Goal: Task Accomplishment & Management: Manage account settings

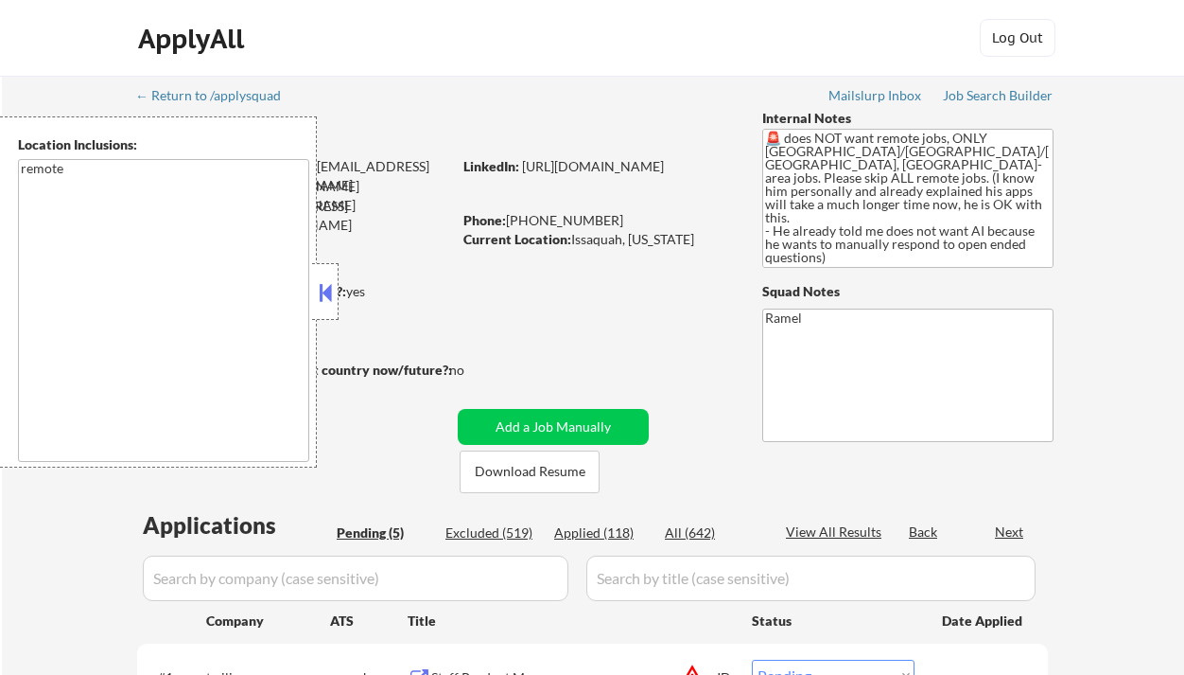
select select ""pending""
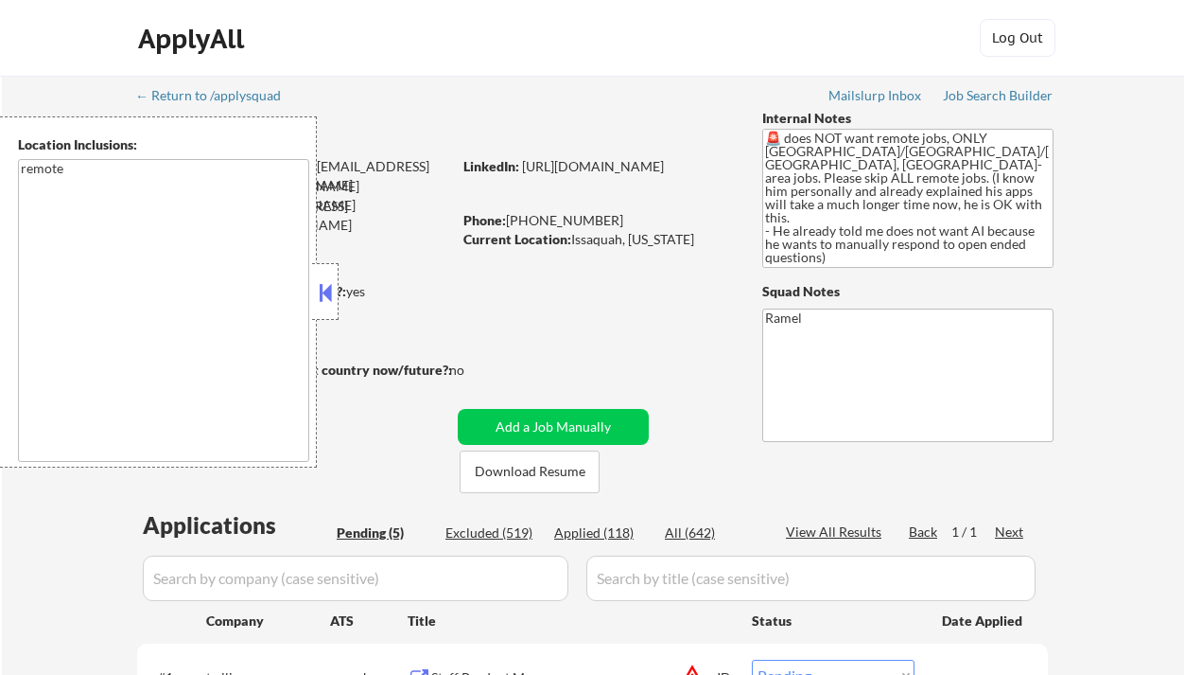
click at [316, 290] on button at bounding box center [325, 292] width 21 height 28
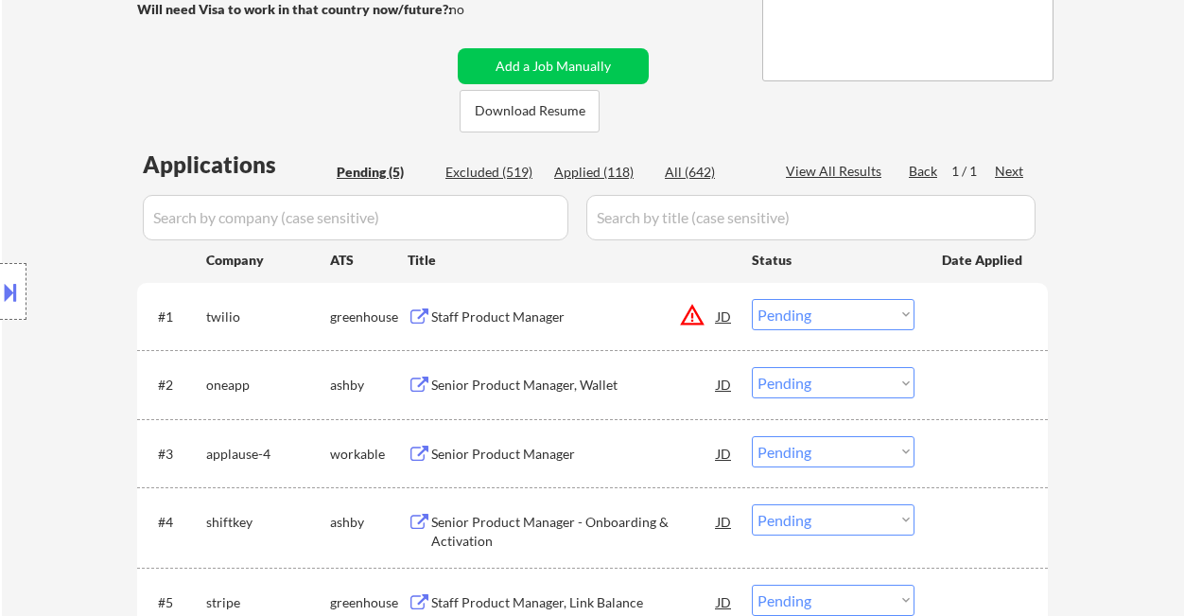
scroll to position [378, 0]
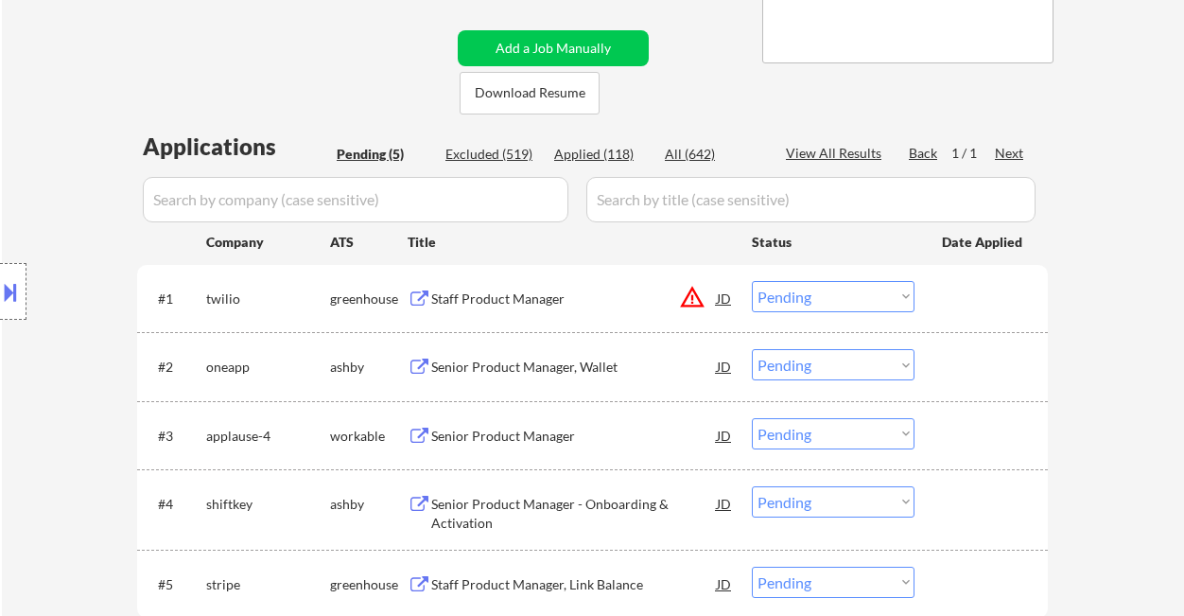
click at [570, 308] on div "Staff Product Manager" at bounding box center [574, 298] width 286 height 34
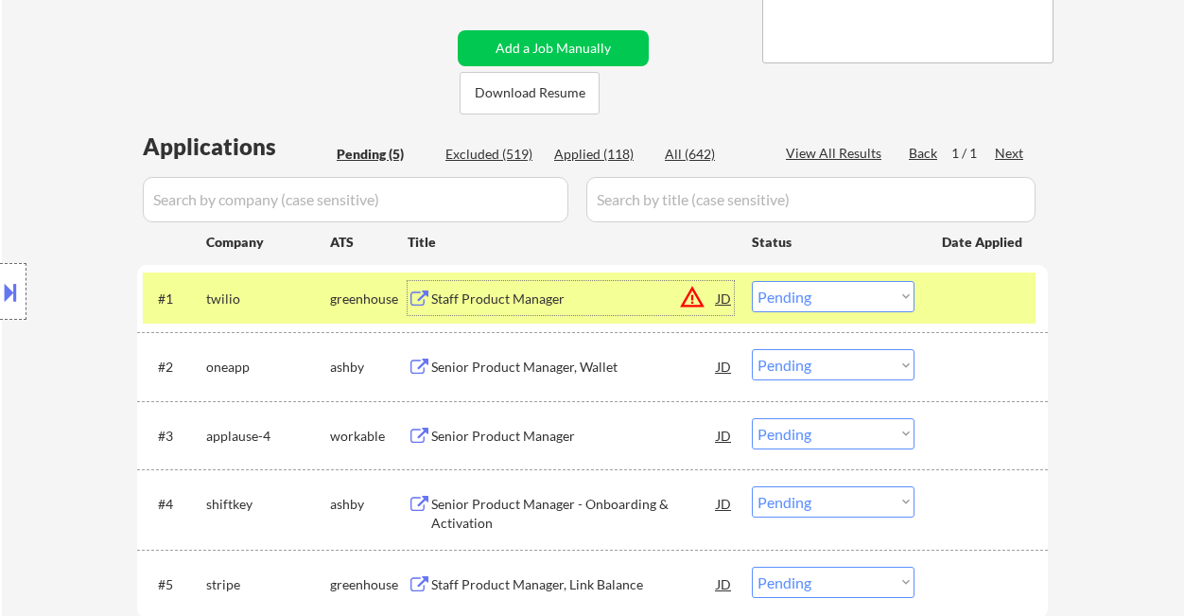
click at [720, 293] on div "JD" at bounding box center [724, 298] width 19 height 34
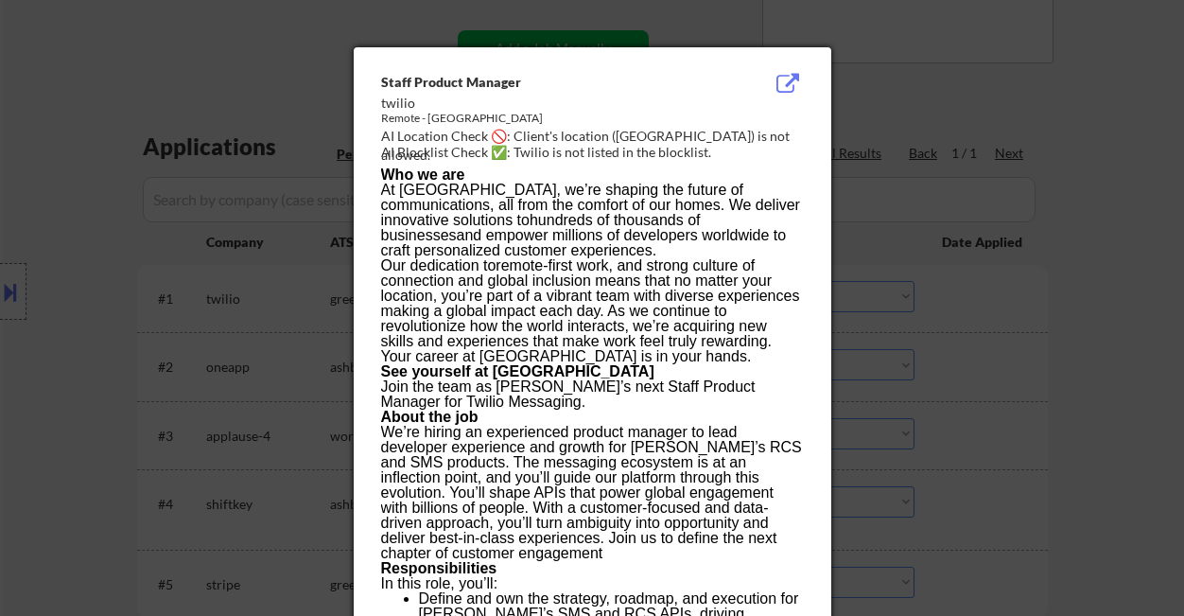
click at [1034, 337] on div at bounding box center [592, 308] width 1184 height 616
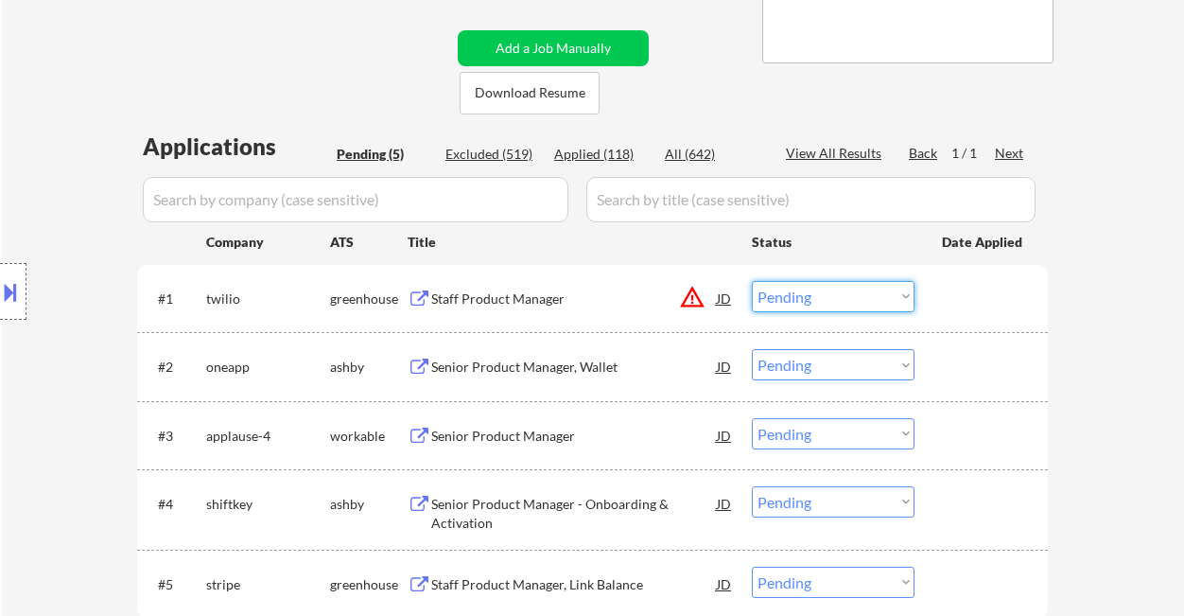
drag, startPoint x: 869, startPoint y: 292, endPoint x: 869, endPoint y: 310, distance: 18.0
click at [869, 292] on select "Choose an option... Pending Applied Excluded (Questions) Excluded (Expired) Exc…" at bounding box center [833, 296] width 163 height 31
click at [752, 281] on select "Choose an option... Pending Applied Excluded (Questions) Excluded (Expired) Exc…" at bounding box center [833, 296] width 163 height 31
click at [538, 373] on div "Senior Product Manager, Wallet" at bounding box center [574, 367] width 286 height 19
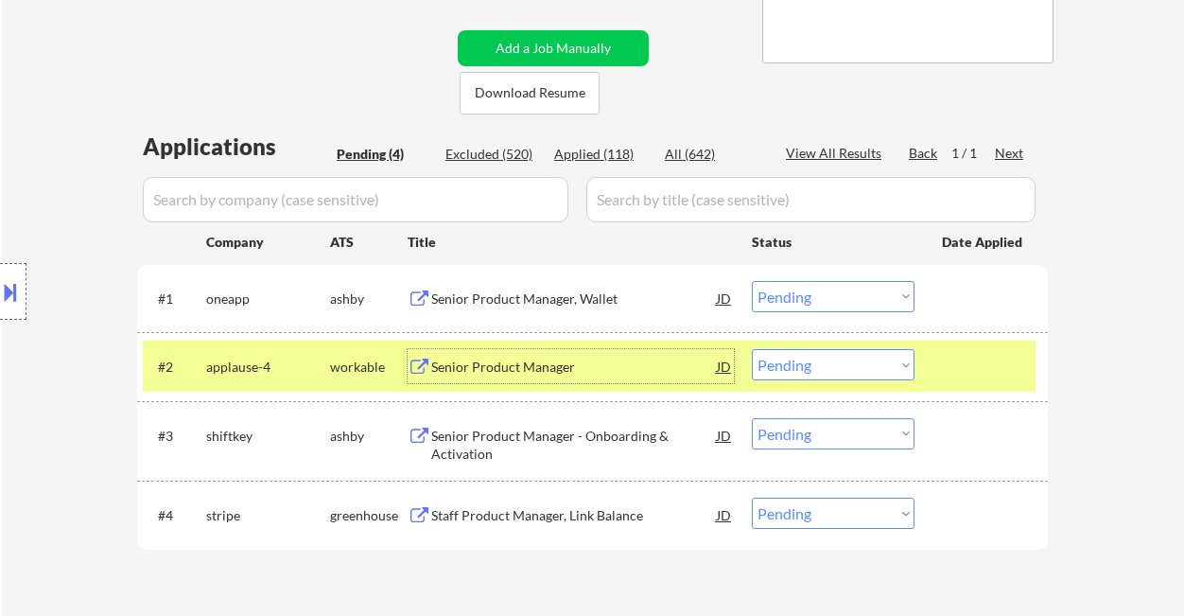
click at [765, 289] on select "Choose an option... Pending Applied Excluded (Questions) Excluded (Expired) Exc…" at bounding box center [833, 296] width 163 height 31
click at [752, 281] on select "Choose an option... Pending Applied Excluded (Questions) Excluded (Expired) Exc…" at bounding box center [833, 296] width 163 height 31
click at [500, 377] on div "Senior Product Manager" at bounding box center [574, 366] width 286 height 34
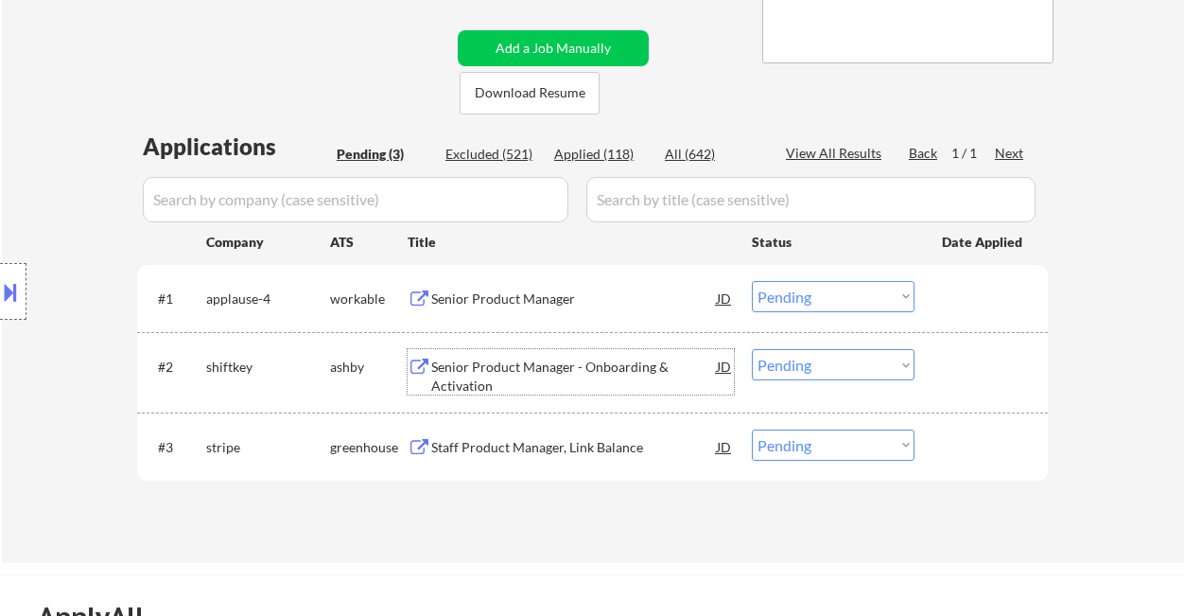
click at [780, 286] on select "Choose an option... Pending Applied Excluded (Questions) Excluded (Expired) Exc…" at bounding box center [833, 296] width 163 height 31
click at [752, 281] on select "Choose an option... Pending Applied Excluded (Questions) Excluded (Expired) Exc…" at bounding box center [833, 296] width 163 height 31
click at [604, 366] on div "Senior Product Manager - Onboarding & Activation" at bounding box center [574, 376] width 286 height 37
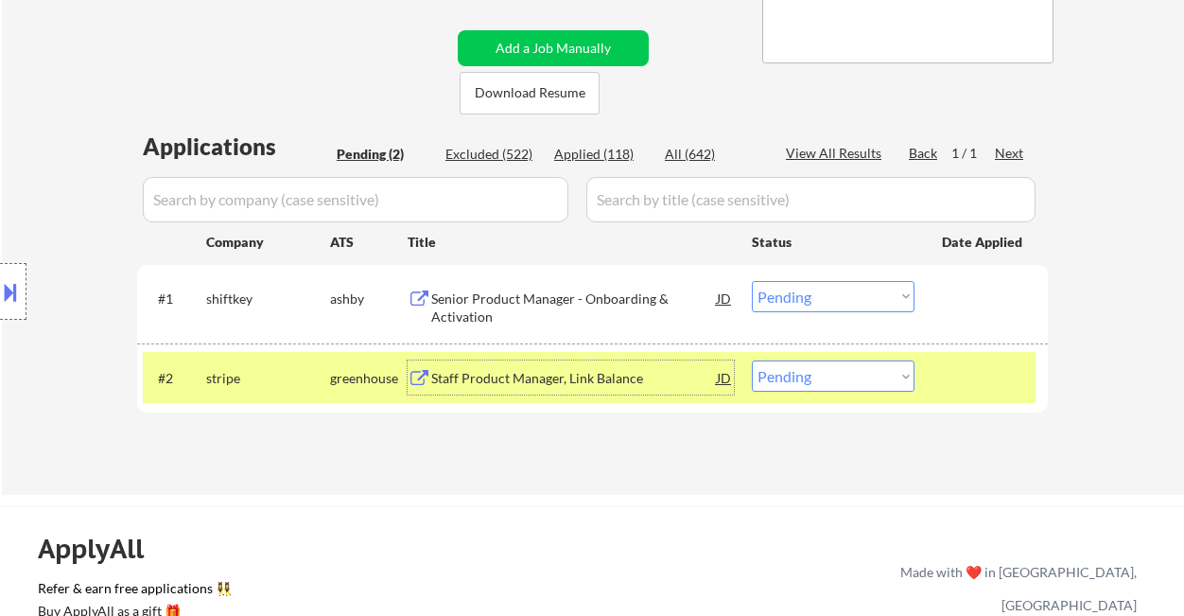
click at [810, 297] on select "Choose an option... Pending Applied Excluded (Questions) Excluded (Expired) Exc…" at bounding box center [833, 296] width 163 height 31
click at [752, 281] on select "Choose an option... Pending Applied Excluded (Questions) Excluded (Expired) Exc…" at bounding box center [833, 296] width 163 height 31
click at [586, 381] on div "Staff Product Manager, Link Balance" at bounding box center [574, 378] width 286 height 19
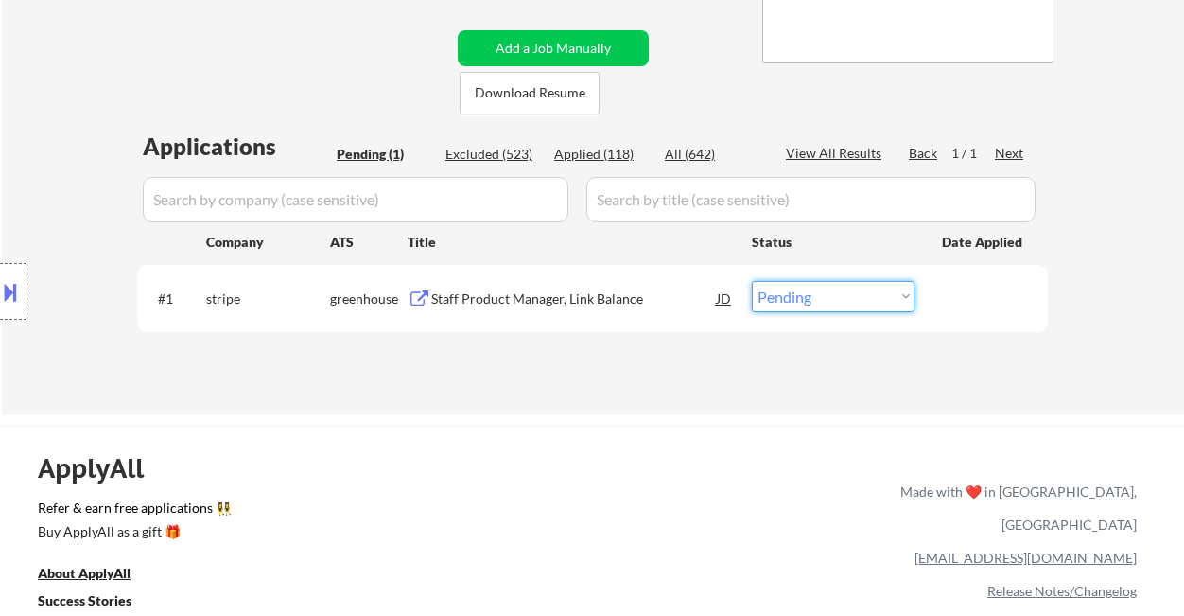
drag, startPoint x: 816, startPoint y: 302, endPoint x: 824, endPoint y: 311, distance: 12.1
click at [816, 302] on select "Choose an option... Pending Applied Excluded (Questions) Excluded (Expired) Exc…" at bounding box center [833, 296] width 163 height 31
select select ""excluded__location_""
click at [752, 281] on select "Choose an option... Pending Applied Excluded (Questions) Excluded (Expired) Exc…" at bounding box center [833, 296] width 163 height 31
click at [590, 398] on div "← Return to /applysquad Mailslurp Inbox Job Search Builder [PERSON_NAME] User E…" at bounding box center [593, 48] width 944 height 702
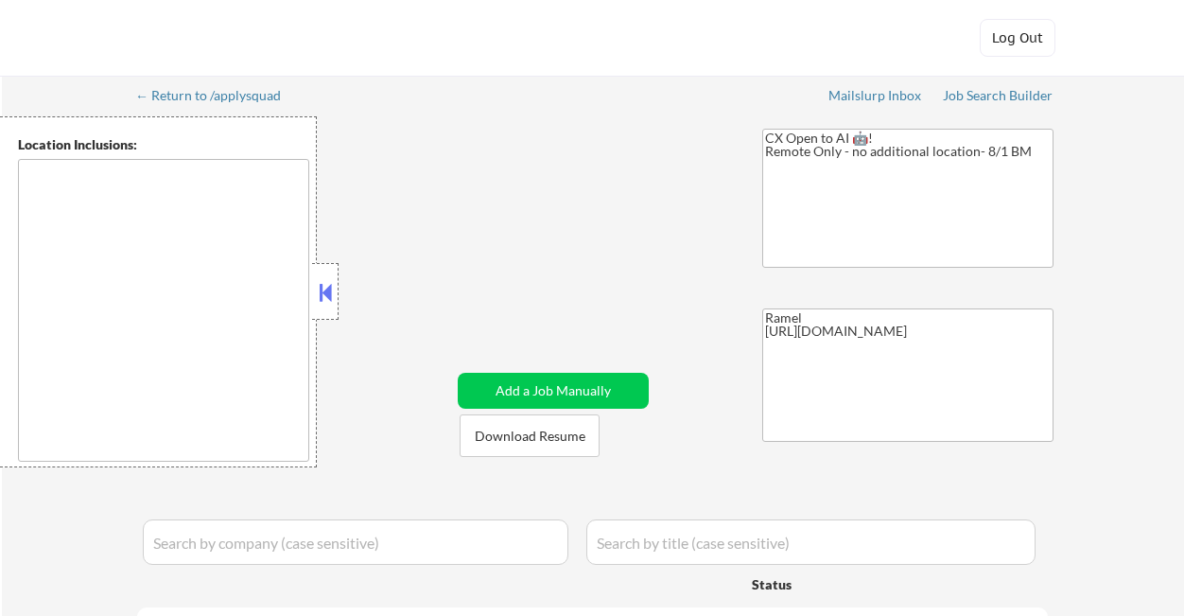
type textarea "remote"
select select ""pending""
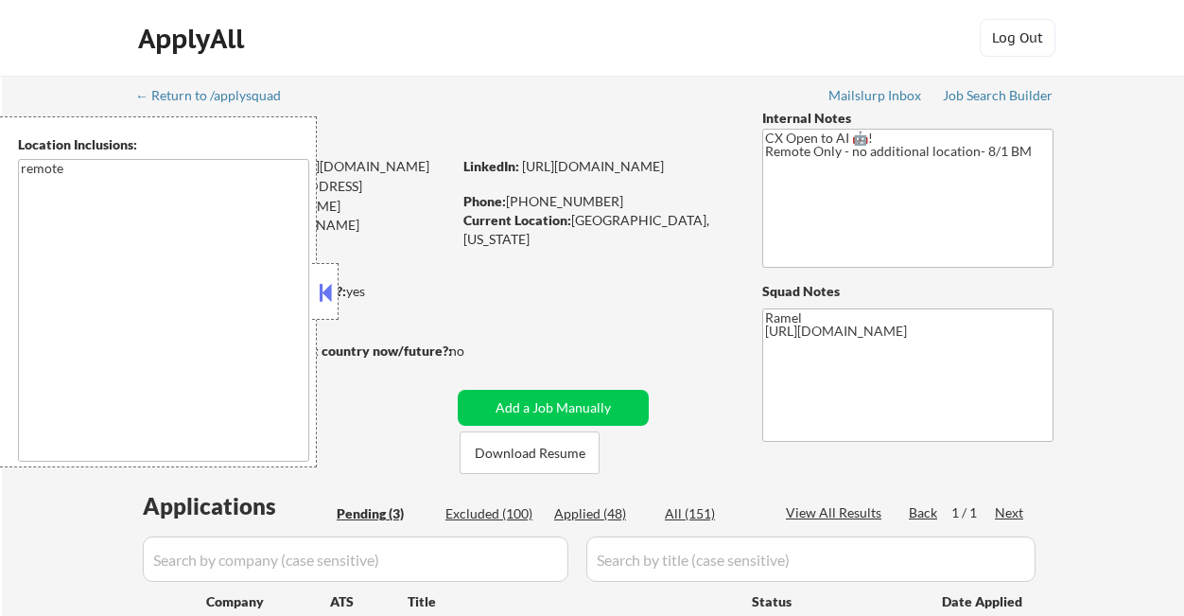
scroll to position [126, 0]
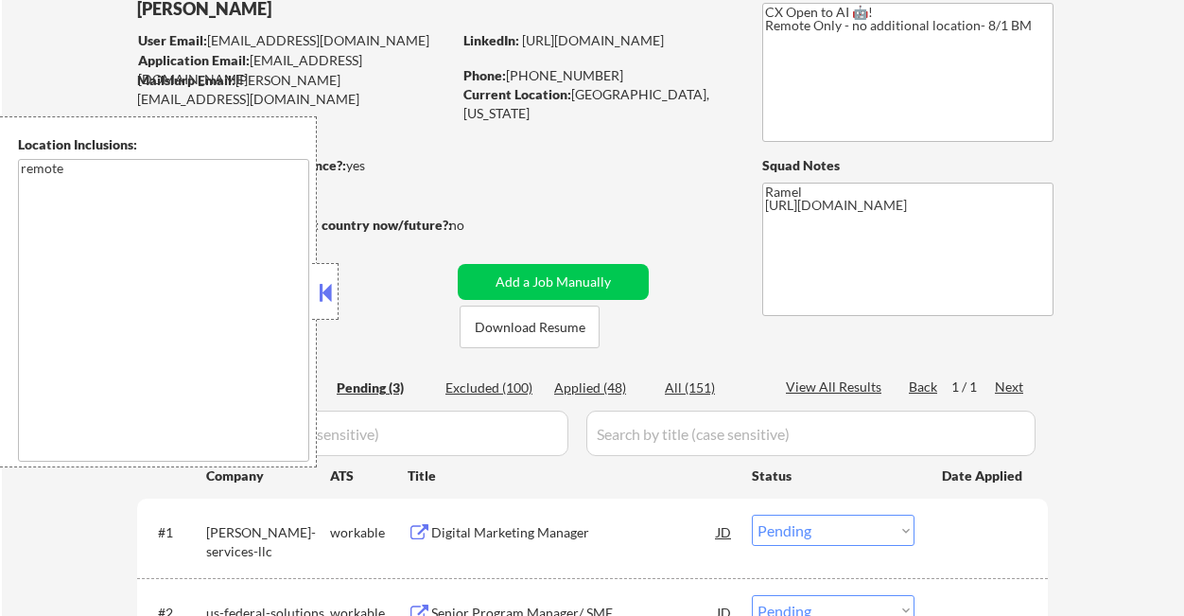
click at [323, 278] on button at bounding box center [325, 292] width 21 height 28
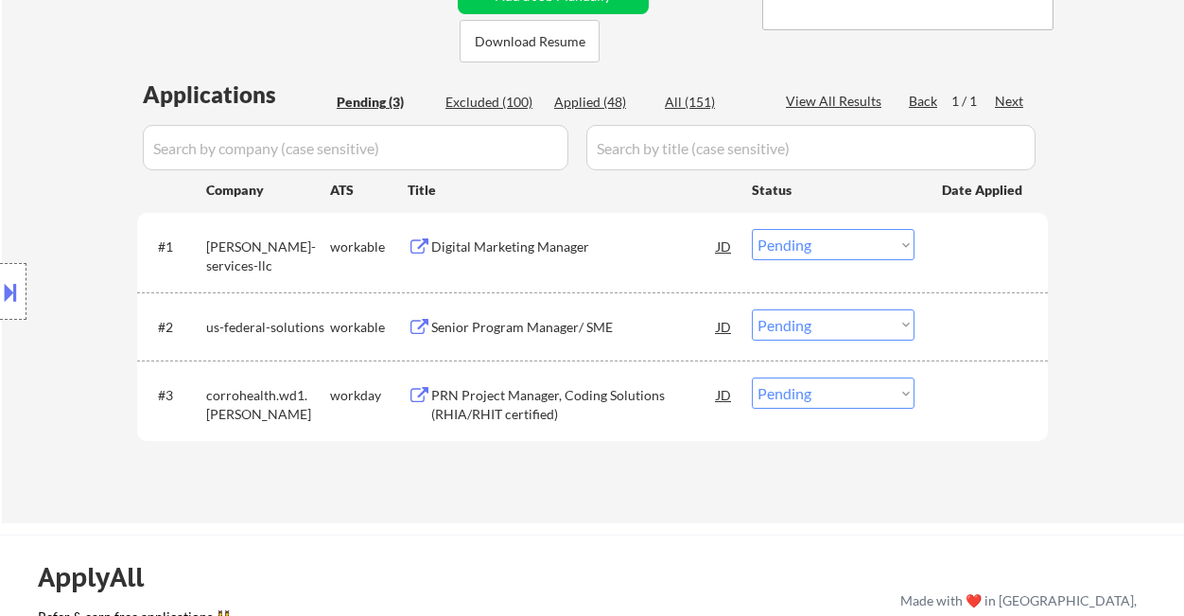
scroll to position [504, 0]
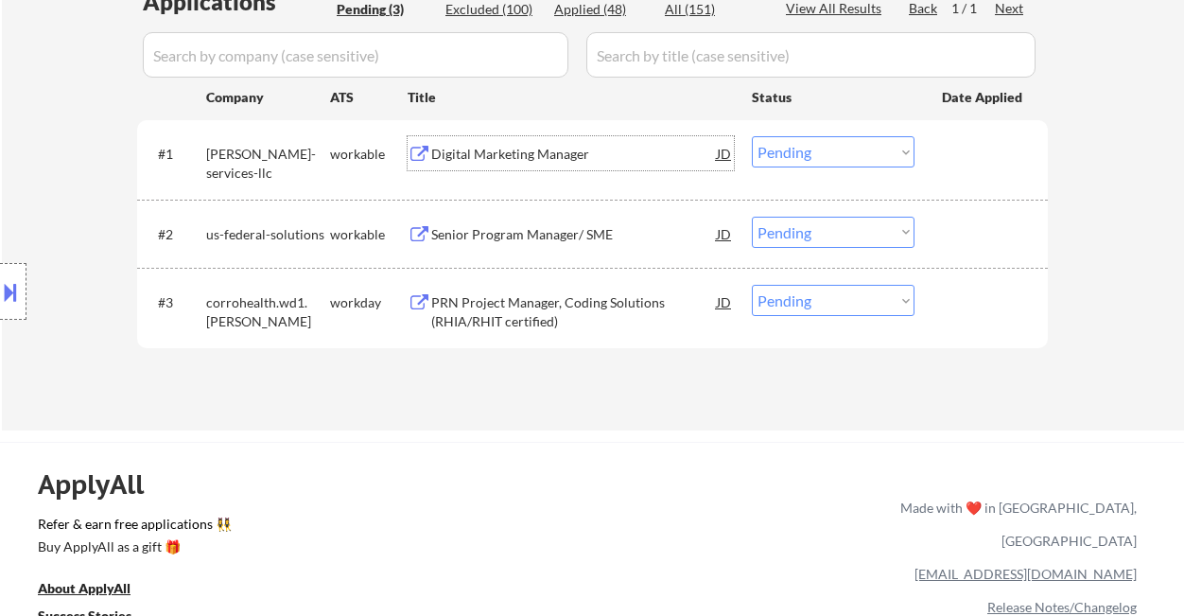
click at [547, 163] on div "Digital Marketing Manager" at bounding box center [574, 153] width 286 height 34
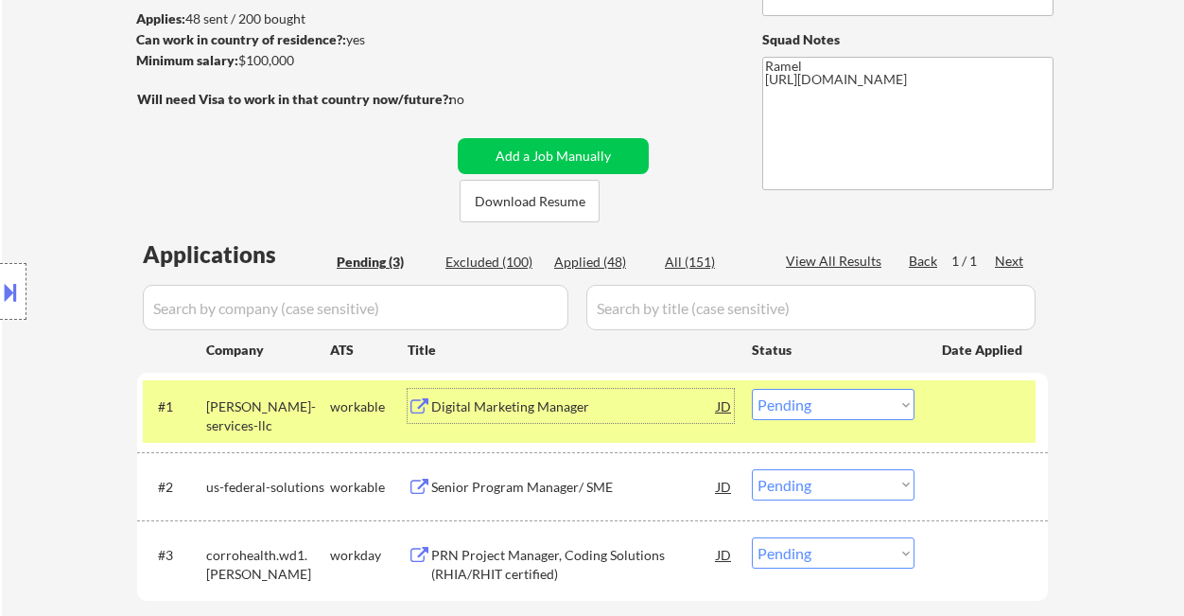
scroll to position [0, 0]
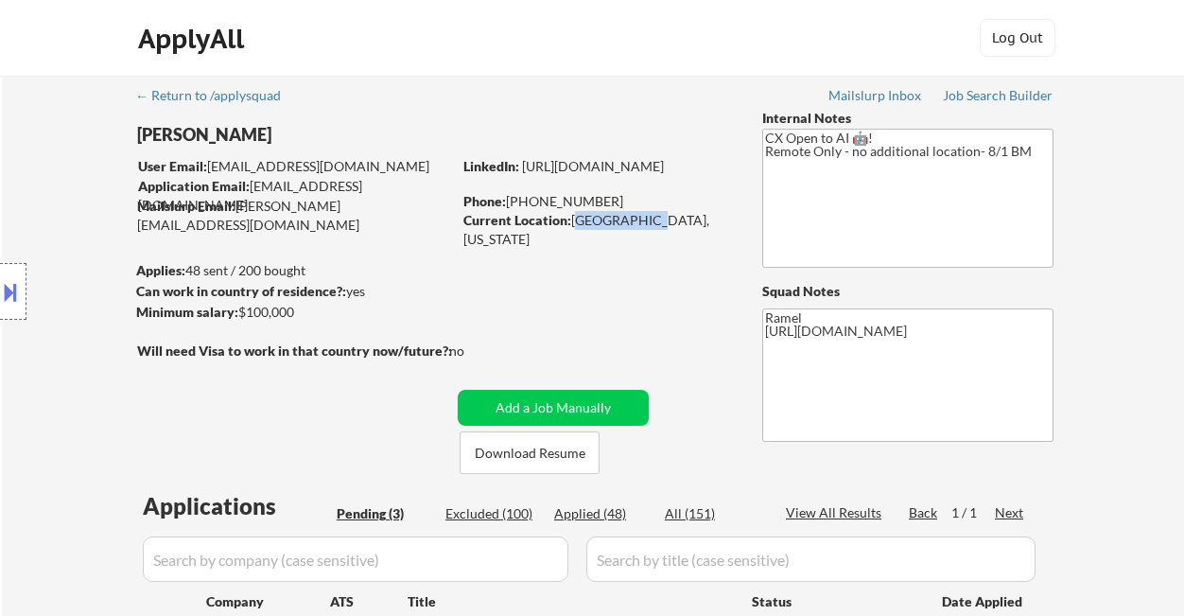
drag, startPoint x: 575, startPoint y: 216, endPoint x: 640, endPoint y: 216, distance: 65.3
click at [640, 216] on div "Current Location: Houston, TX 77082, Texas" at bounding box center [598, 229] width 268 height 37
copy div "Houston, TX"
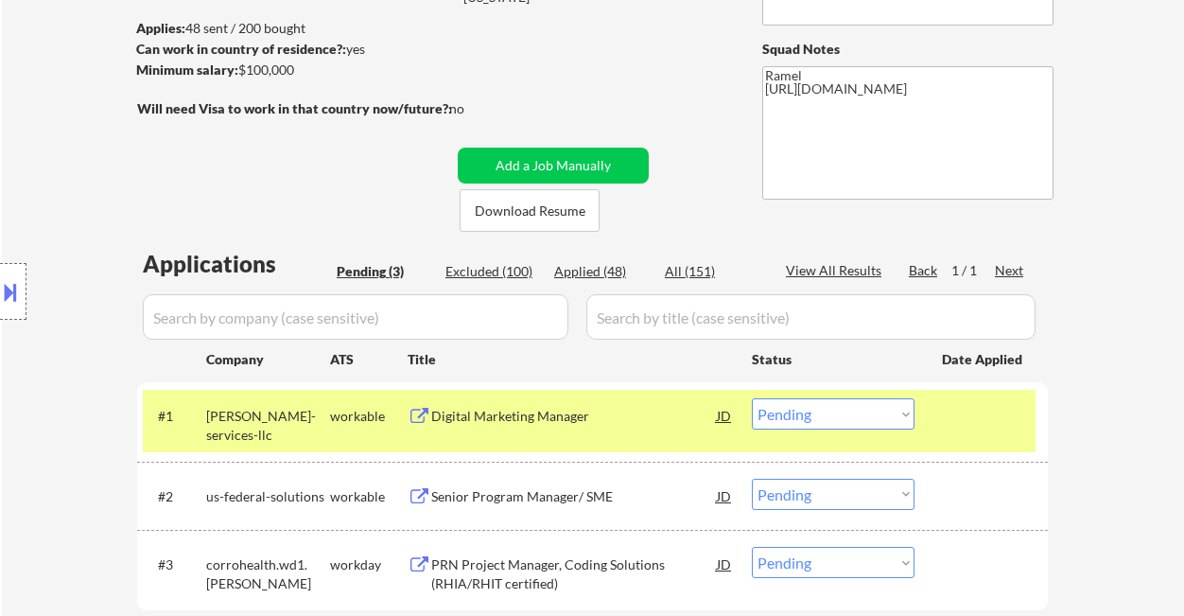
scroll to position [252, 0]
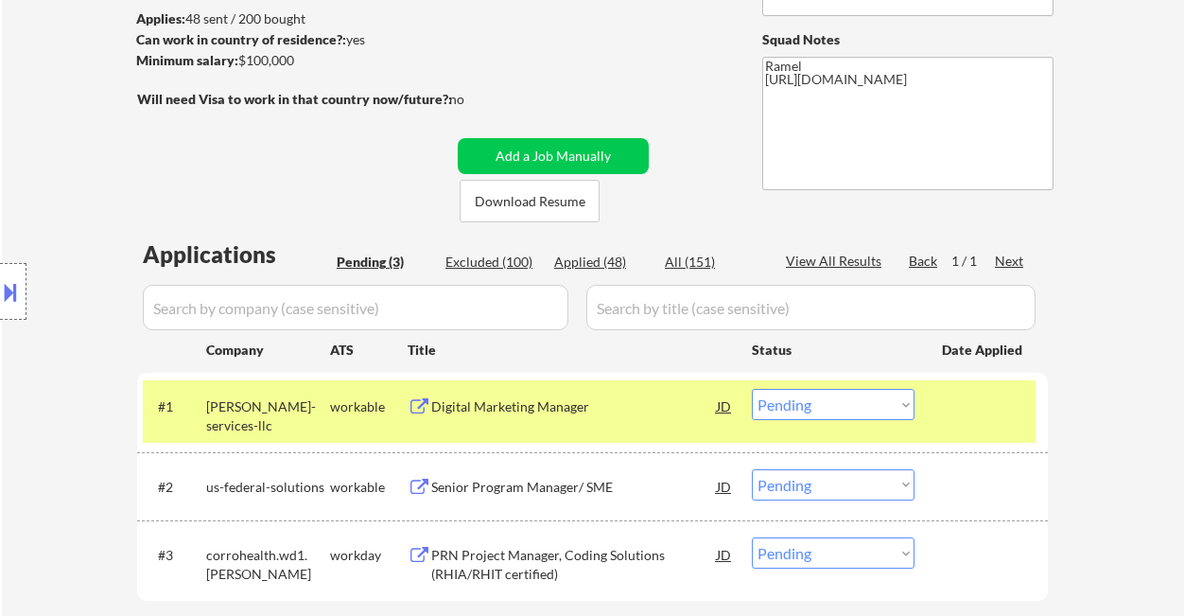
drag, startPoint x: 800, startPoint y: 404, endPoint x: 814, endPoint y: 418, distance: 19.4
click at [800, 404] on select "Choose an option... Pending Applied Excluded (Questions) Excluded (Expired) Exc…" at bounding box center [833, 404] width 163 height 31
click at [752, 389] on select "Choose an option... Pending Applied Excluded (Questions) Excluded (Expired) Exc…" at bounding box center [833, 404] width 163 height 31
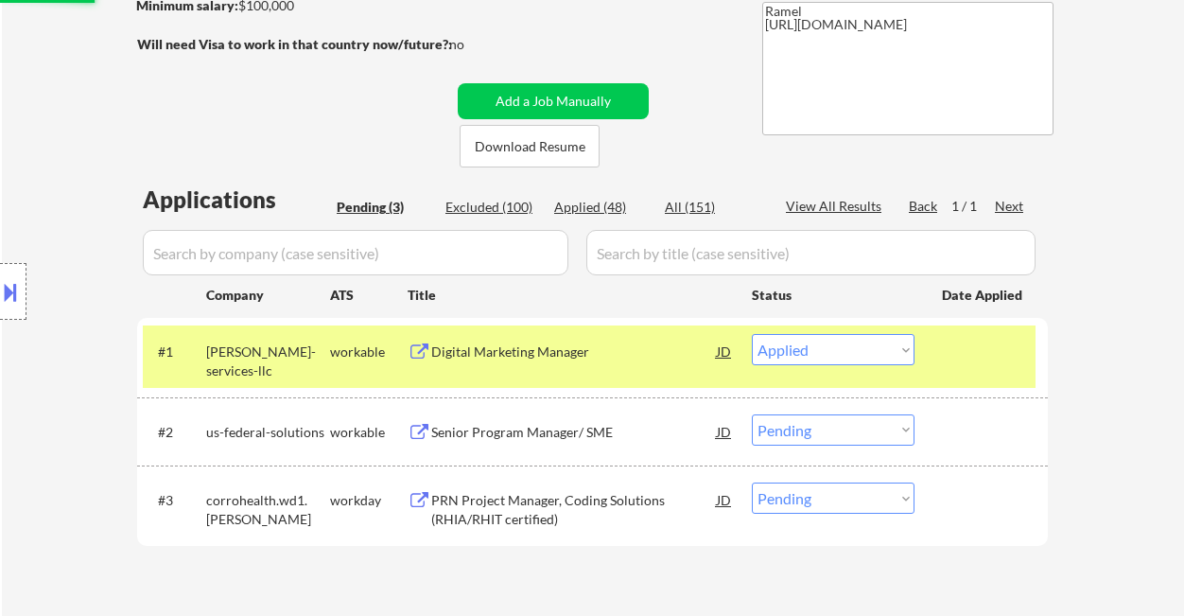
scroll to position [504, 0]
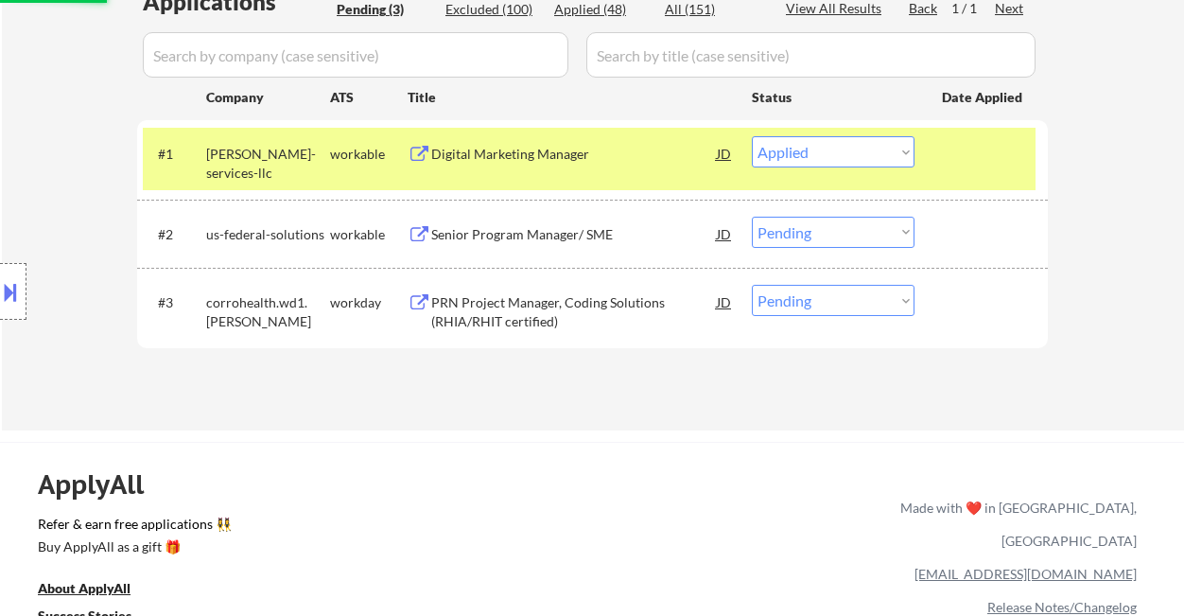
click at [540, 240] on div "Senior Program Manager/ SME" at bounding box center [574, 234] width 286 height 19
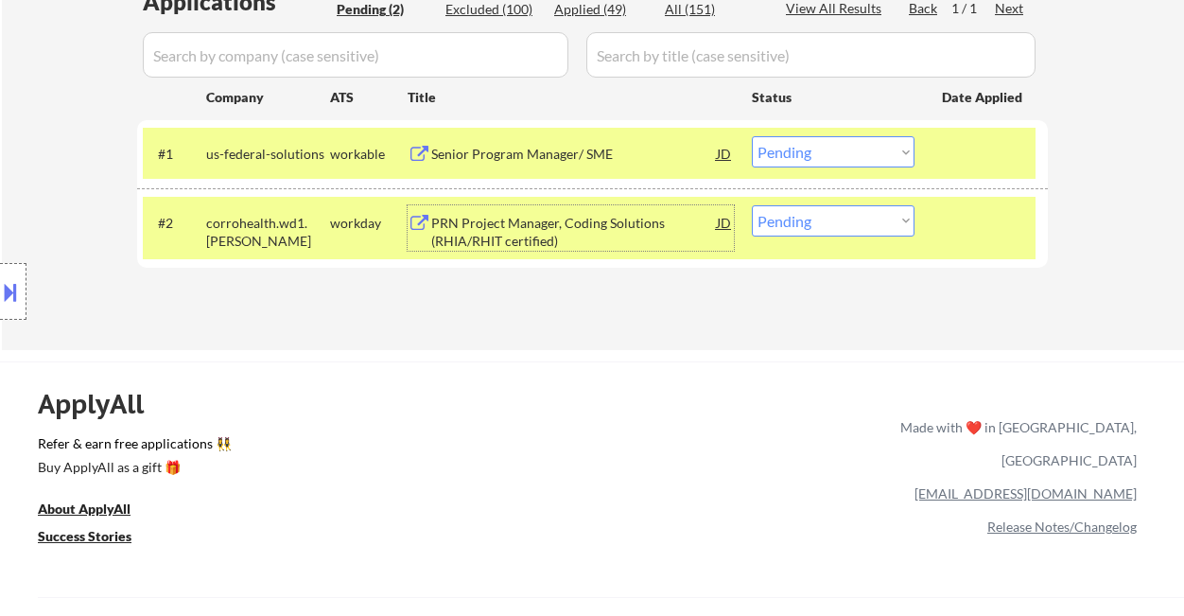
drag, startPoint x: 809, startPoint y: 154, endPoint x: 815, endPoint y: 166, distance: 13.1
click at [809, 154] on select "Choose an option... Pending Applied Excluded (Questions) Excluded (Expired) Exc…" at bounding box center [833, 151] width 163 height 31
click at [752, 136] on select "Choose an option... Pending Applied Excluded (Questions) Excluded (Expired) Exc…" at bounding box center [833, 151] width 163 height 31
click at [584, 232] on div "PRN Project Manager, Coding Solutions (RHIA/RHIT certified)" at bounding box center [574, 232] width 286 height 37
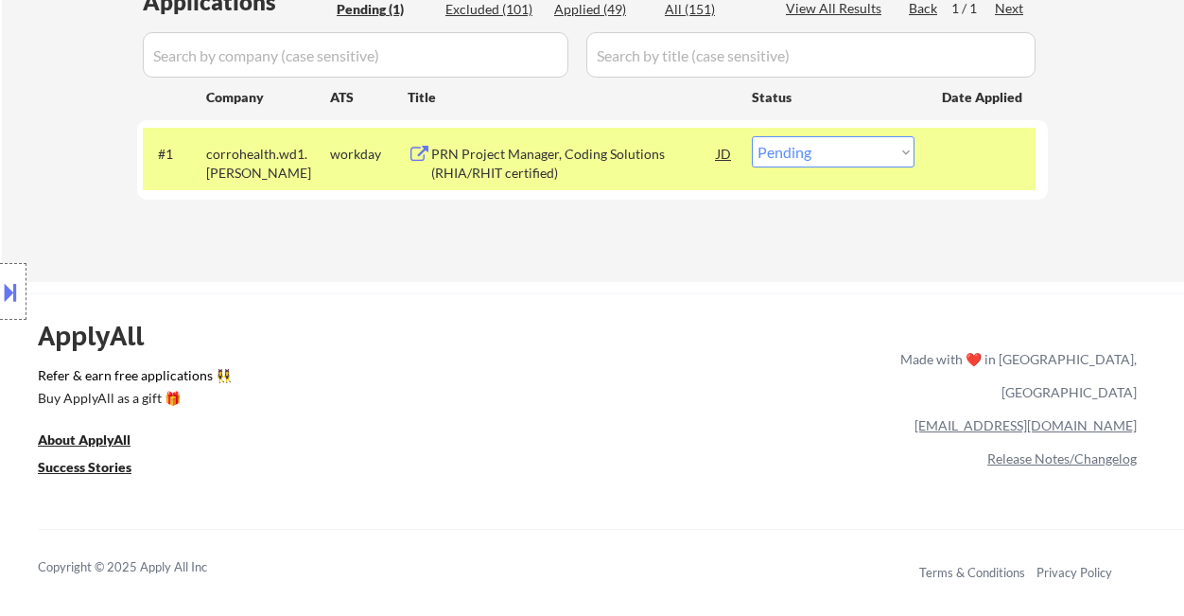
drag, startPoint x: 859, startPoint y: 151, endPoint x: 854, endPoint y: 161, distance: 10.6
click at [859, 151] on select "Choose an option... Pending Applied Excluded (Questions) Excluded (Expired) Exc…" at bounding box center [833, 151] width 163 height 31
select select ""excluded__bad_match_""
click at [752, 136] on select "Choose an option... Pending Applied Excluded (Questions) Excluded (Expired) Exc…" at bounding box center [833, 151] width 163 height 31
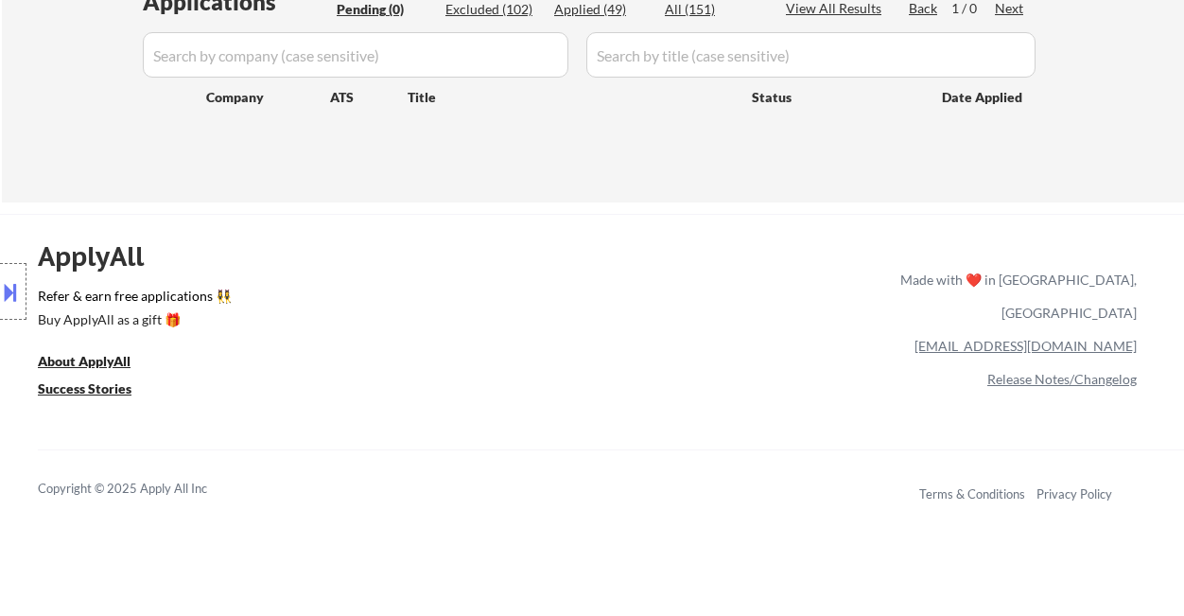
drag, startPoint x: 26, startPoint y: 132, endPoint x: 74, endPoint y: 94, distance: 60.6
click at [26, 132] on div "Location Inclusions: remote" at bounding box center [169, 291] width 339 height 351
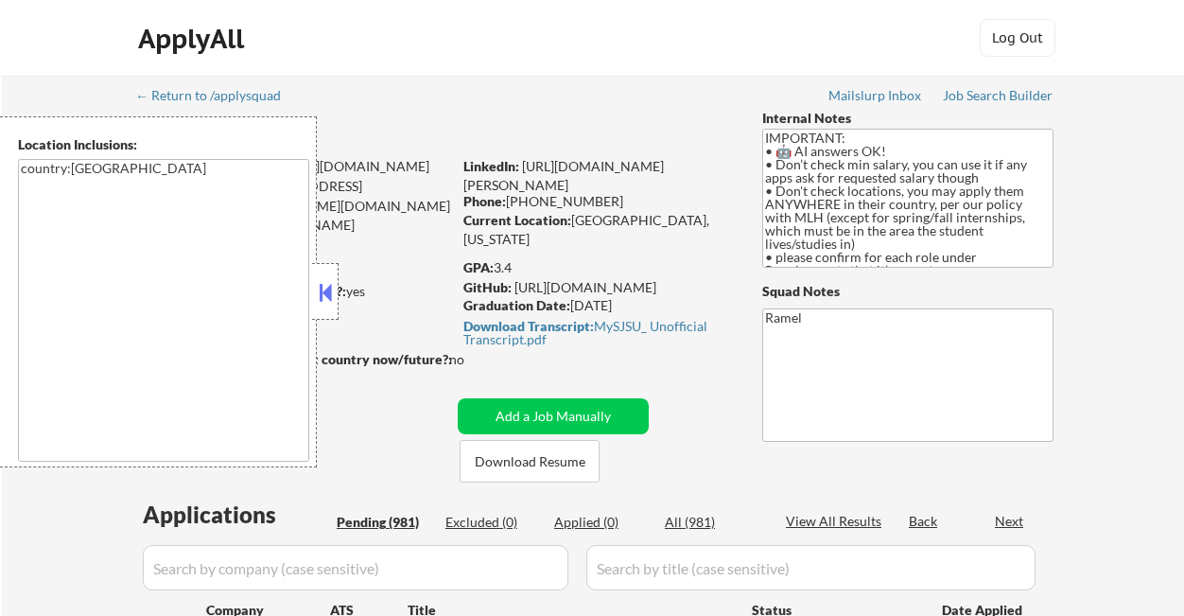
select select ""pending""
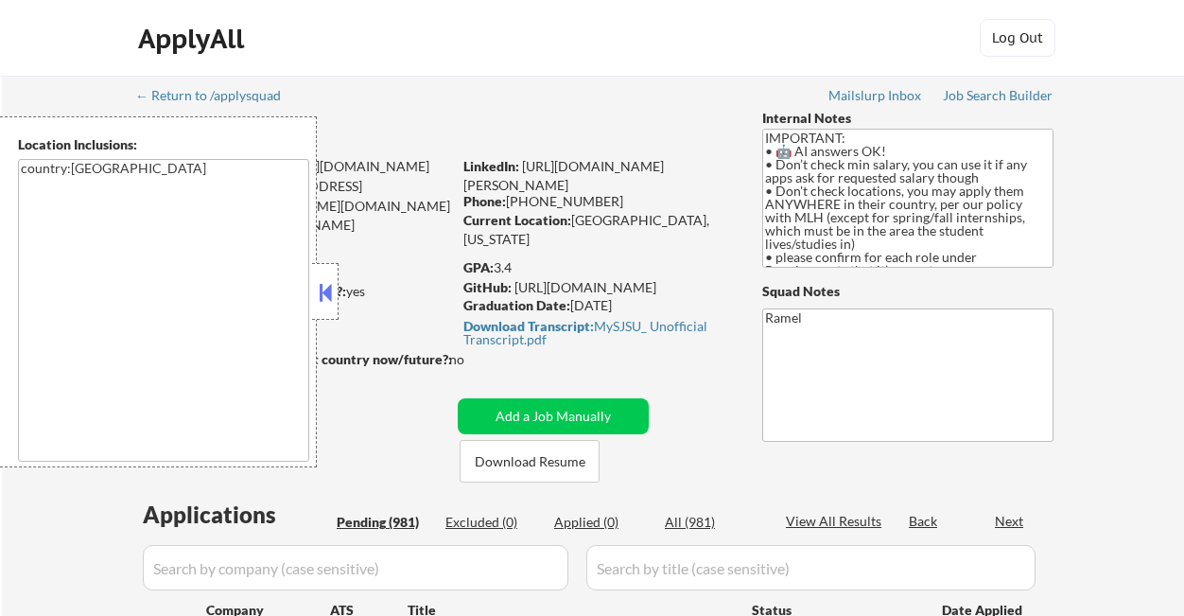
select select ""pending""
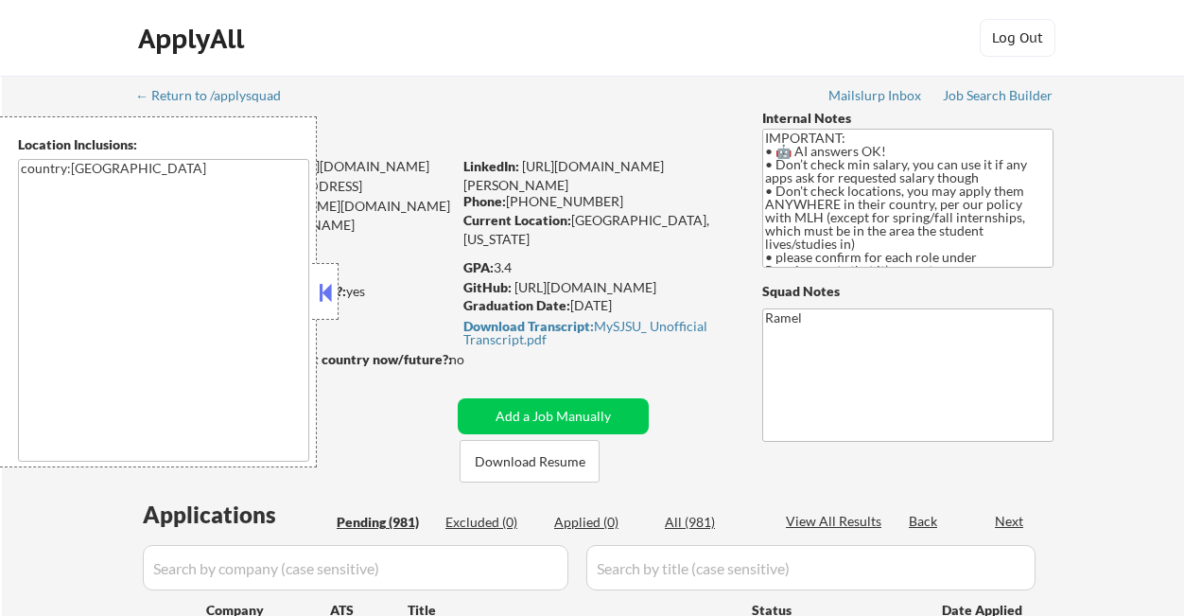
select select ""pending""
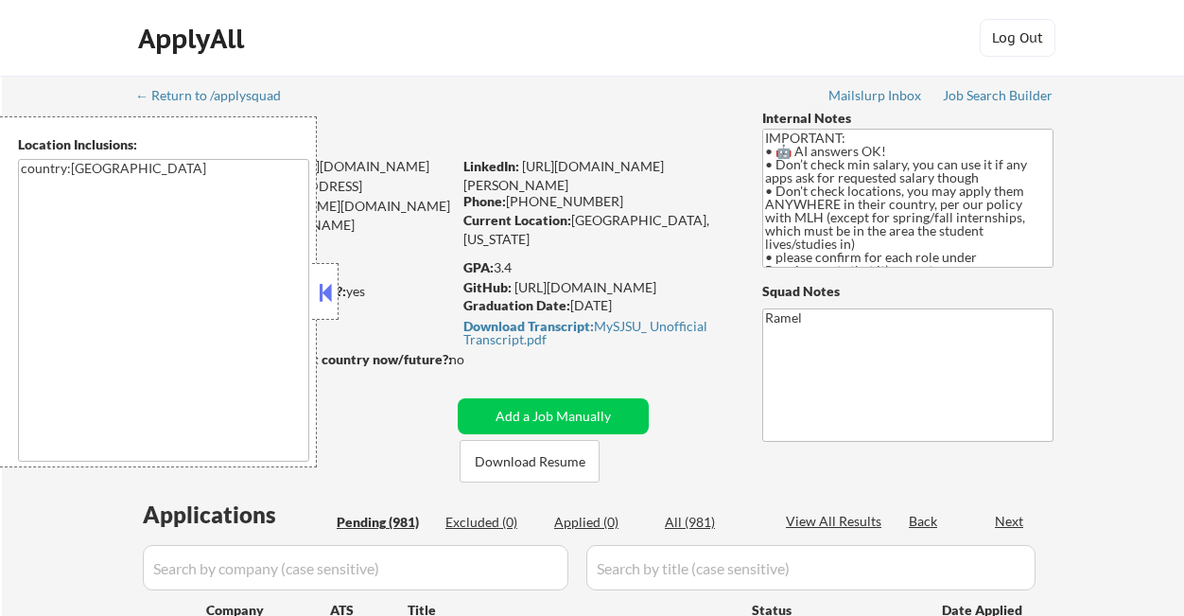
select select ""pending""
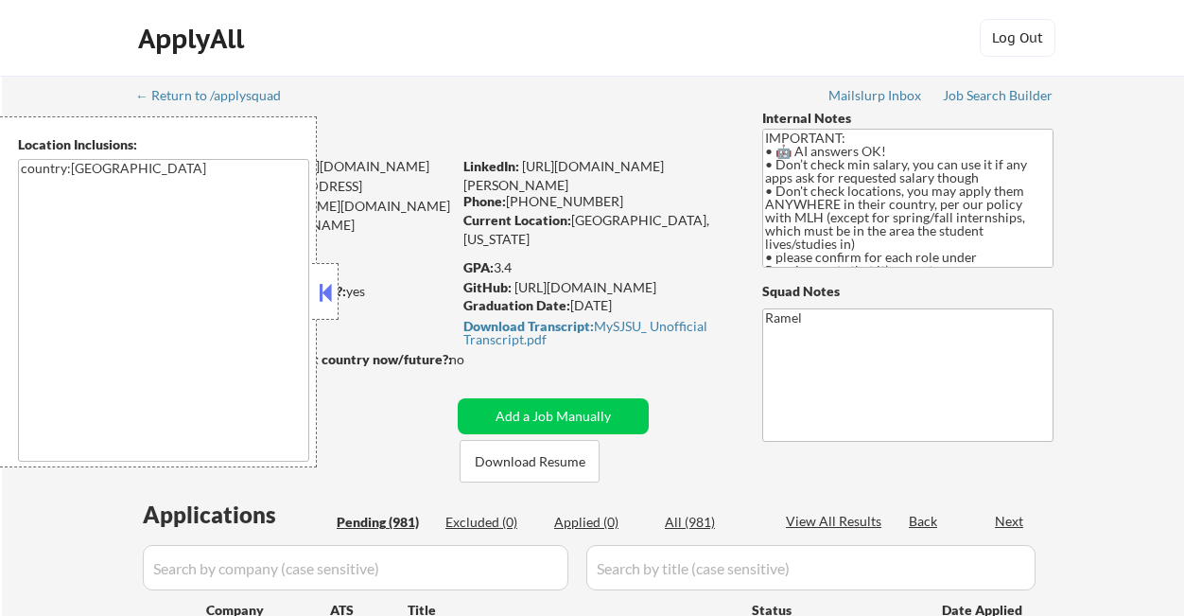
select select ""pending""
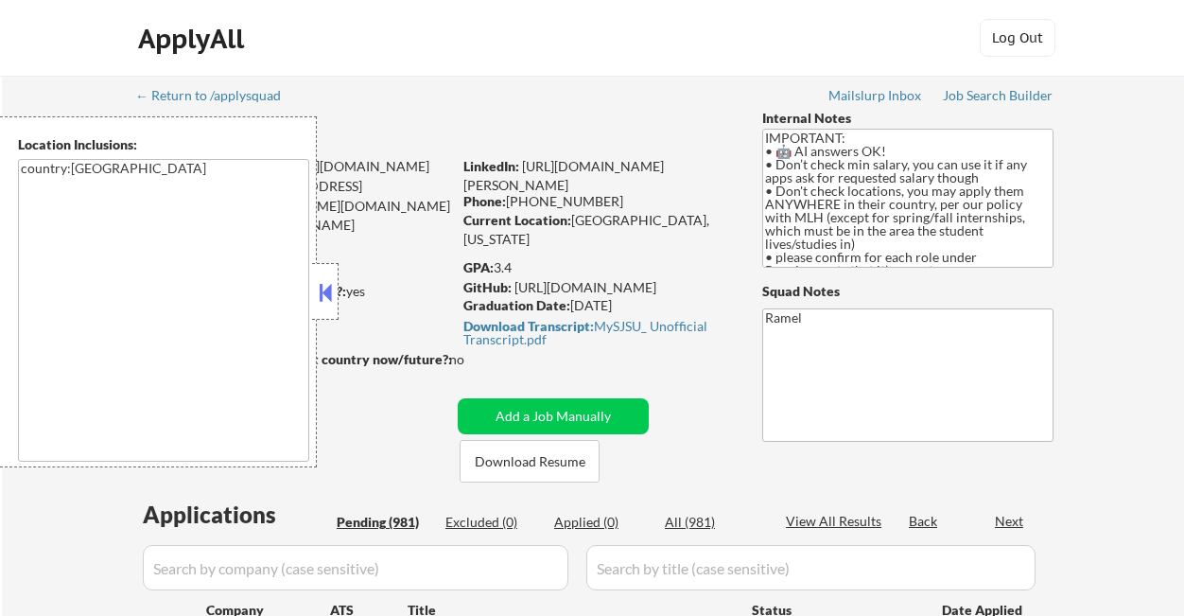
select select ""pending""
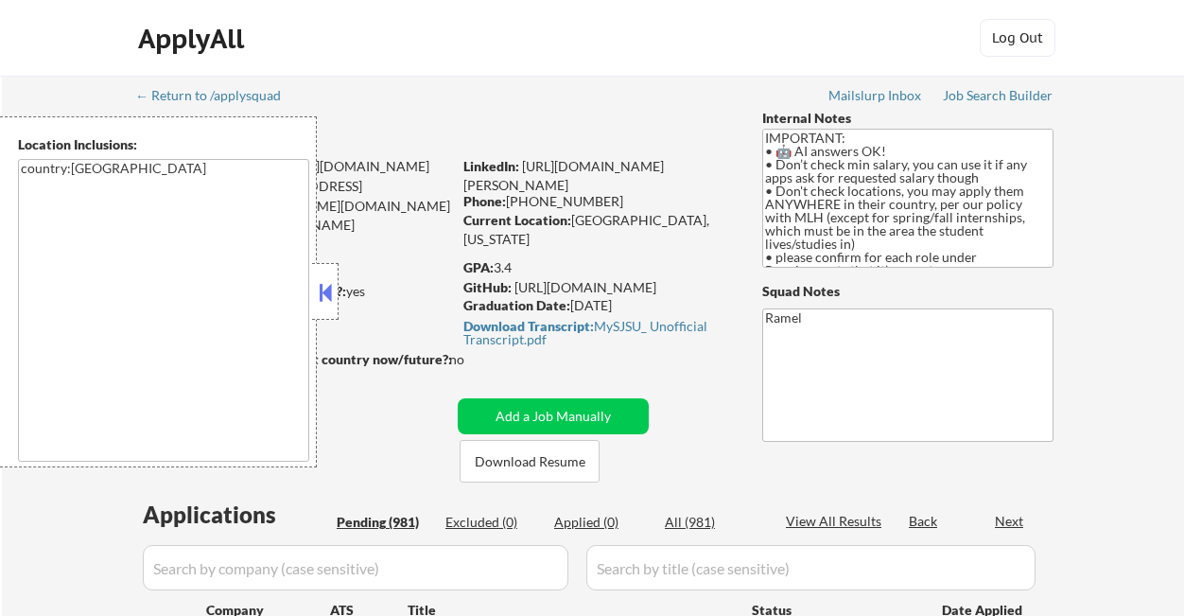
select select ""pending""
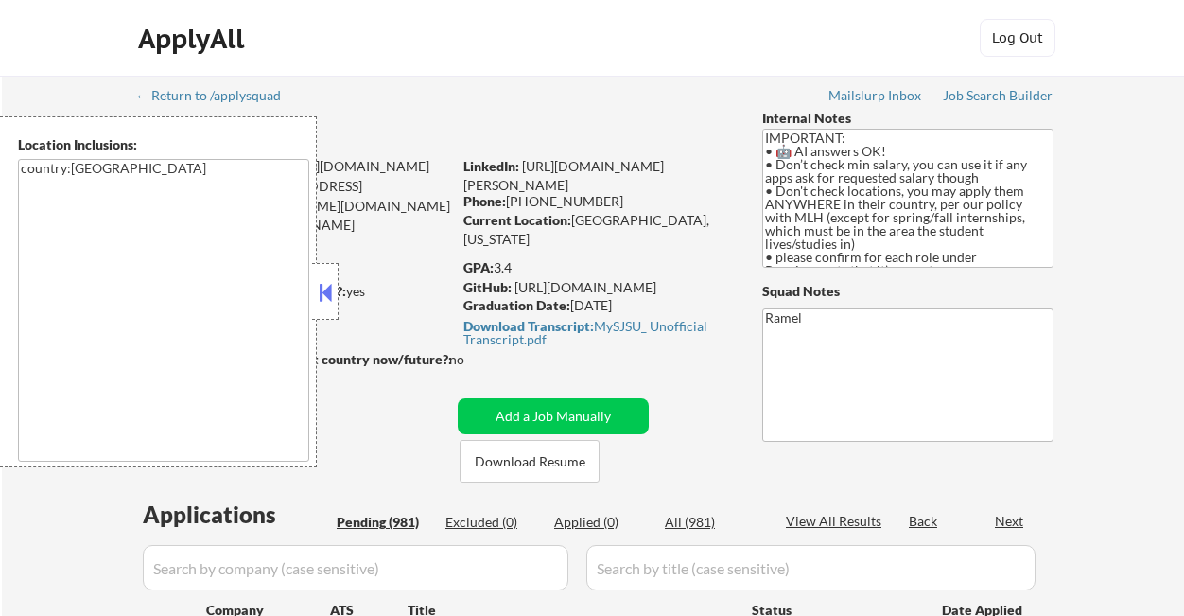
select select ""pending""
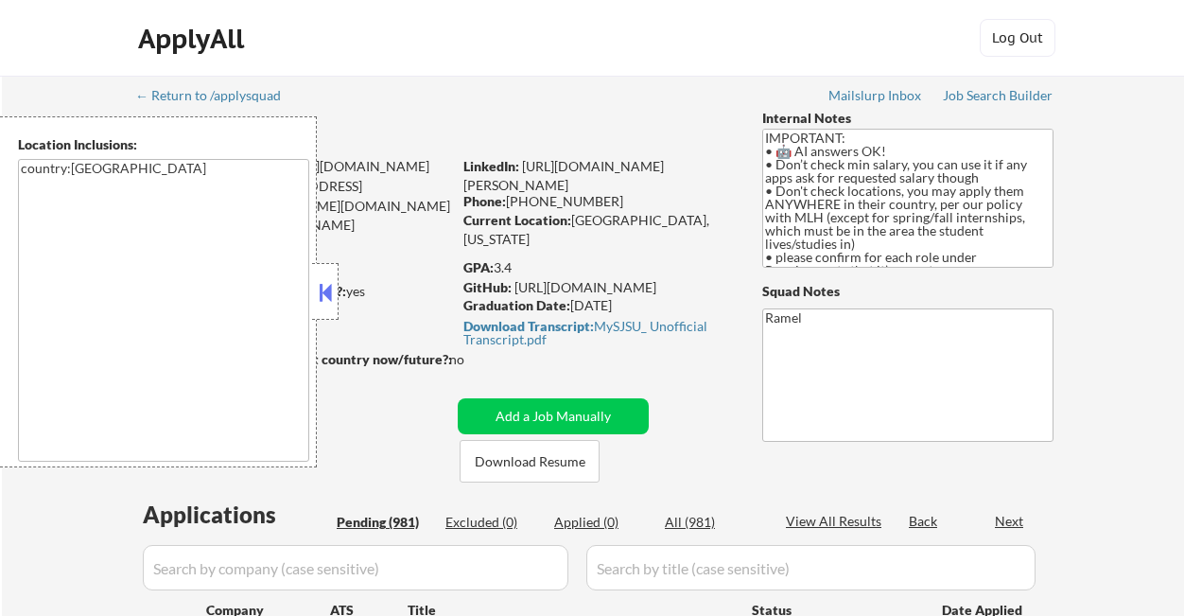
select select ""pending""
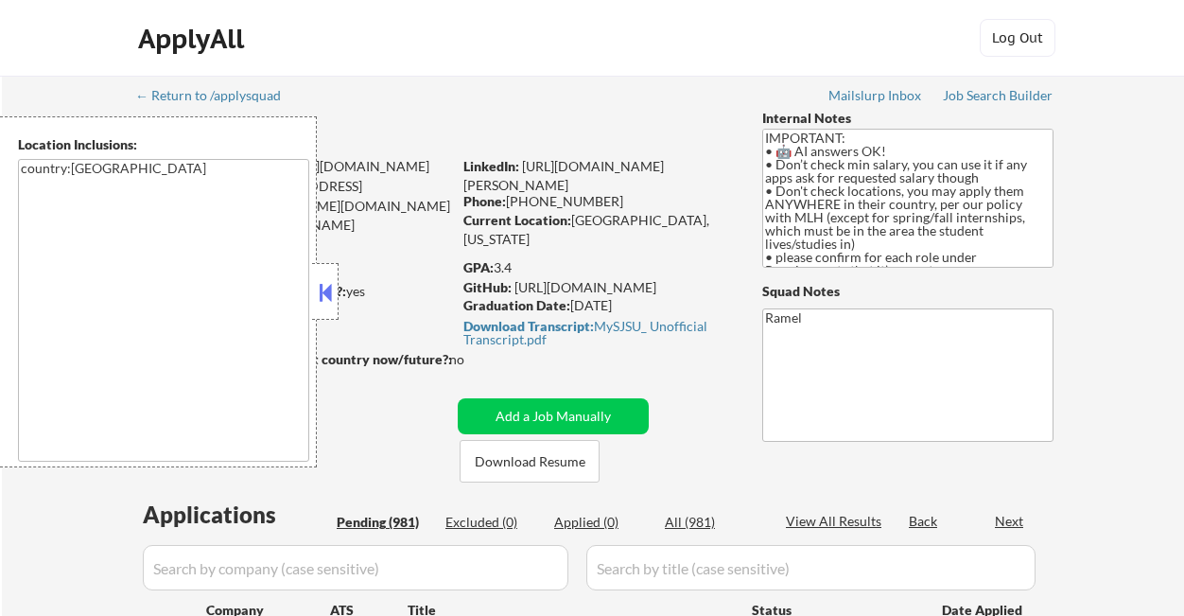
select select ""pending""
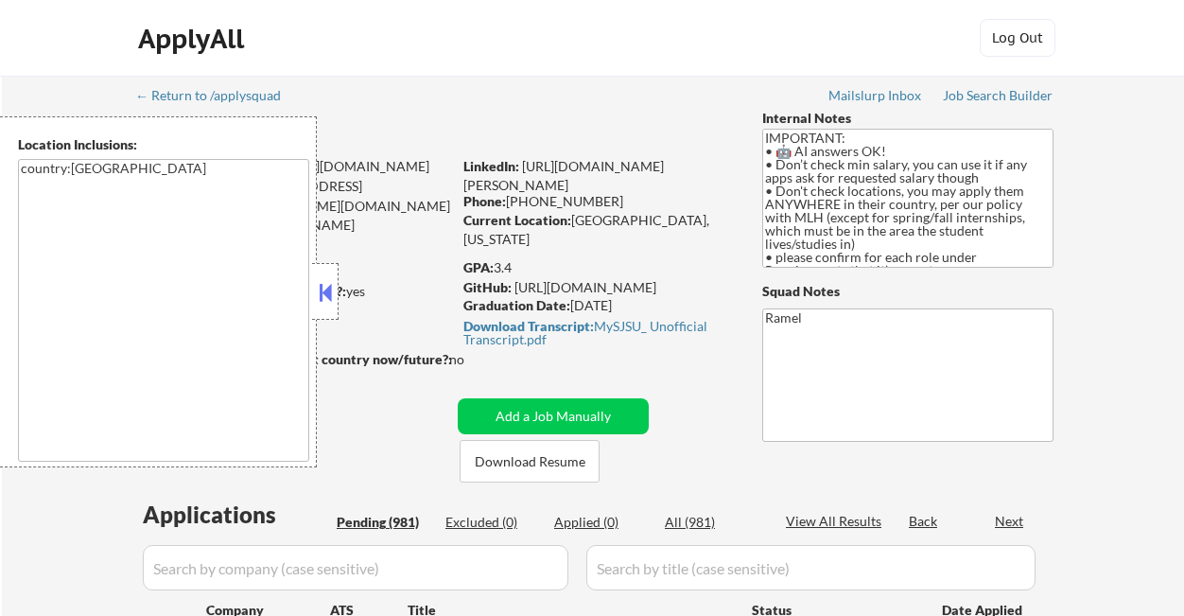
select select ""pending""
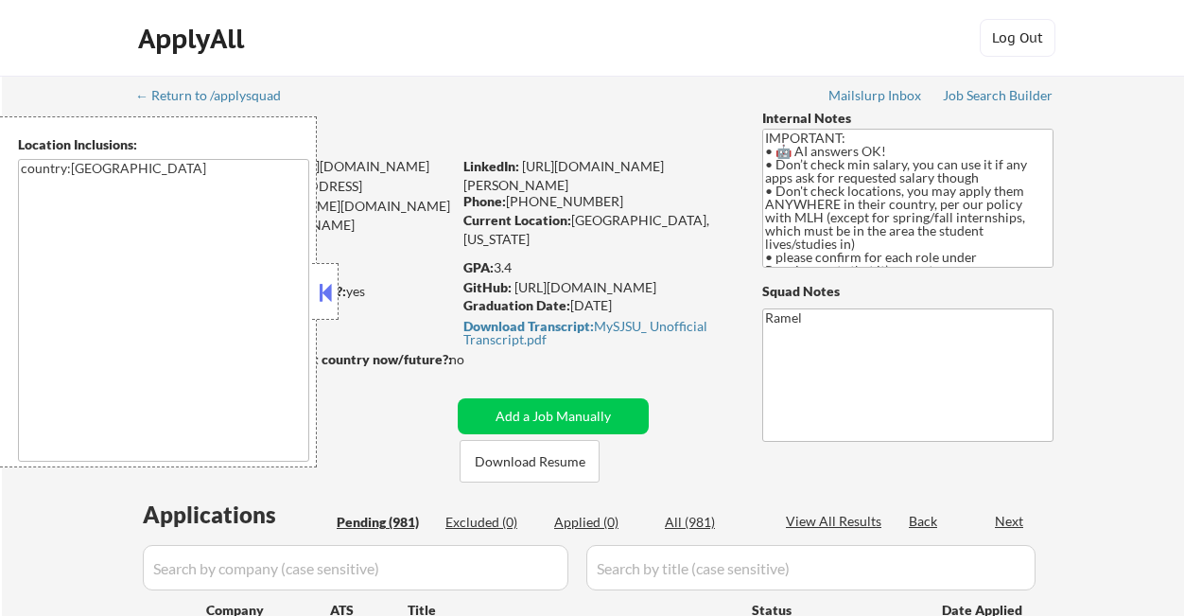
select select ""pending""
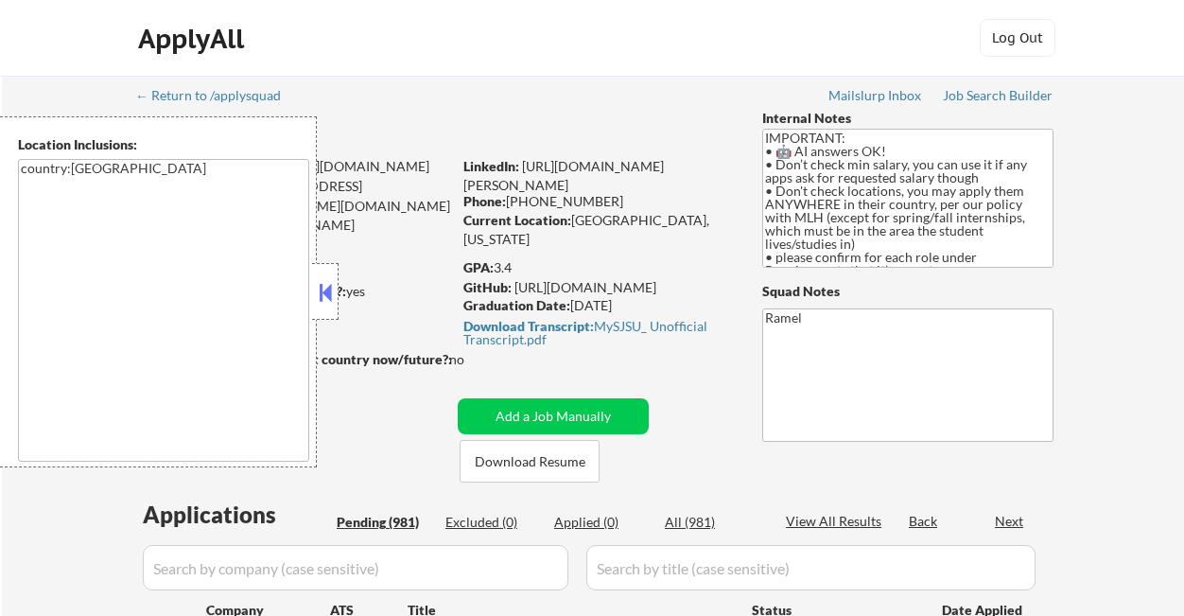
select select ""pending""
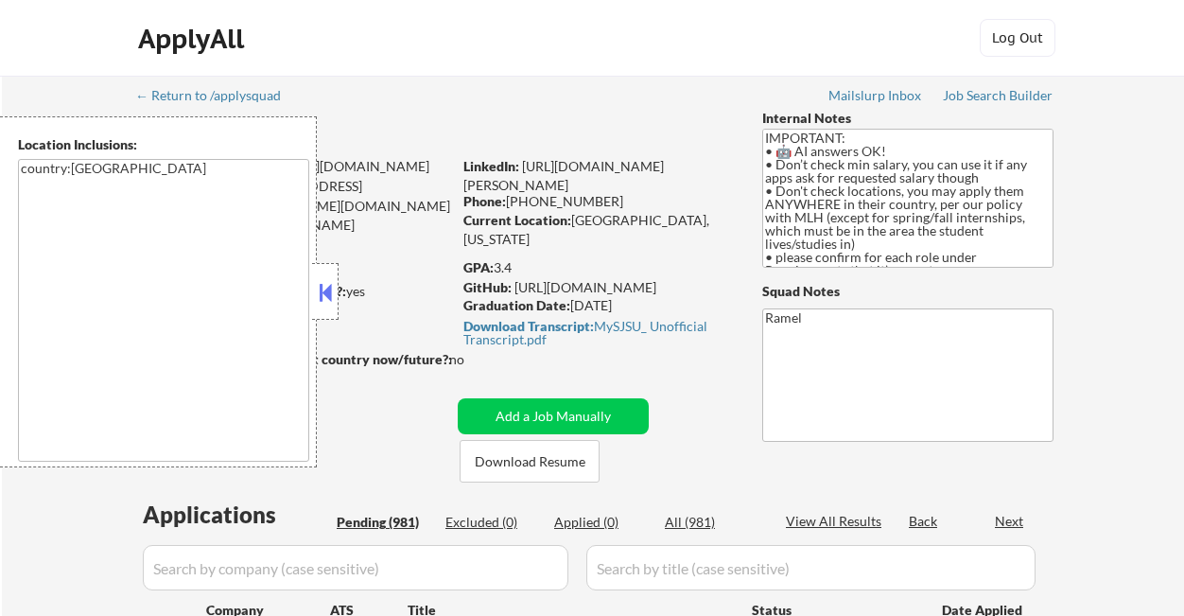
select select ""pending""
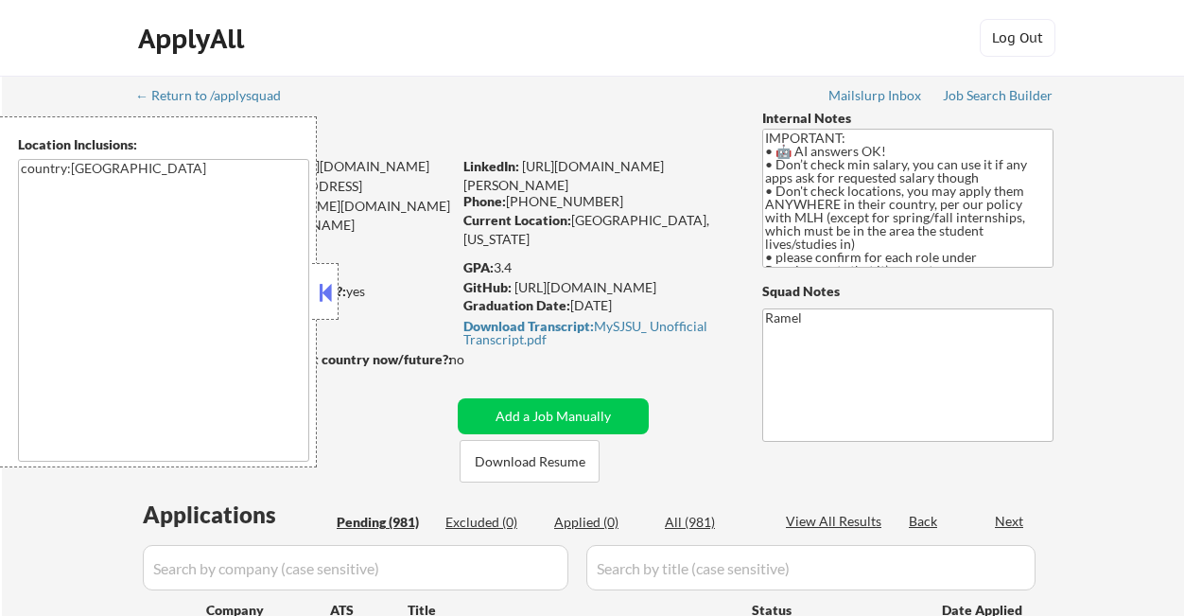
select select ""pending""
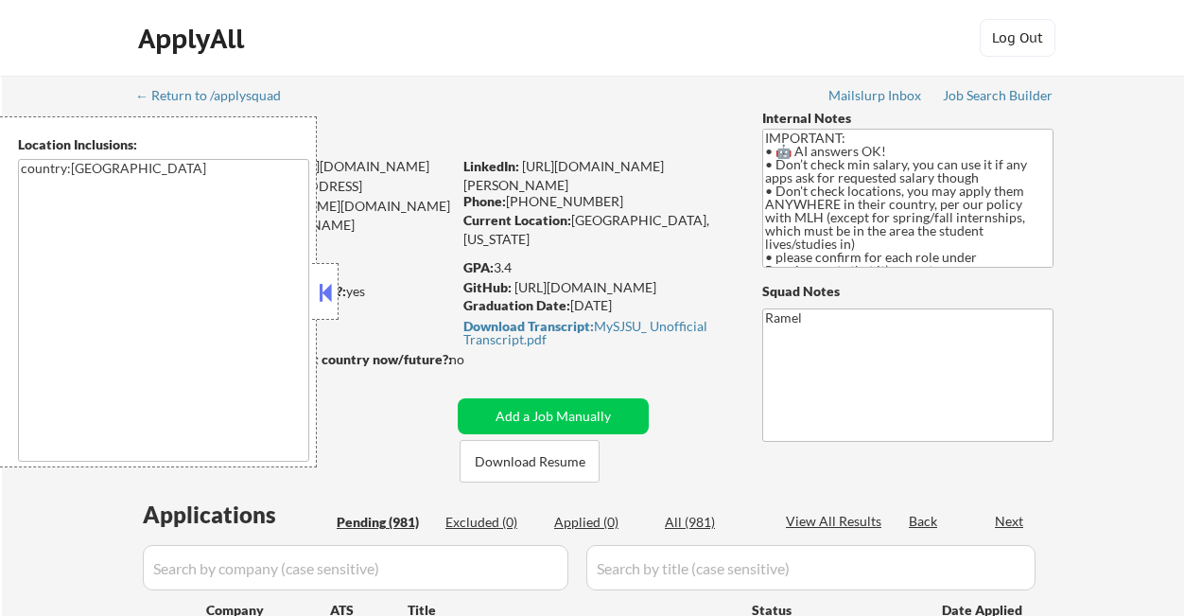
select select ""pending""
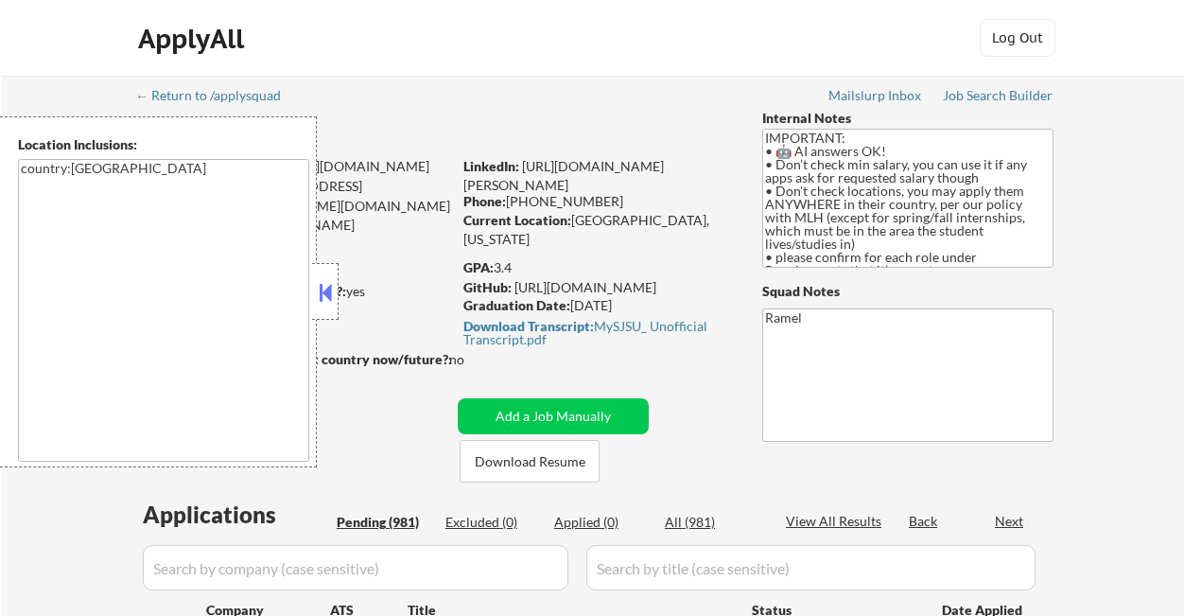
select select ""pending""
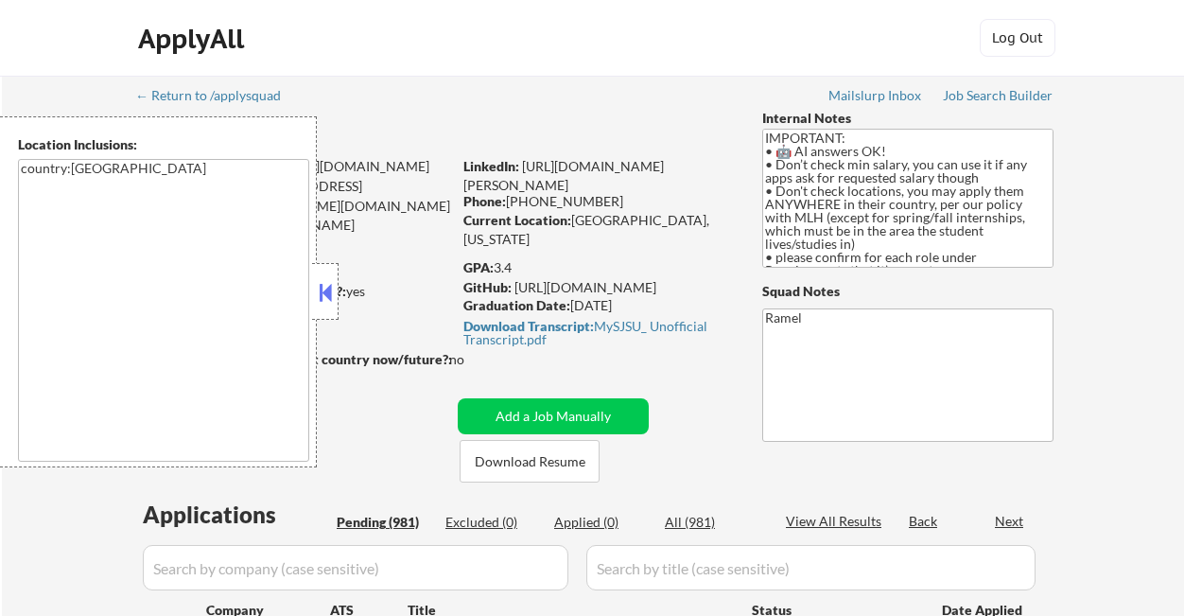
select select ""pending""
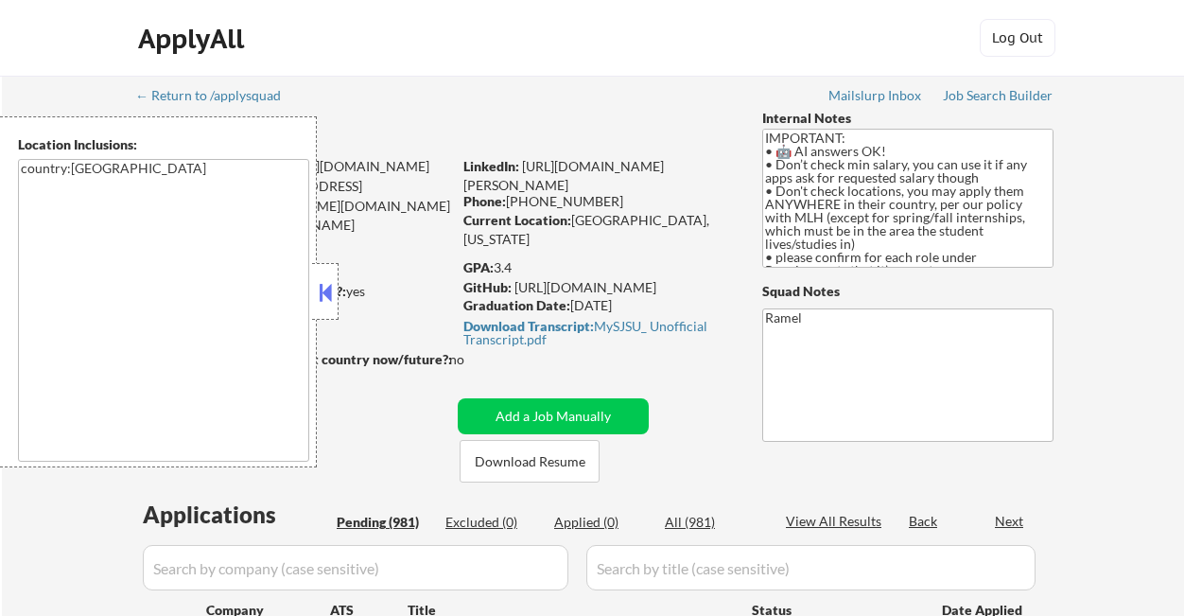
select select ""pending""
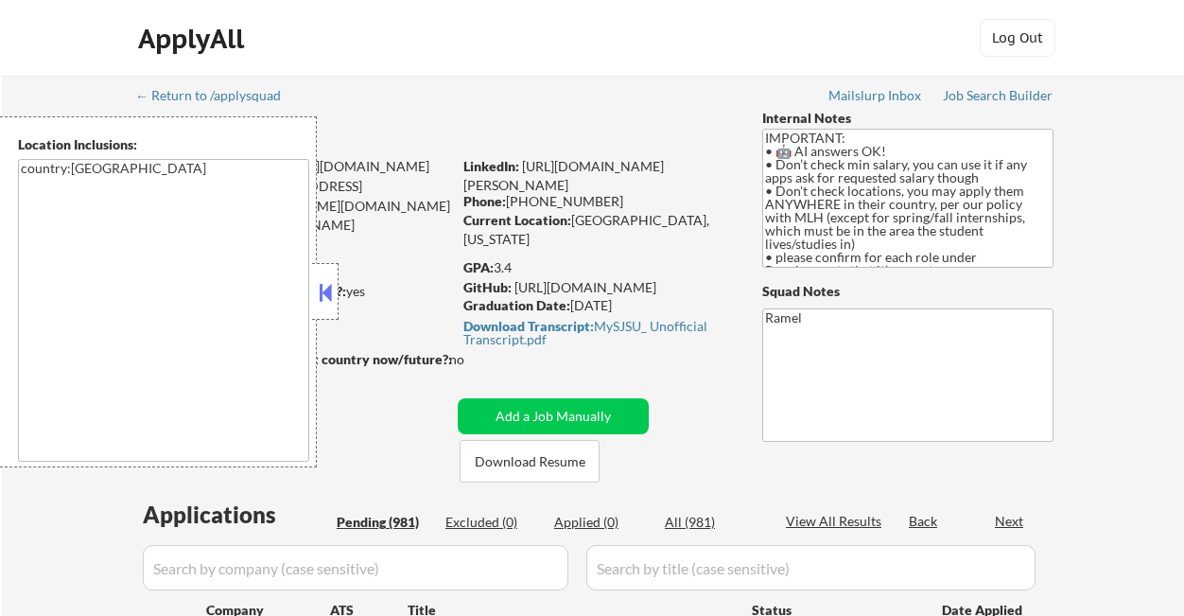
select select ""pending""
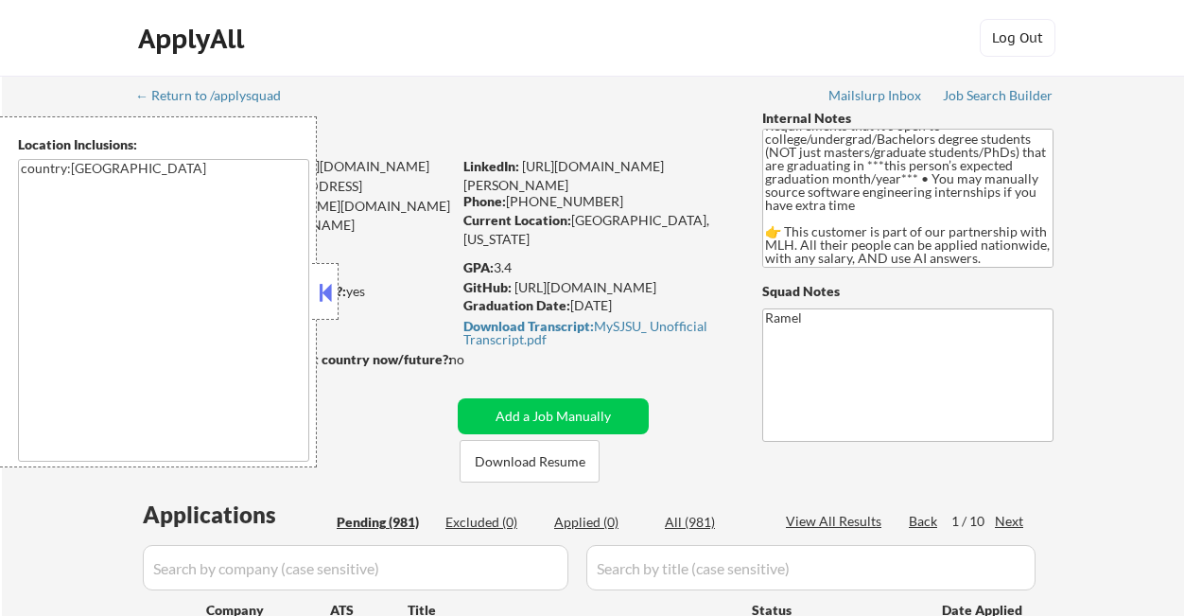
scroll to position [158, 0]
drag, startPoint x: 327, startPoint y: 293, endPoint x: 351, endPoint y: 301, distance: 24.8
click at [327, 293] on button at bounding box center [325, 292] width 21 height 28
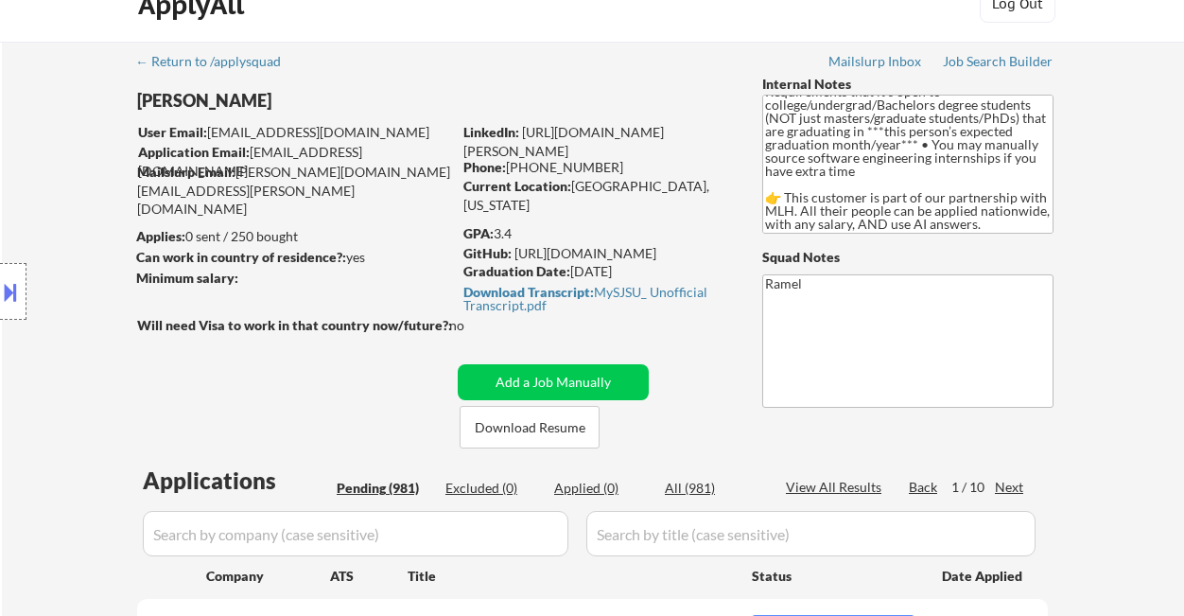
scroll to position [0, 0]
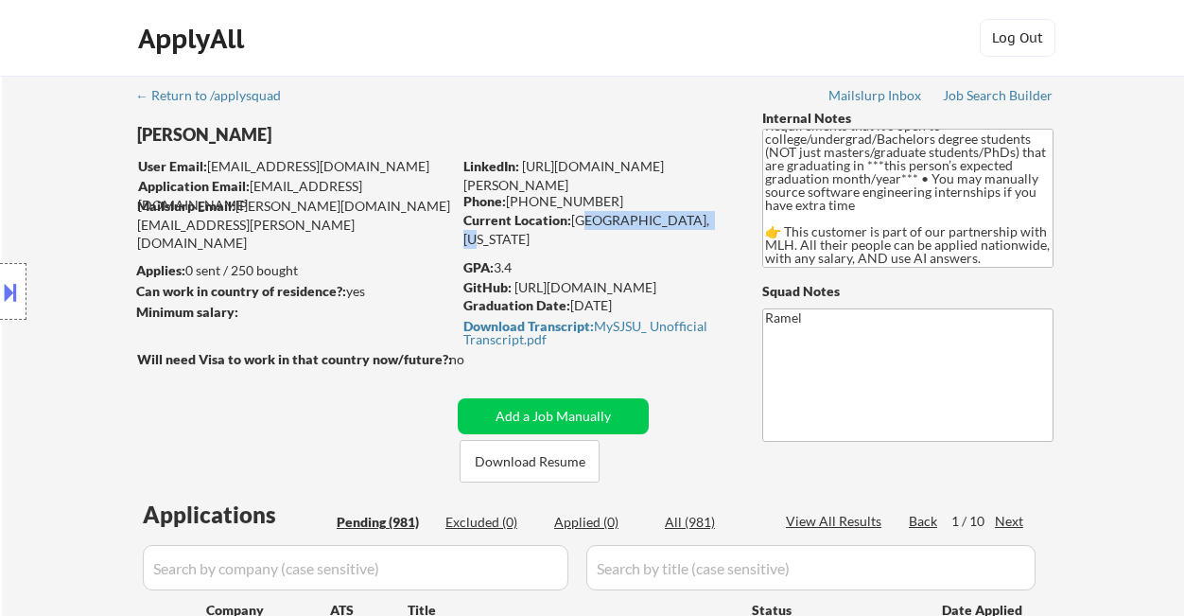
drag, startPoint x: 576, startPoint y: 217, endPoint x: 688, endPoint y: 217, distance: 111.6
click at [688, 217] on div "Current Location: San Jose, California" at bounding box center [598, 229] width 268 height 37
drag, startPoint x: 586, startPoint y: 220, endPoint x: 640, endPoint y: 220, distance: 53.9
click at [640, 220] on div "Current Location: San Jose, California" at bounding box center [598, 229] width 268 height 37
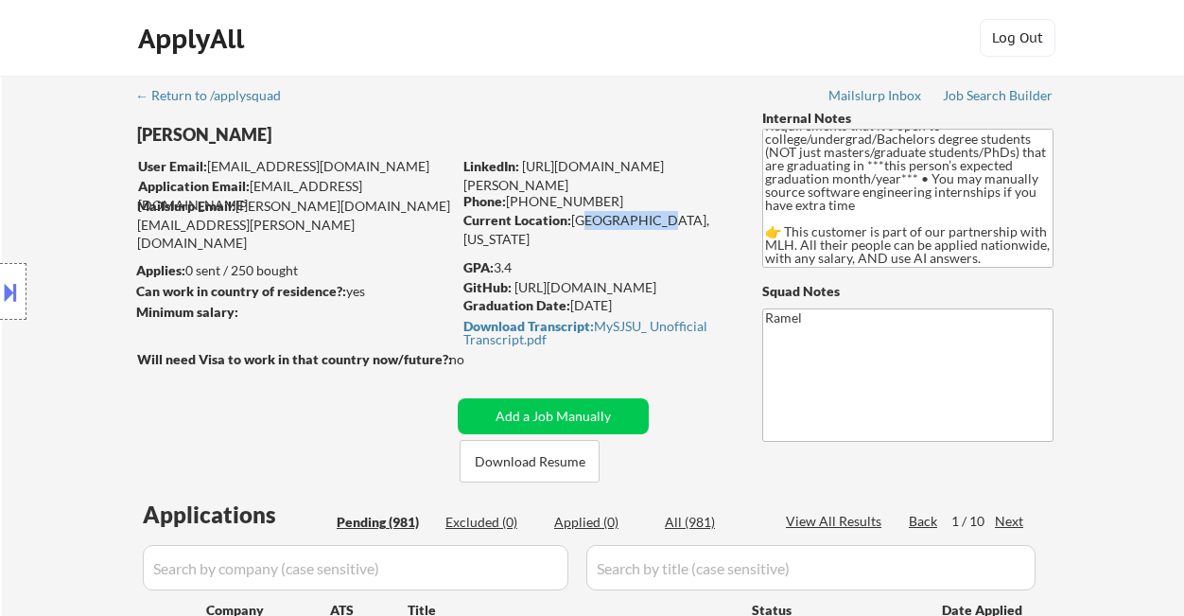
copy div "an Jose, Ca"
drag, startPoint x: 592, startPoint y: 199, endPoint x: 511, endPoint y: 202, distance: 81.4
click at [511, 202] on div "Phone: 408-600-9948" at bounding box center [598, 201] width 268 height 19
copy div "408-600-9948"
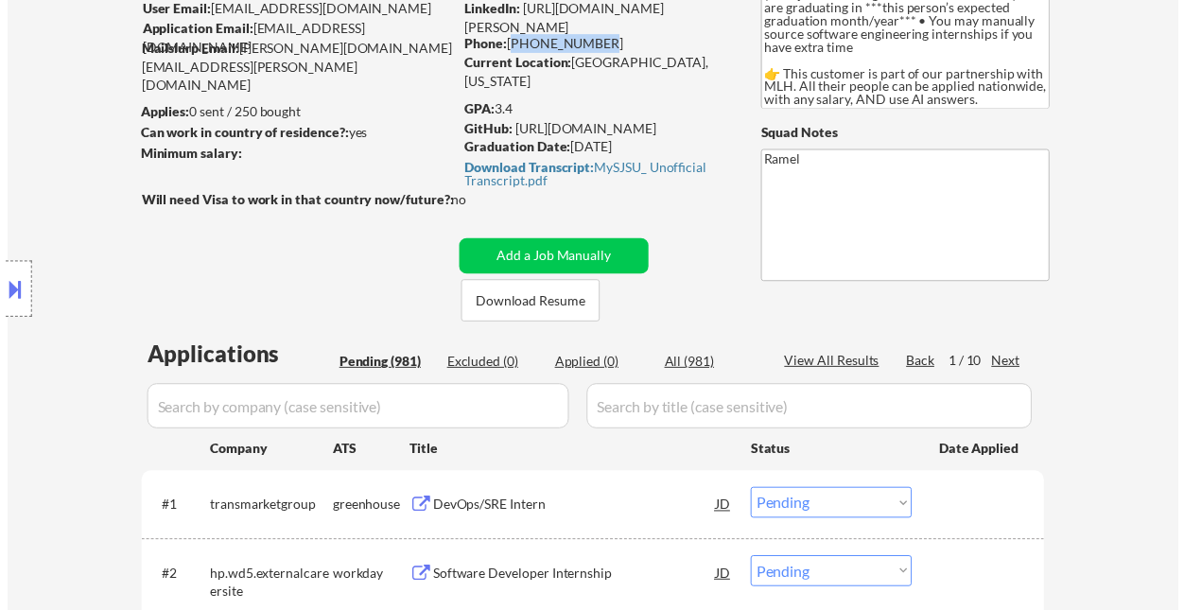
scroll to position [252, 0]
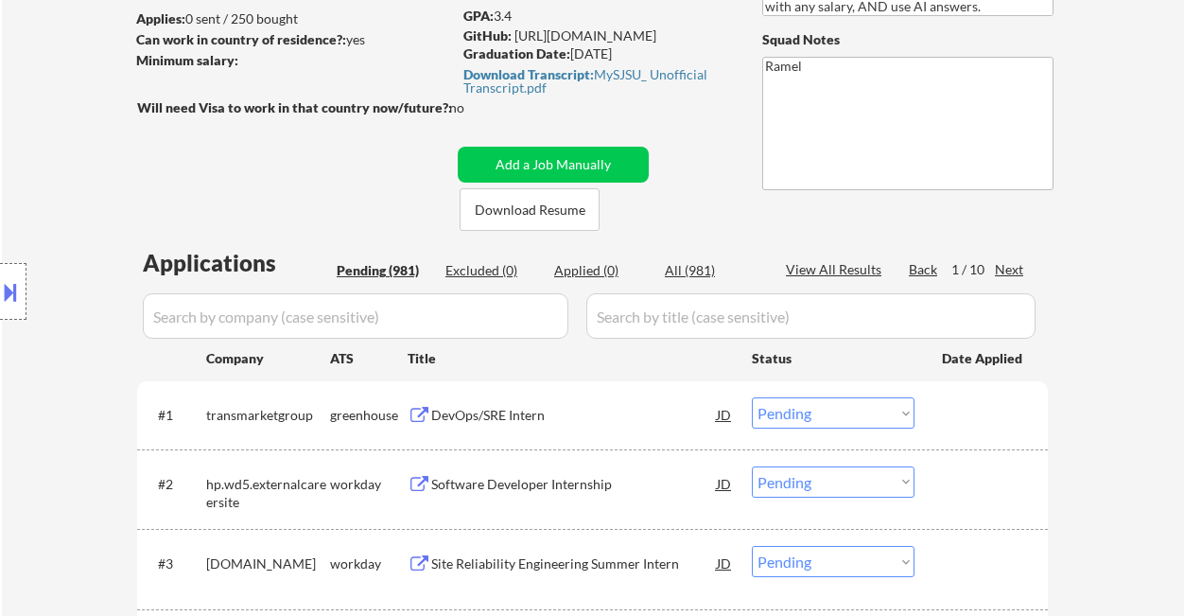
click at [31, 183] on div "Location Inclusions: country:US" at bounding box center [169, 291] width 339 height 351
click at [8, 380] on div "Location Inclusions: country:US" at bounding box center [169, 291] width 339 height 351
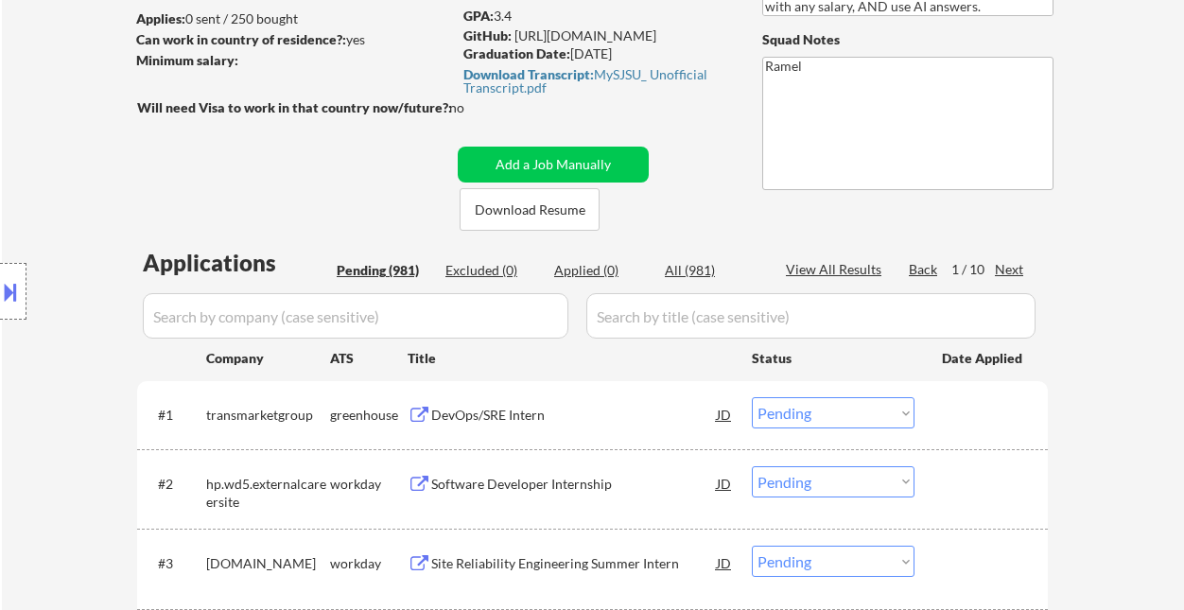
drag, startPoint x: 480, startPoint y: 418, endPoint x: 497, endPoint y: 422, distance: 17.4
click at [480, 418] on div "DevOps/SRE Intern" at bounding box center [574, 415] width 286 height 19
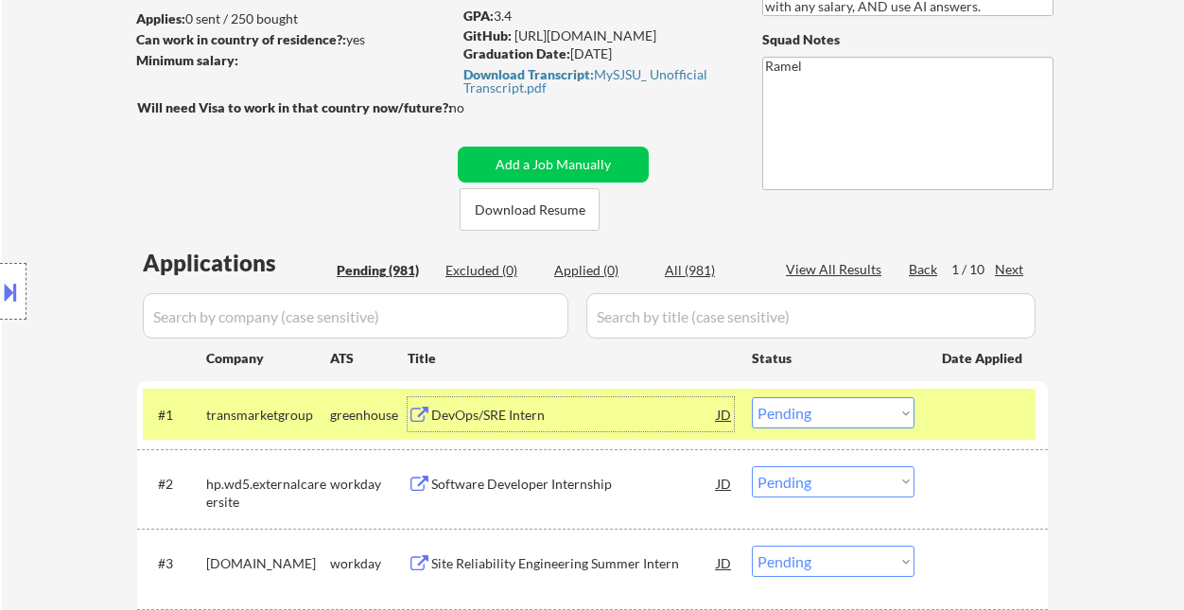
click at [10, 291] on button at bounding box center [10, 291] width 21 height 31
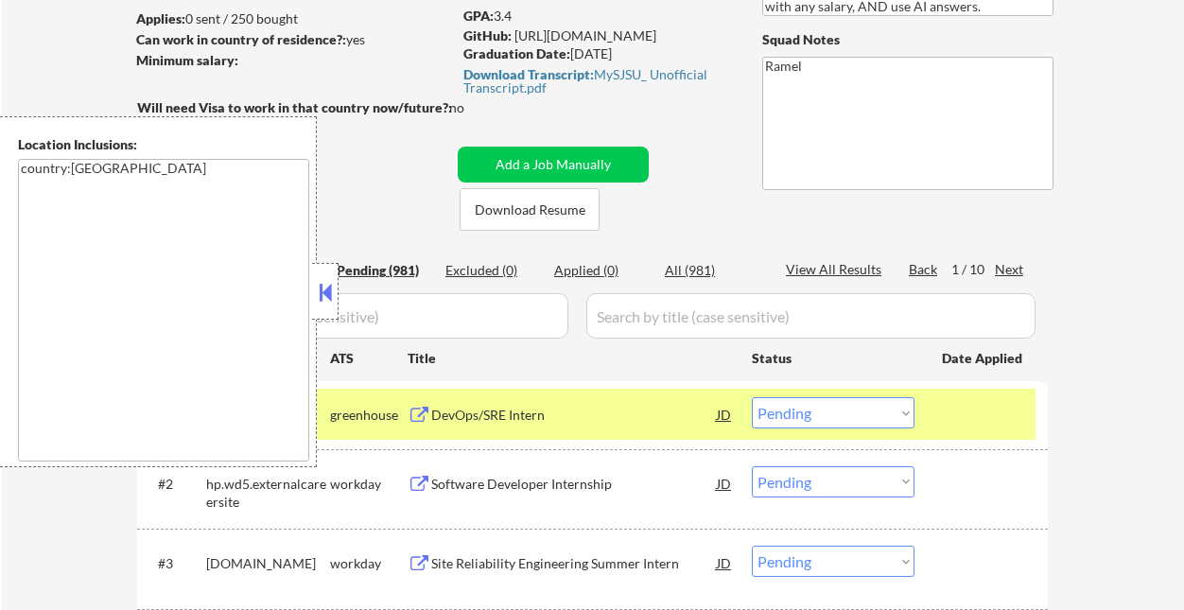
click at [325, 299] on button at bounding box center [325, 292] width 21 height 28
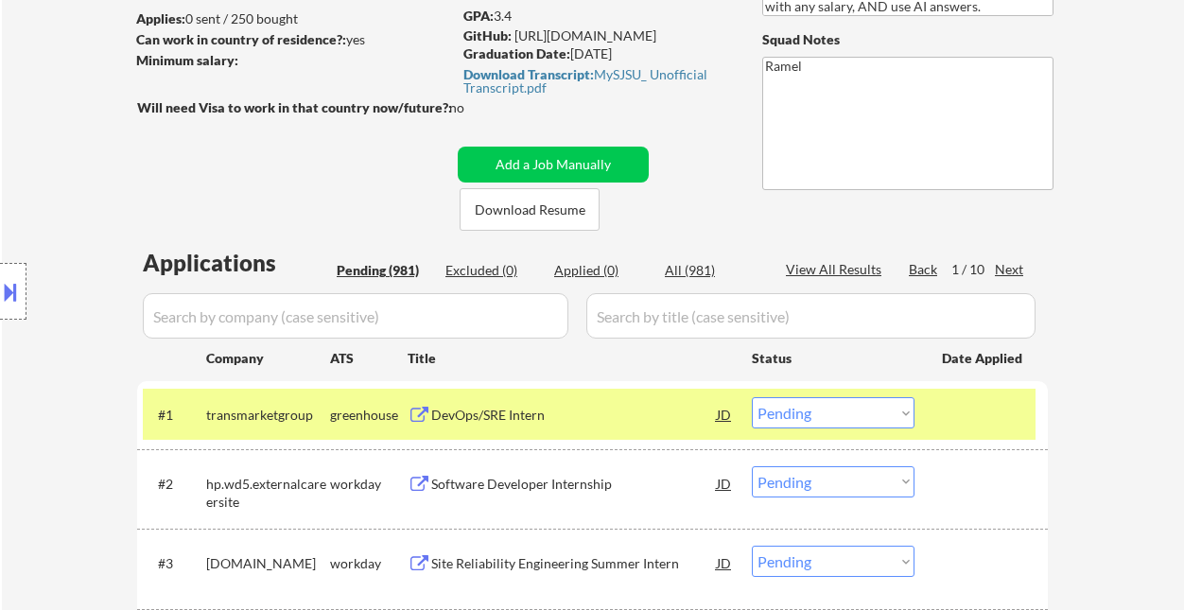
scroll to position [378, 0]
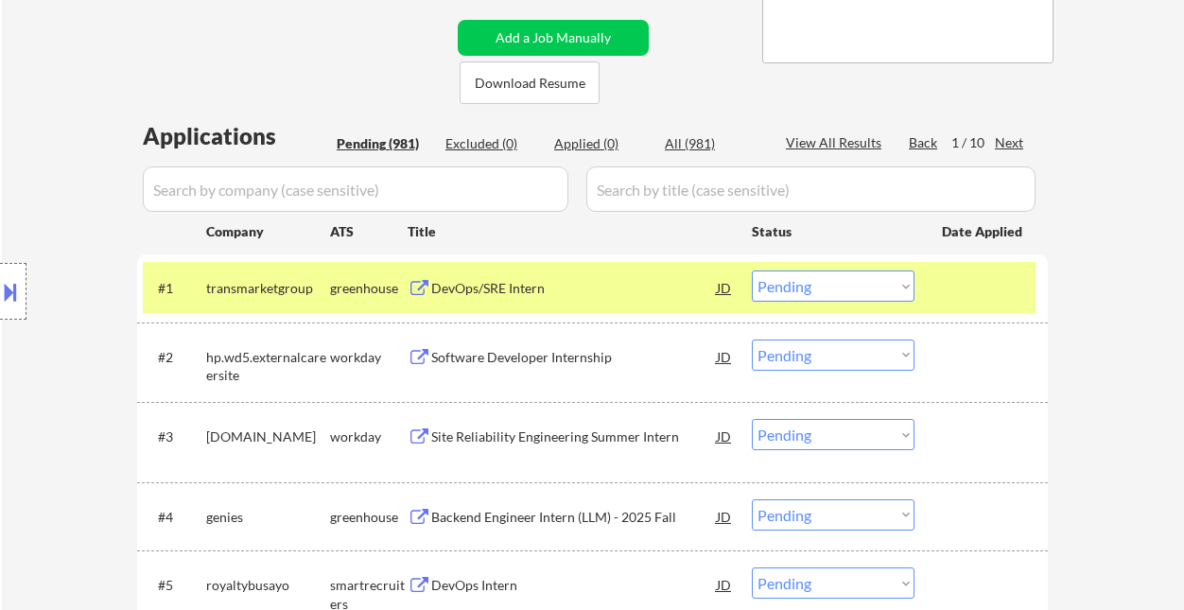
click at [808, 294] on select "Choose an option... Pending Applied Excluded (Questions) Excluded (Expired) Exc…" at bounding box center [833, 286] width 163 height 31
click at [752, 271] on select "Choose an option... Pending Applied Excluded (Questions) Excluded (Expired) Exc…" at bounding box center [833, 286] width 163 height 31
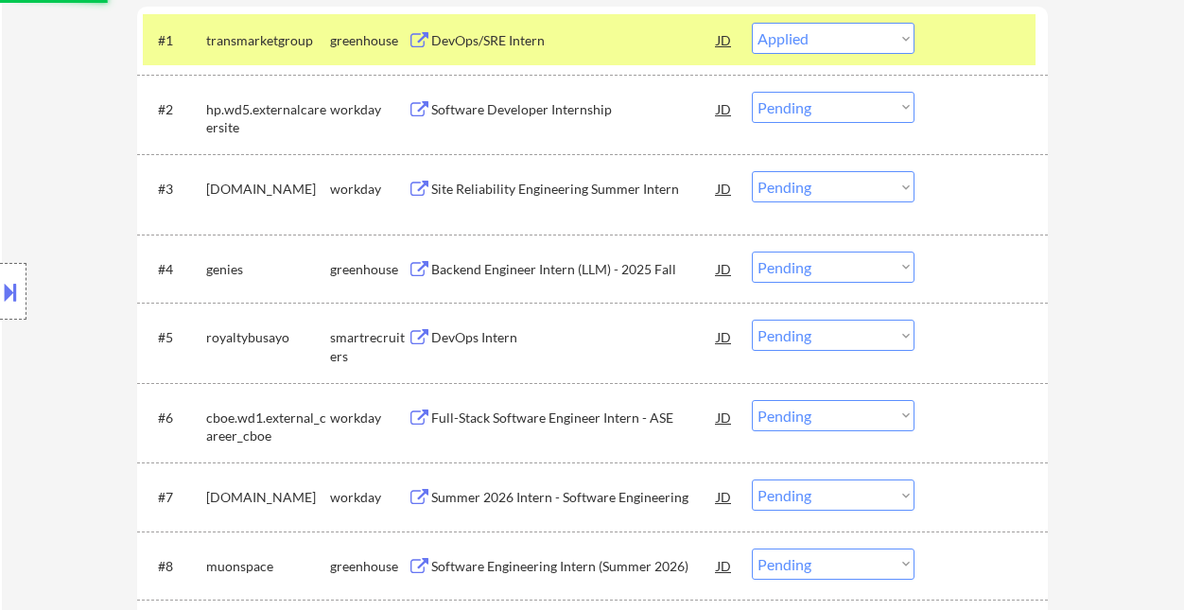
scroll to position [630, 0]
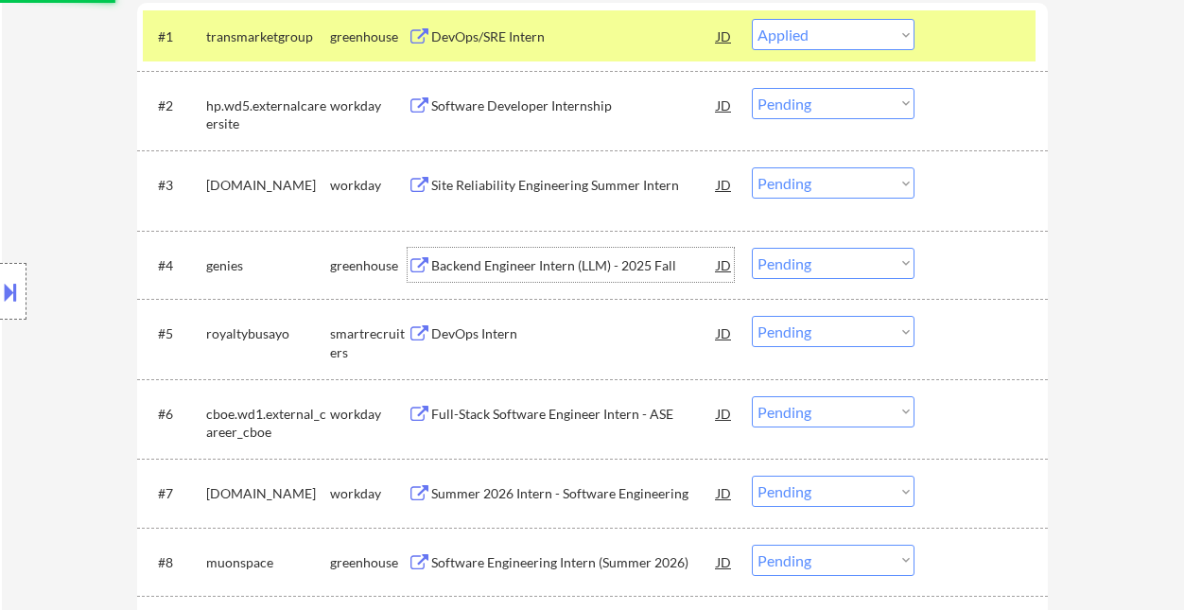
click at [567, 274] on div "Backend Engineer Intern (LLM) - 2025 Fall" at bounding box center [574, 265] width 286 height 34
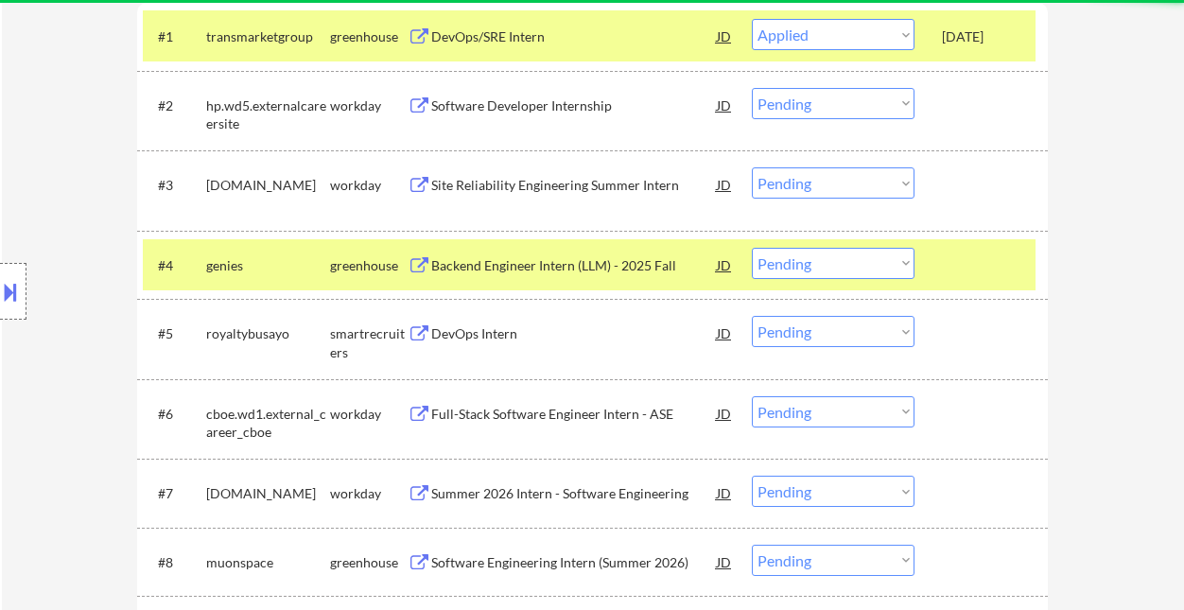
select select ""pending""
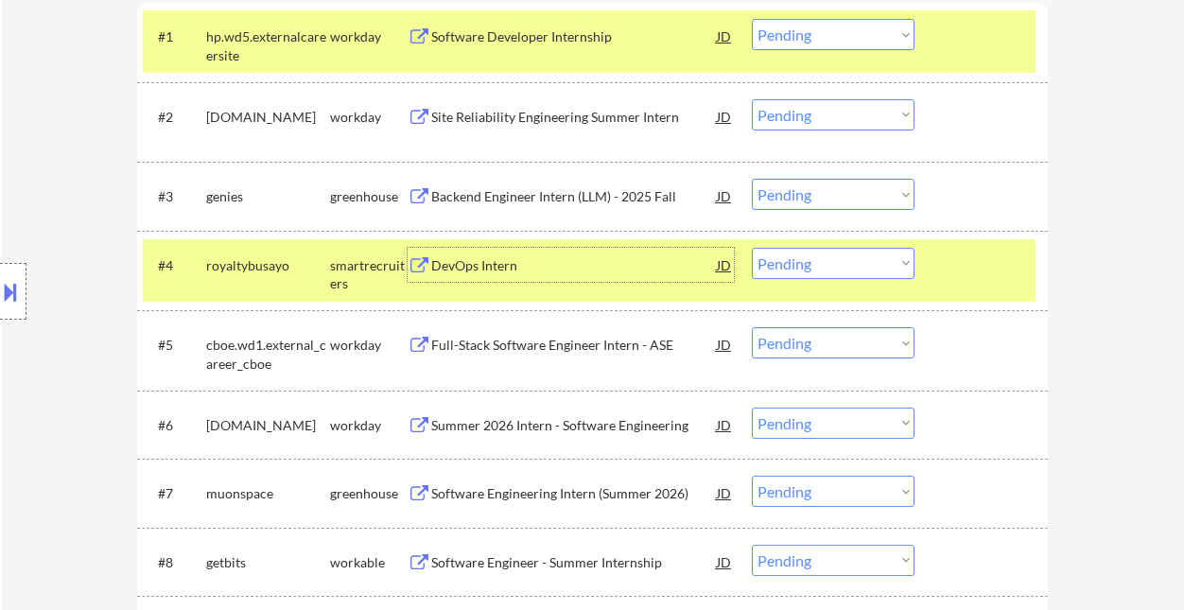
click at [837, 187] on select "Choose an option... Pending Applied Excluded (Questions) Excluded (Expired) Exc…" at bounding box center [833, 194] width 163 height 31
click at [752, 179] on select "Choose an option... Pending Applied Excluded (Questions) Excluded (Expired) Exc…" at bounding box center [833, 194] width 163 height 31
click at [476, 270] on div "DevOps Intern" at bounding box center [574, 265] width 286 height 19
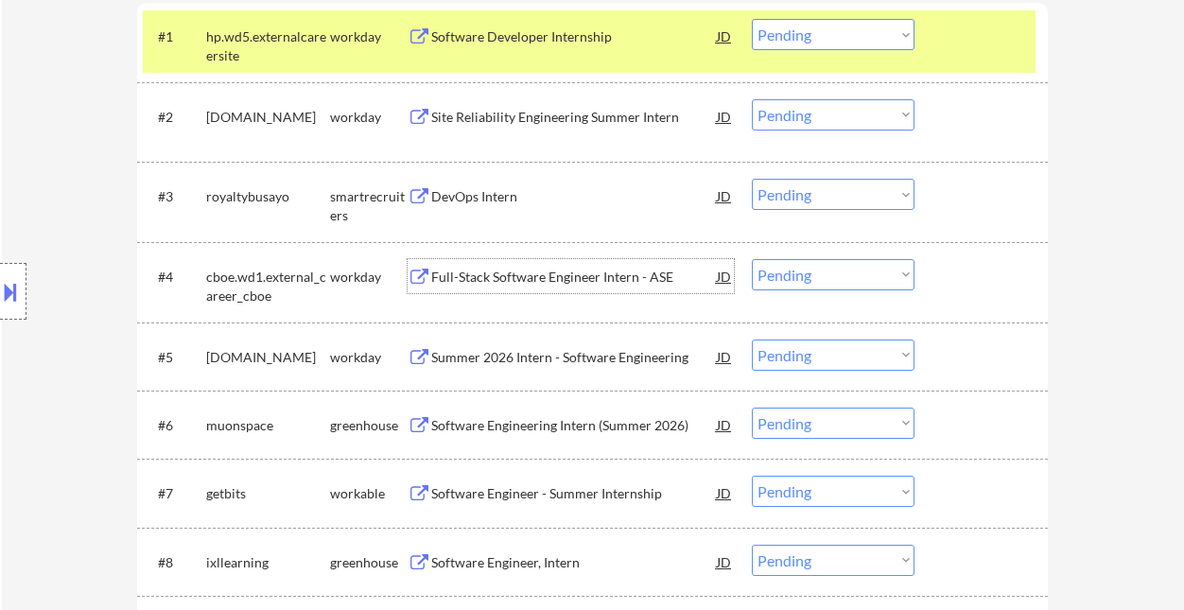
drag, startPoint x: 796, startPoint y: 197, endPoint x: 810, endPoint y: 209, distance: 18.8
click at [796, 197] on select "Choose an option... Pending Applied Excluded (Questions) Excluded (Expired) Exc…" at bounding box center [833, 194] width 163 height 31
click at [752, 179] on select "Choose an option... Pending Applied Excluded (Questions) Excluded (Expired) Exc…" at bounding box center [833, 194] width 163 height 31
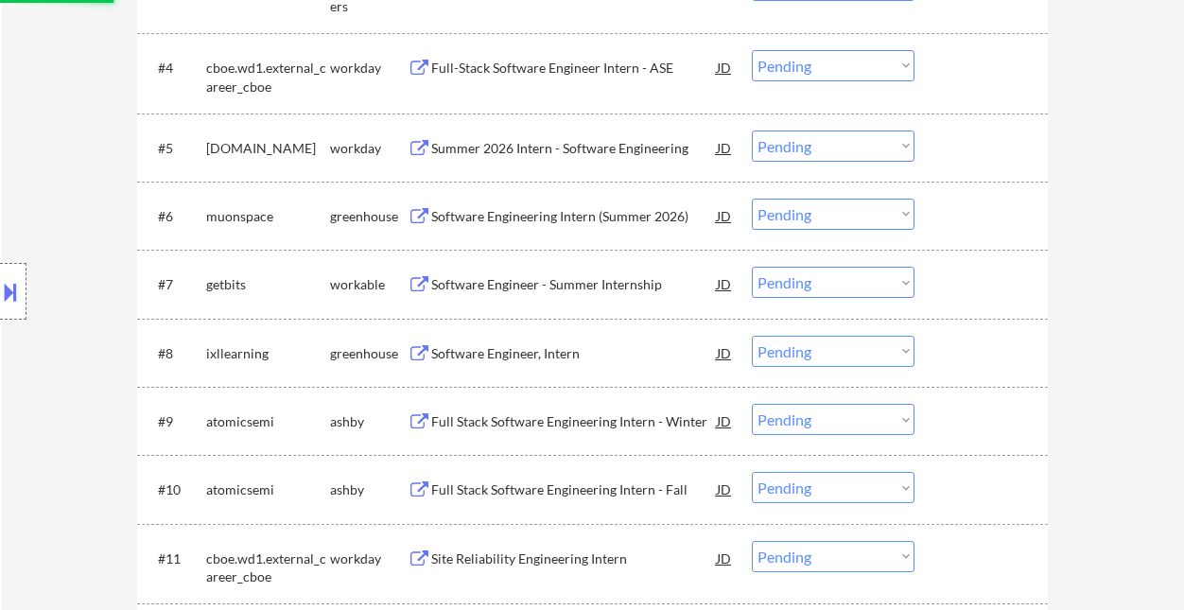
scroll to position [883, 0]
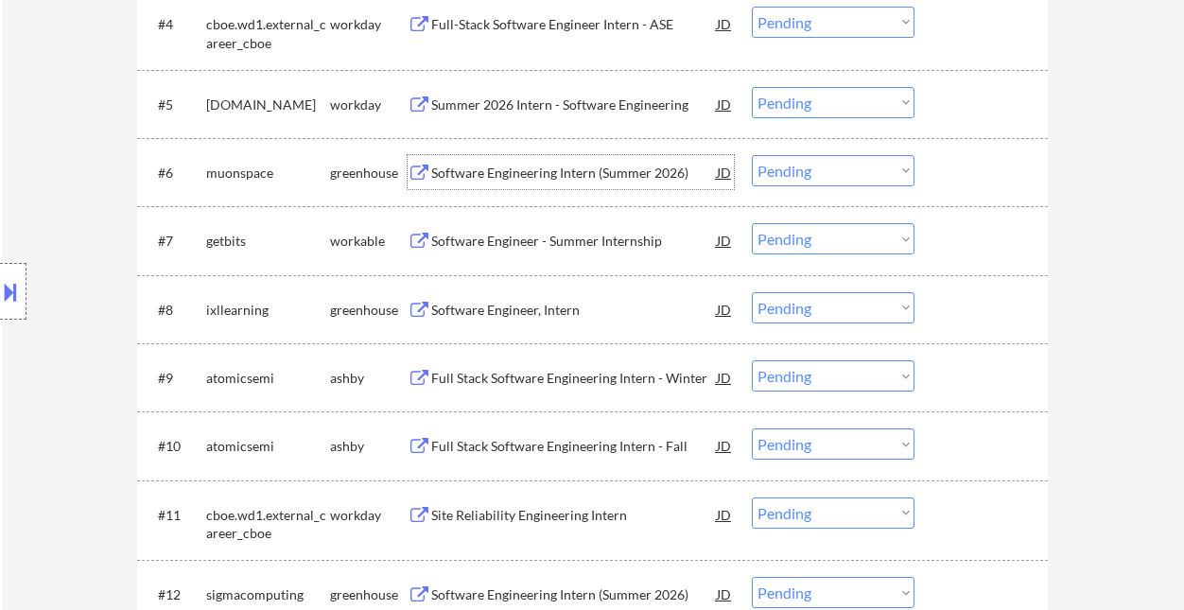
click at [545, 172] on div "Software Engineering Intern (Summer 2026)" at bounding box center [574, 173] width 286 height 19
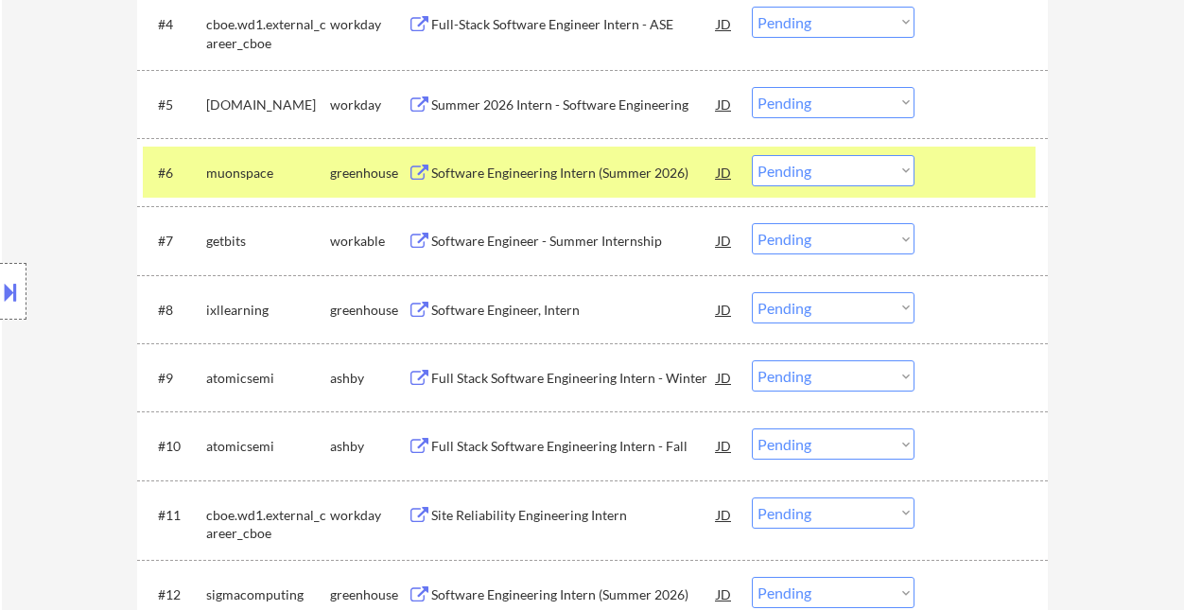
select select ""pending""
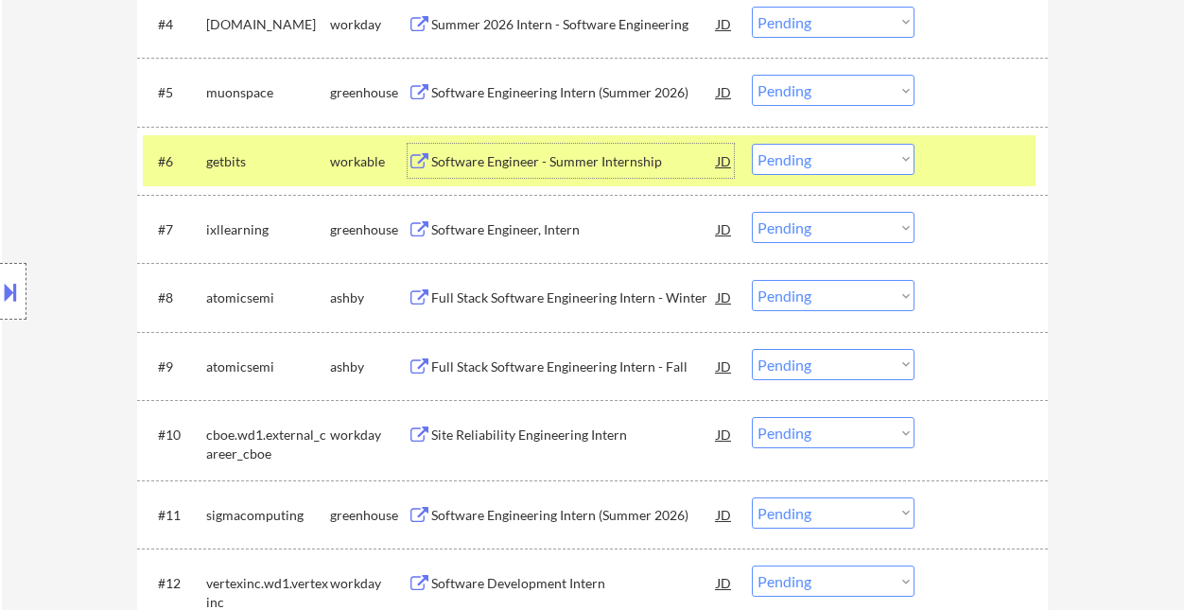
click at [814, 88] on select "Choose an option... Pending Applied Excluded (Questions) Excluded (Expired) Exc…" at bounding box center [833, 90] width 163 height 31
click at [752, 75] on select "Choose an option... Pending Applied Excluded (Questions) Excluded (Expired) Exc…" at bounding box center [833, 90] width 163 height 31
click at [584, 162] on div "Software Engineer - Summer Internship" at bounding box center [574, 161] width 286 height 19
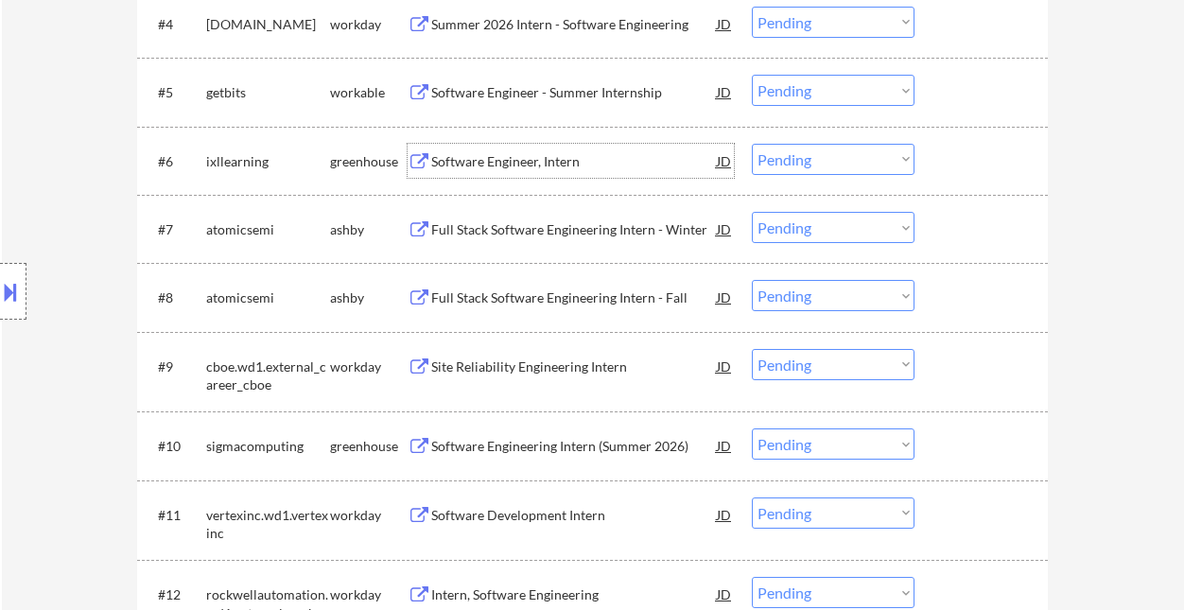
click at [854, 92] on select "Choose an option... Pending Applied Excluded (Questions) Excluded (Expired) Exc…" at bounding box center [833, 90] width 163 height 31
click at [752, 75] on select "Choose an option... Pending Applied Excluded (Questions) Excluded (Expired) Exc…" at bounding box center [833, 90] width 163 height 31
click at [534, 164] on div "Software Engineer, Intern" at bounding box center [574, 161] width 286 height 19
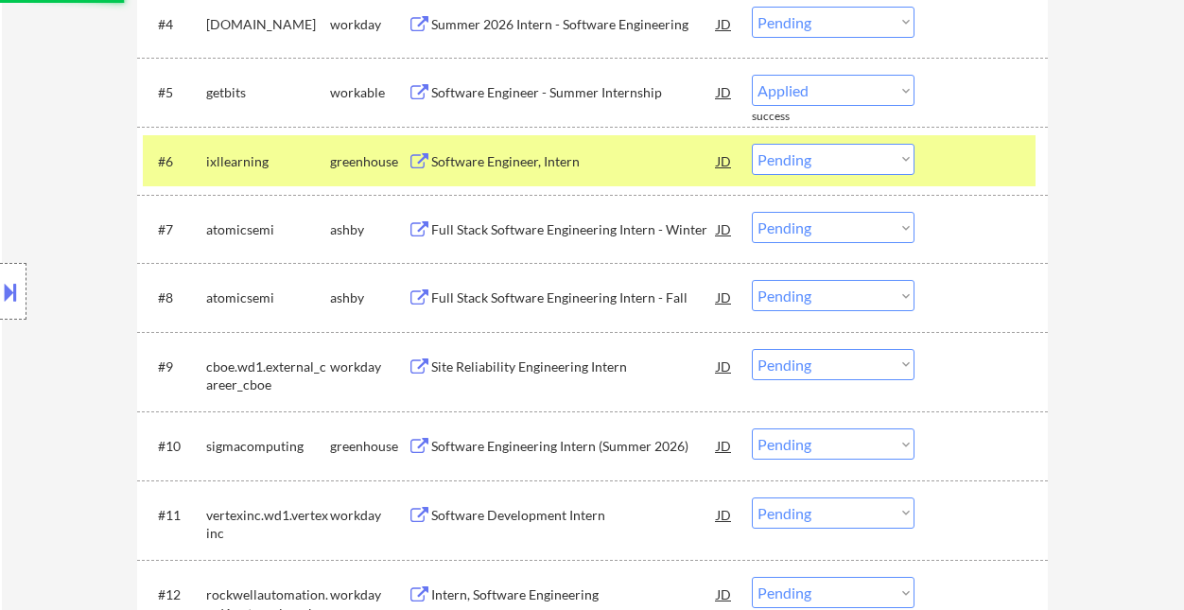
select select ""pending""
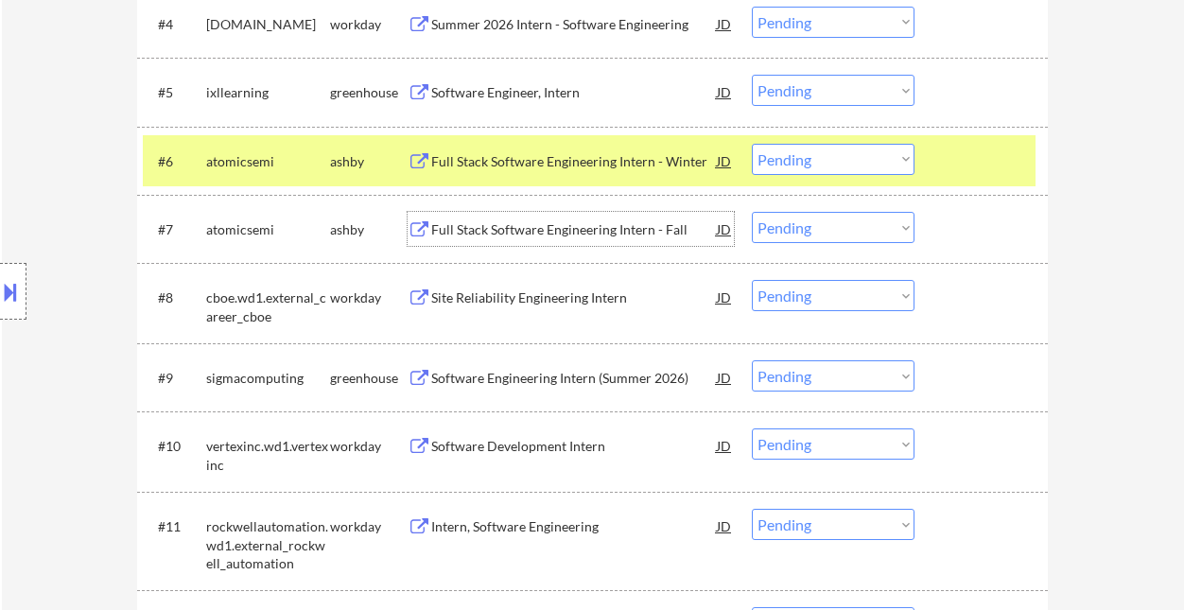
click at [529, 229] on div "Full Stack Software Engineering Intern - Fall" at bounding box center [574, 229] width 286 height 19
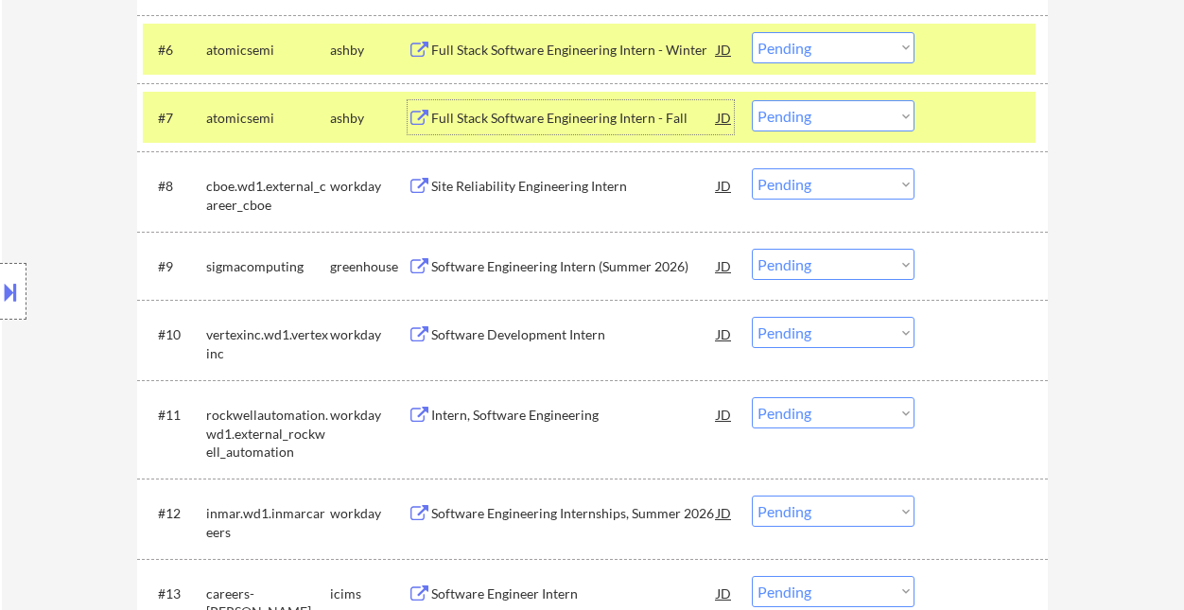
scroll to position [1008, 0]
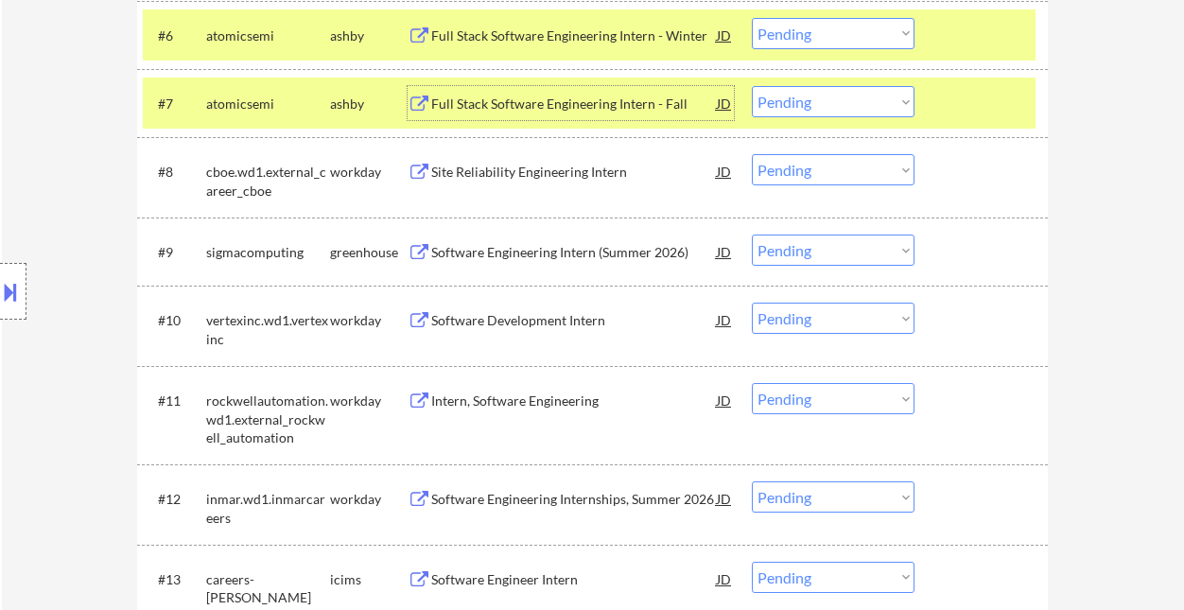
click at [533, 256] on div "Software Engineering Intern (Summer 2026)" at bounding box center [574, 252] width 286 height 19
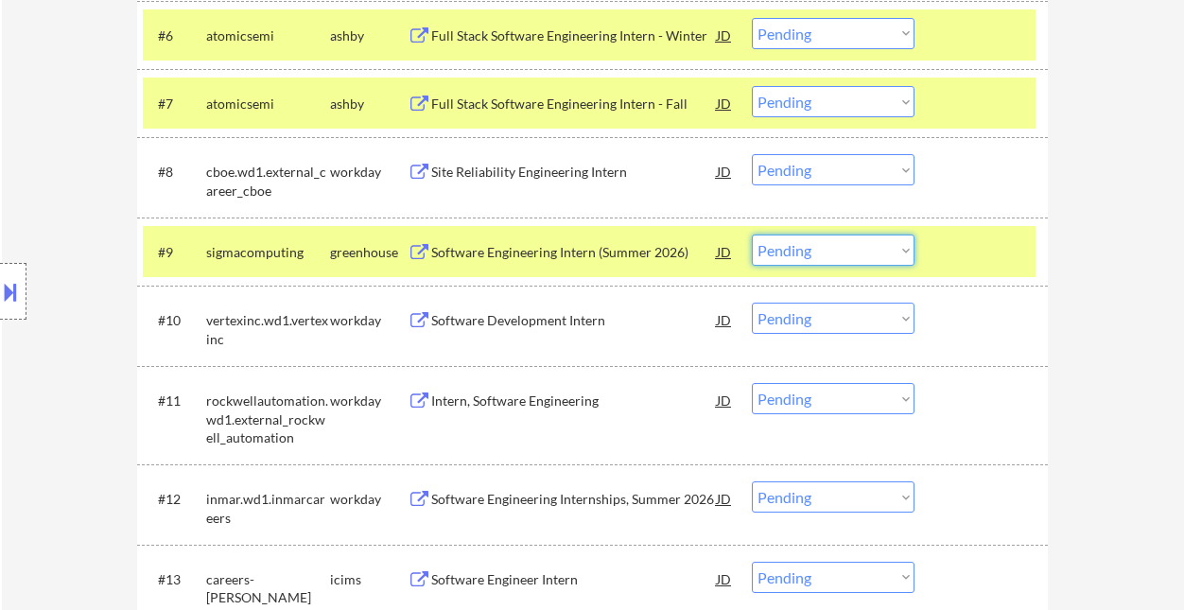
click at [815, 249] on select "Choose an option... Pending Applied Excluded (Questions) Excluded (Expired) Exc…" at bounding box center [833, 250] width 163 height 31
click at [752, 235] on select "Choose an option... Pending Applied Excluded (Questions) Excluded (Expired) Exc…" at bounding box center [833, 250] width 163 height 31
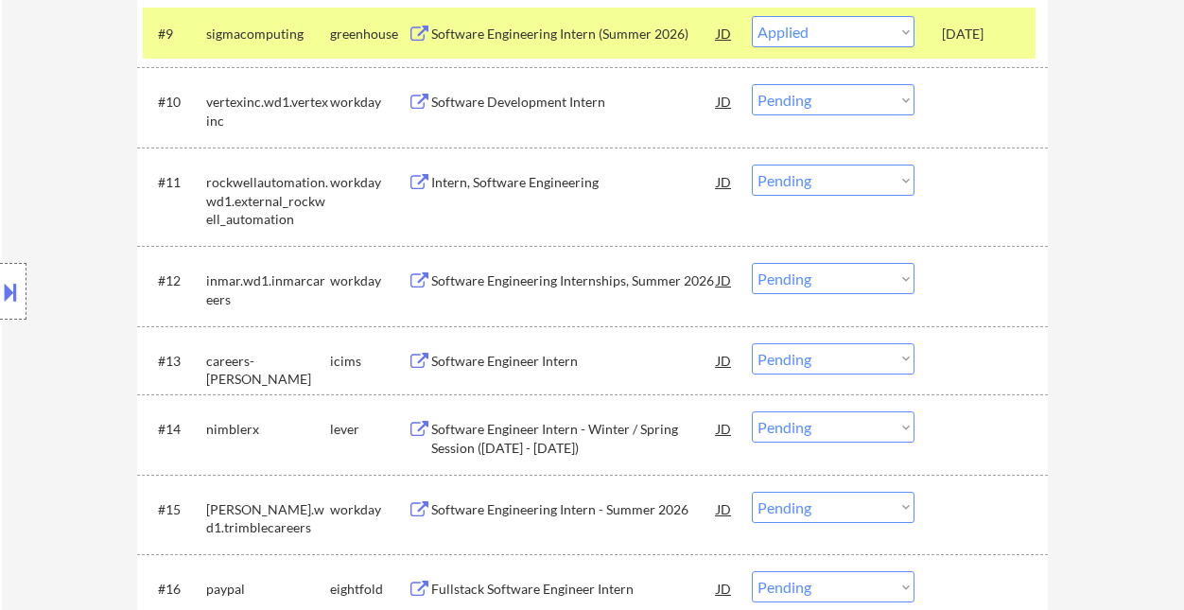
select select ""pending""
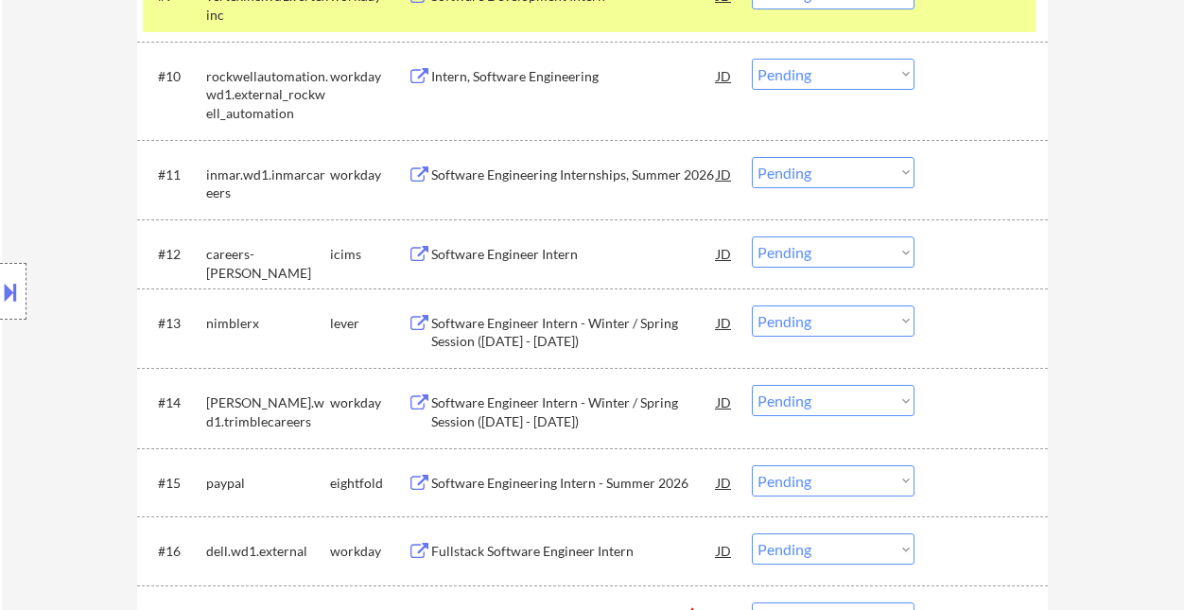
scroll to position [1261, 0]
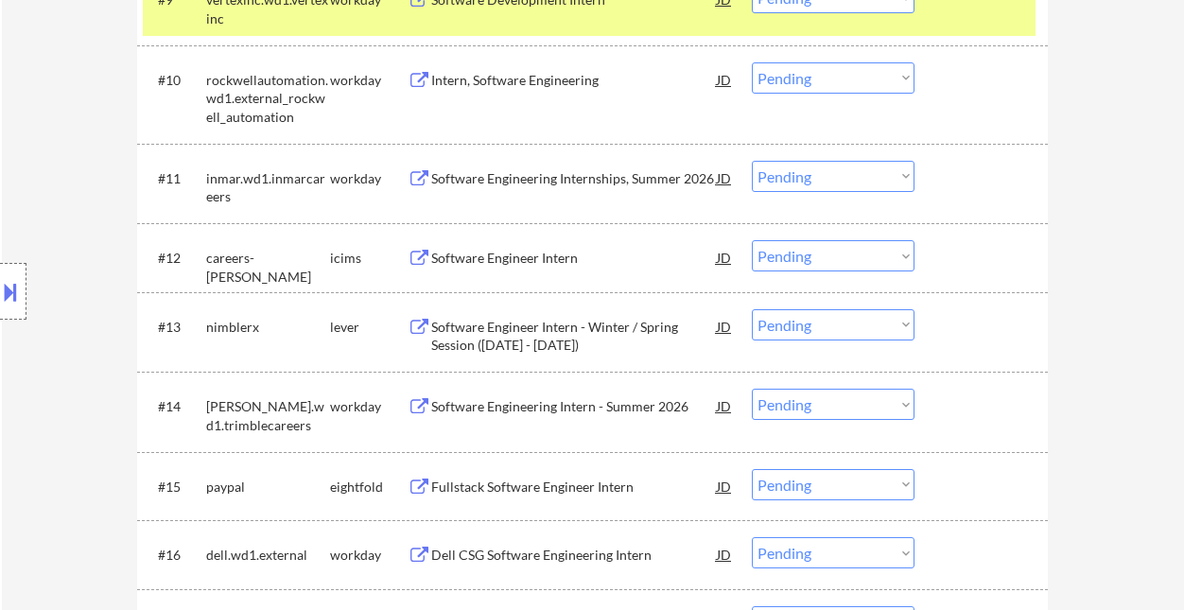
click at [556, 342] on div "Software Engineer Intern - Winter / Spring Session (January - April 2026)" at bounding box center [574, 336] width 286 height 37
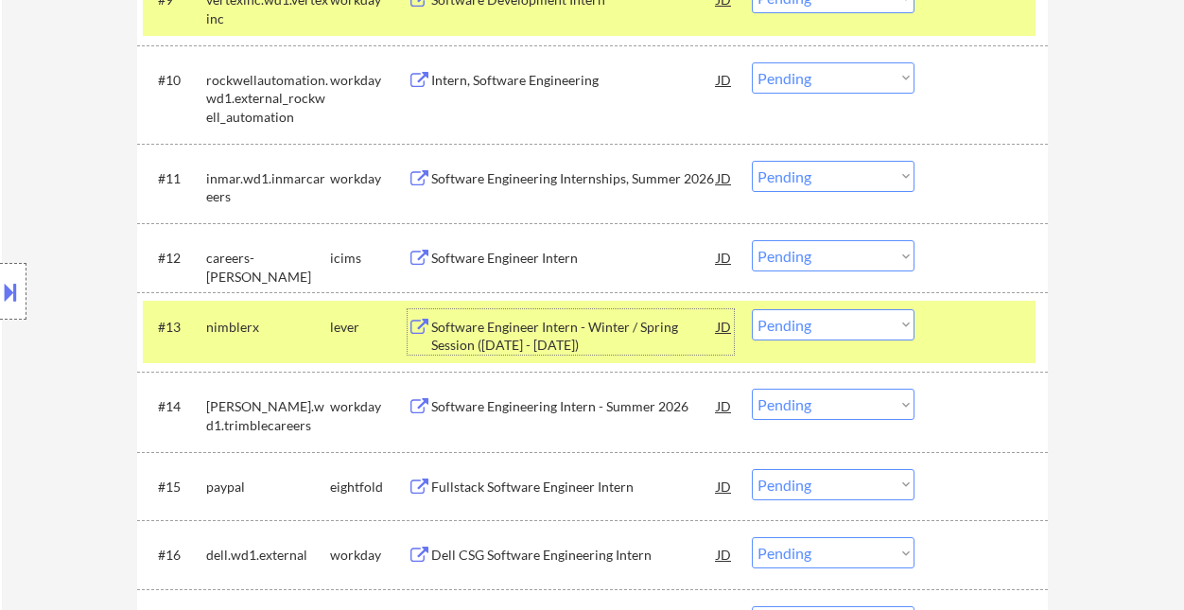
drag, startPoint x: 843, startPoint y: 326, endPoint x: 839, endPoint y: 339, distance: 12.9
click at [843, 326] on select "Choose an option... Pending Applied Excluded (Questions) Excluded (Expired) Exc…" at bounding box center [833, 324] width 163 height 31
click at [752, 309] on select "Choose an option... Pending Applied Excluded (Questions) Excluded (Expired) Exc…" at bounding box center [833, 324] width 163 height 31
select select ""pending""
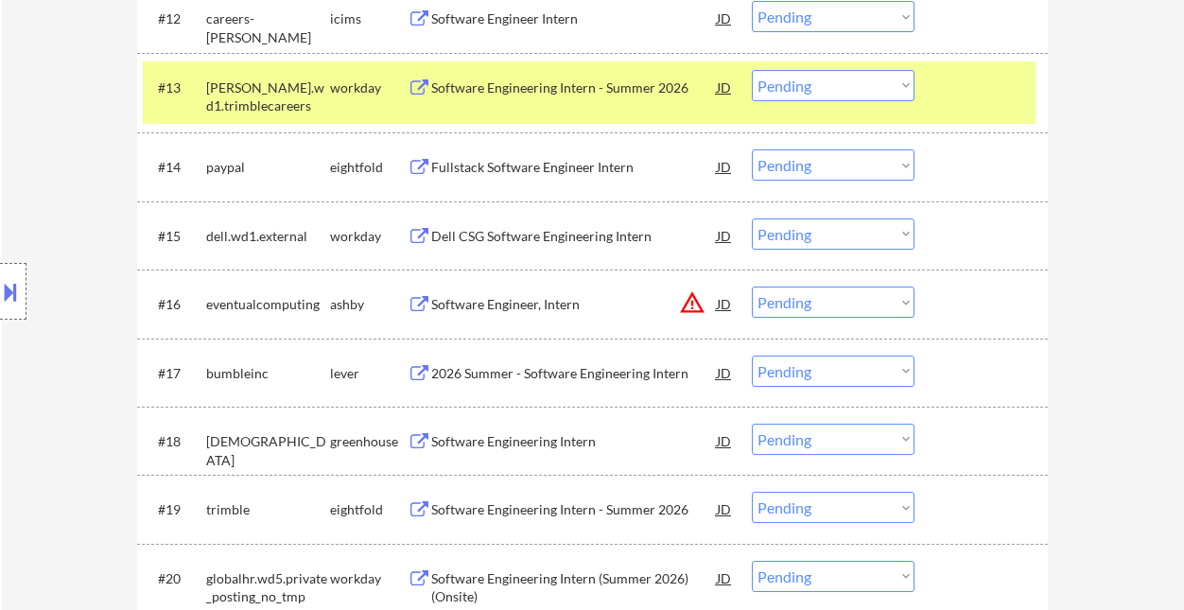
scroll to position [1514, 0]
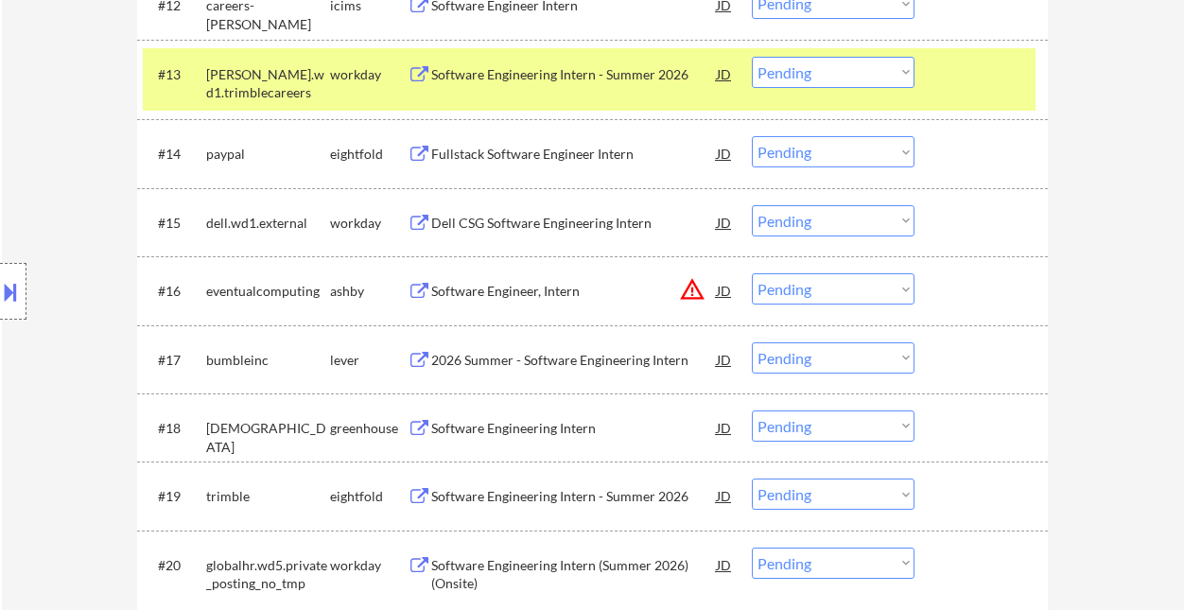
click at [500, 355] on div "2026 Summer - Software Engineering Intern" at bounding box center [574, 360] width 286 height 19
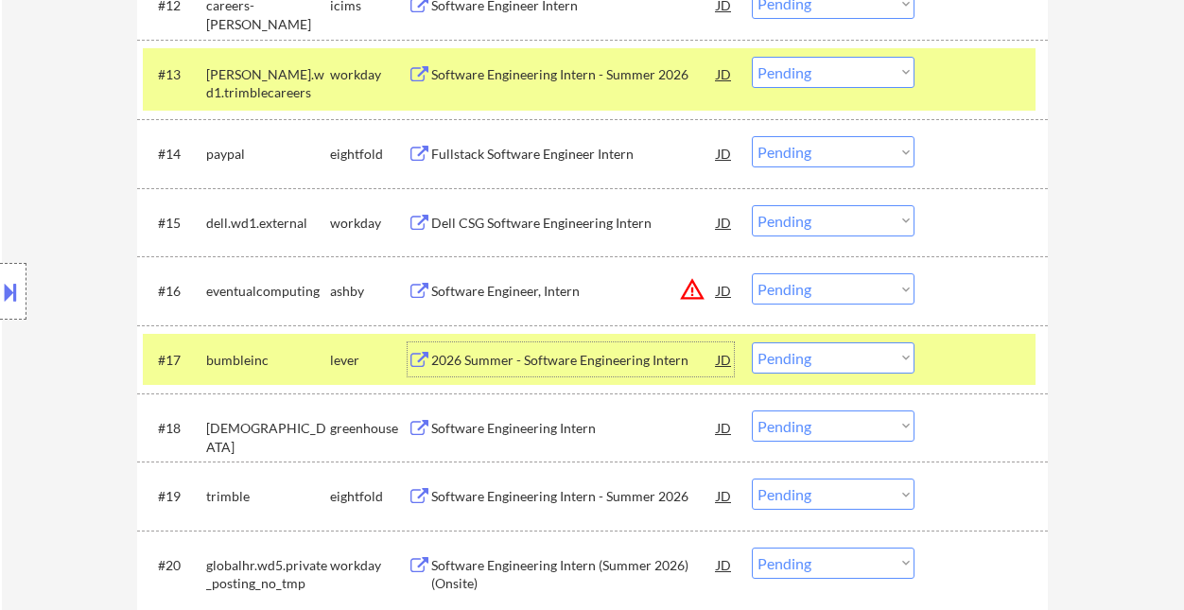
click at [839, 355] on select "Choose an option... Pending Applied Excluded (Questions) Excluded (Expired) Exc…" at bounding box center [833, 357] width 163 height 31
click at [752, 342] on select "Choose an option... Pending Applied Excluded (Questions) Excluded (Expired) Exc…" at bounding box center [833, 357] width 163 height 31
click at [570, 437] on div "Software Engineering Intern" at bounding box center [574, 428] width 286 height 19
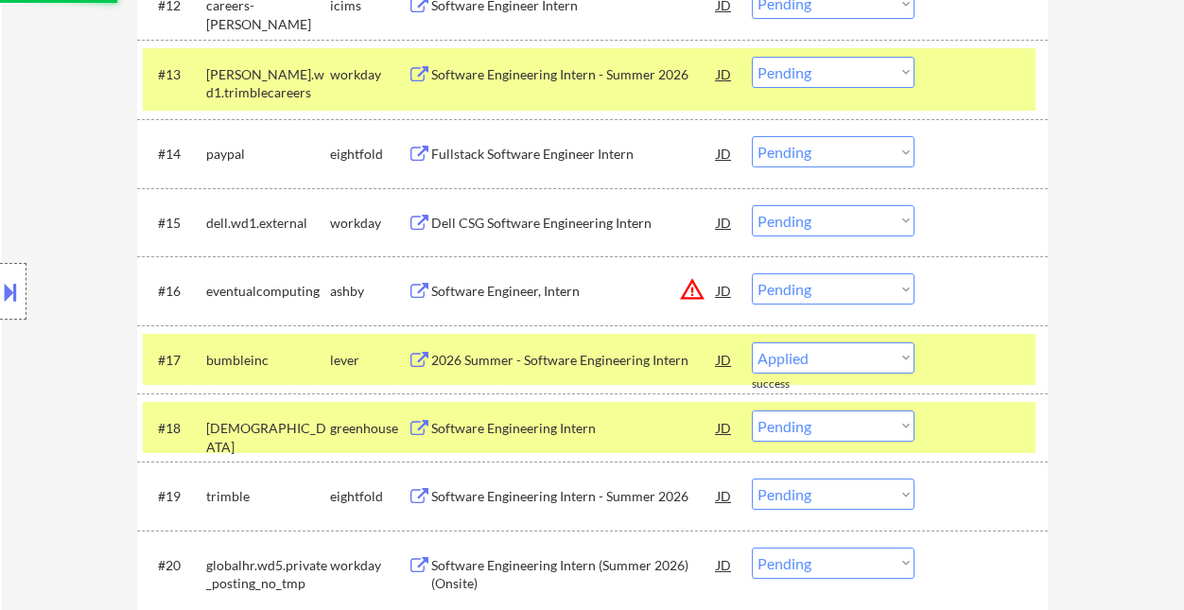
select select ""pending""
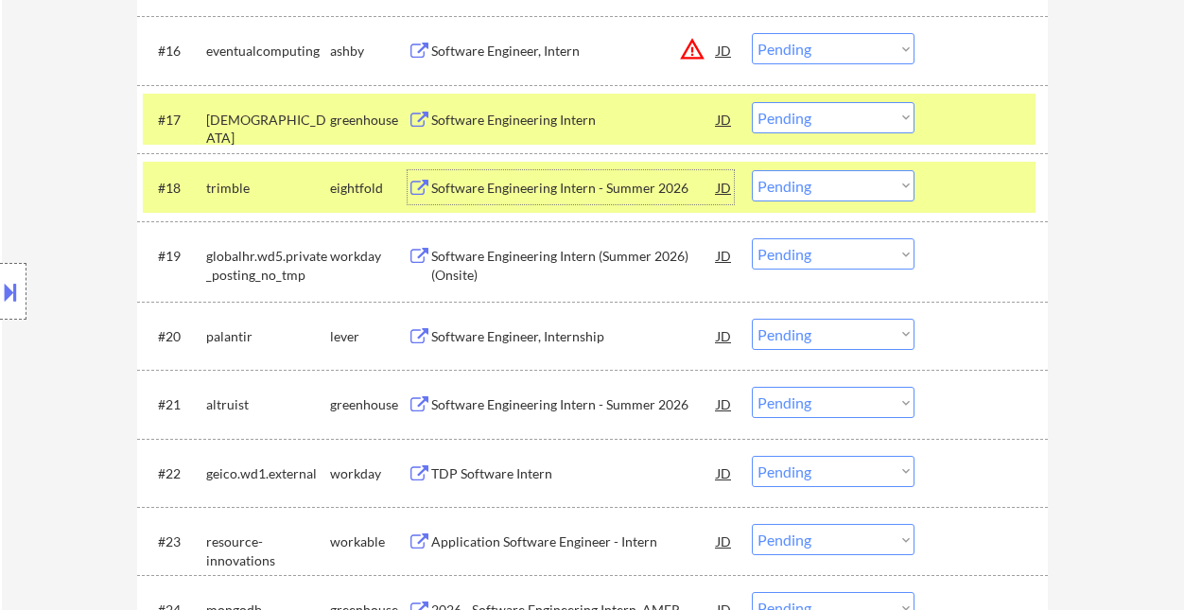
scroll to position [1765, 0]
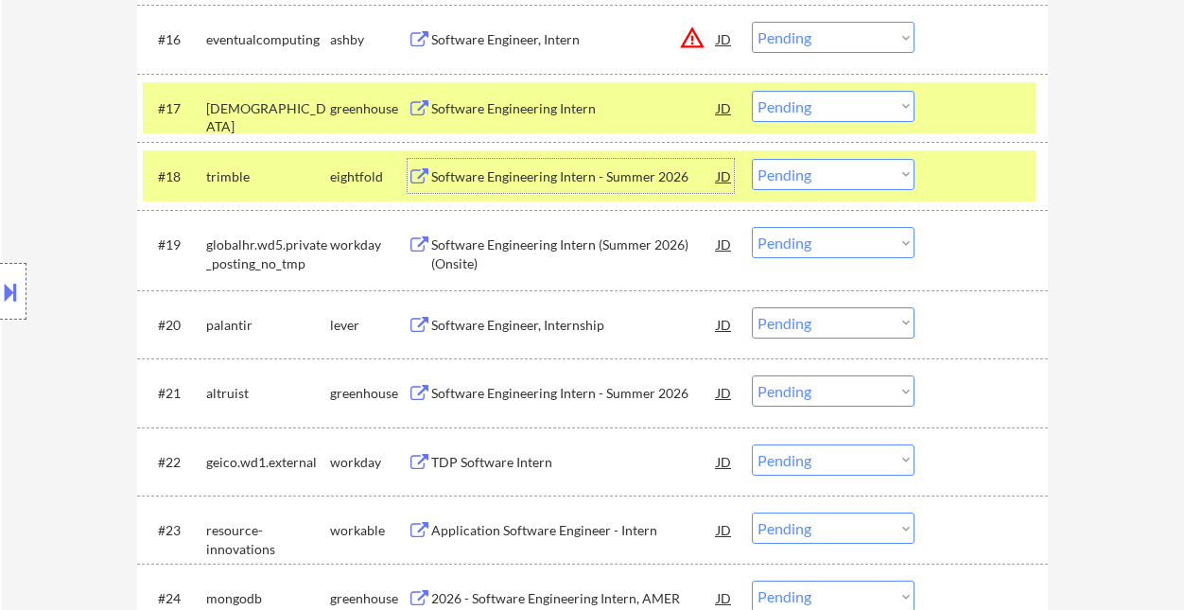
click at [493, 334] on div "Software Engineer, Internship" at bounding box center [574, 324] width 286 height 34
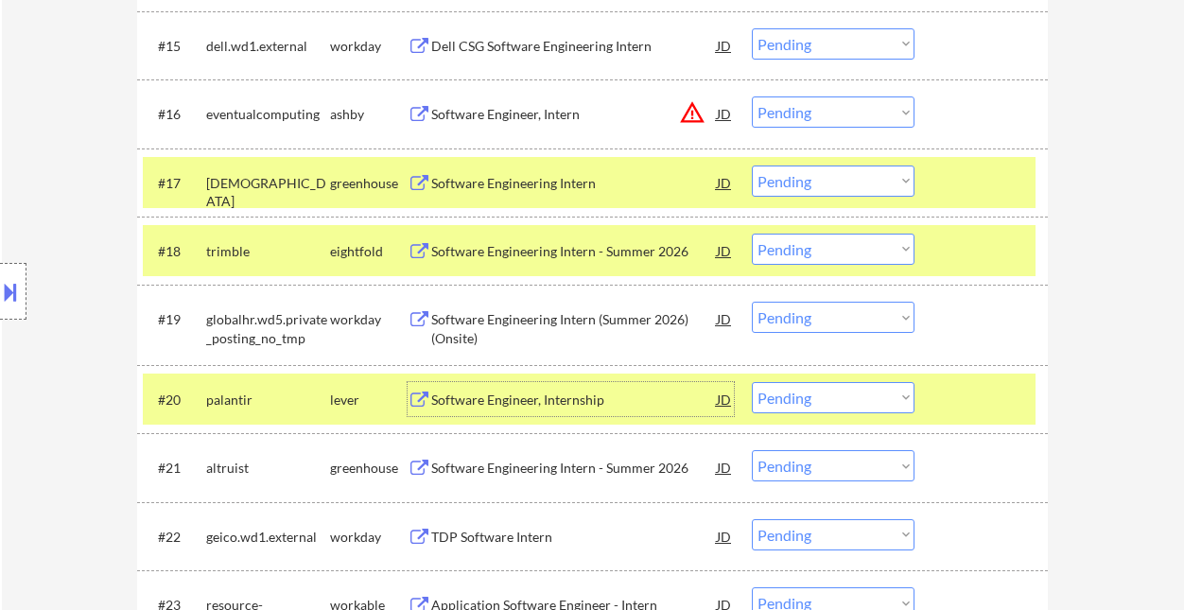
scroll to position [1707, 0]
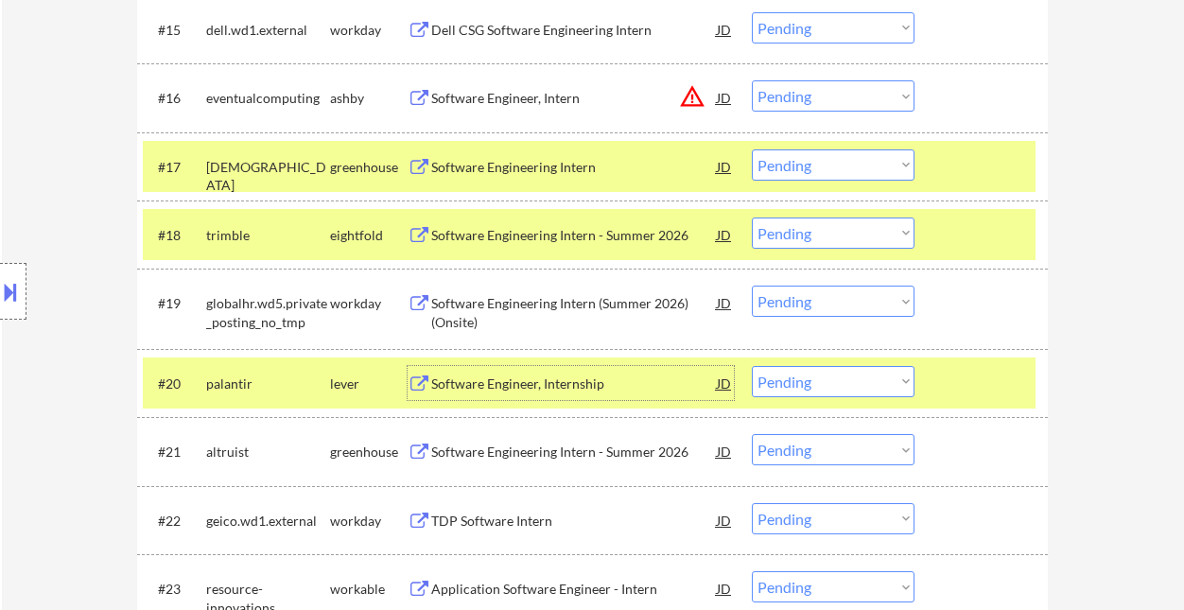
click at [560, 384] on div "Software Engineer, Internship" at bounding box center [574, 384] width 286 height 19
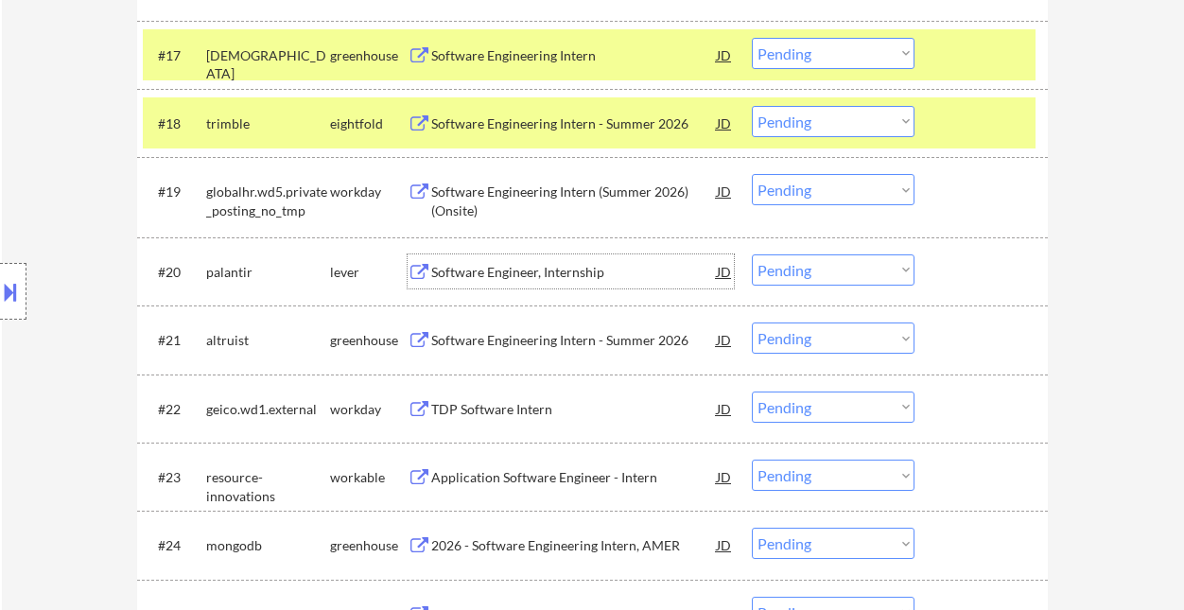
scroll to position [1833, 0]
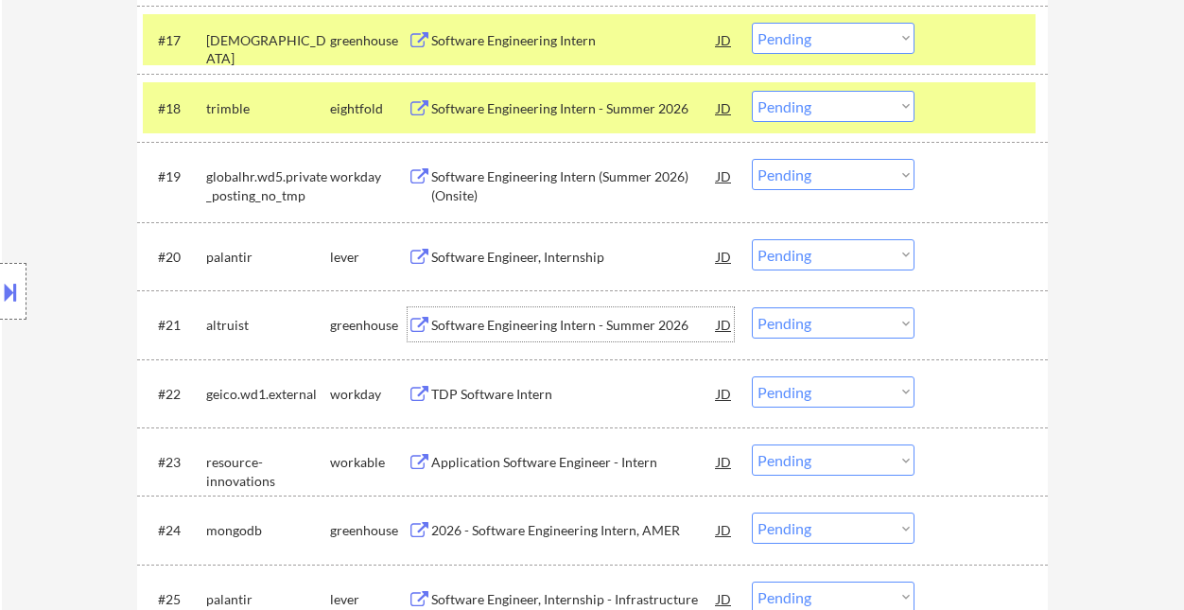
click at [532, 327] on div "Software Engineering Intern - Summer 2026" at bounding box center [574, 325] width 286 height 19
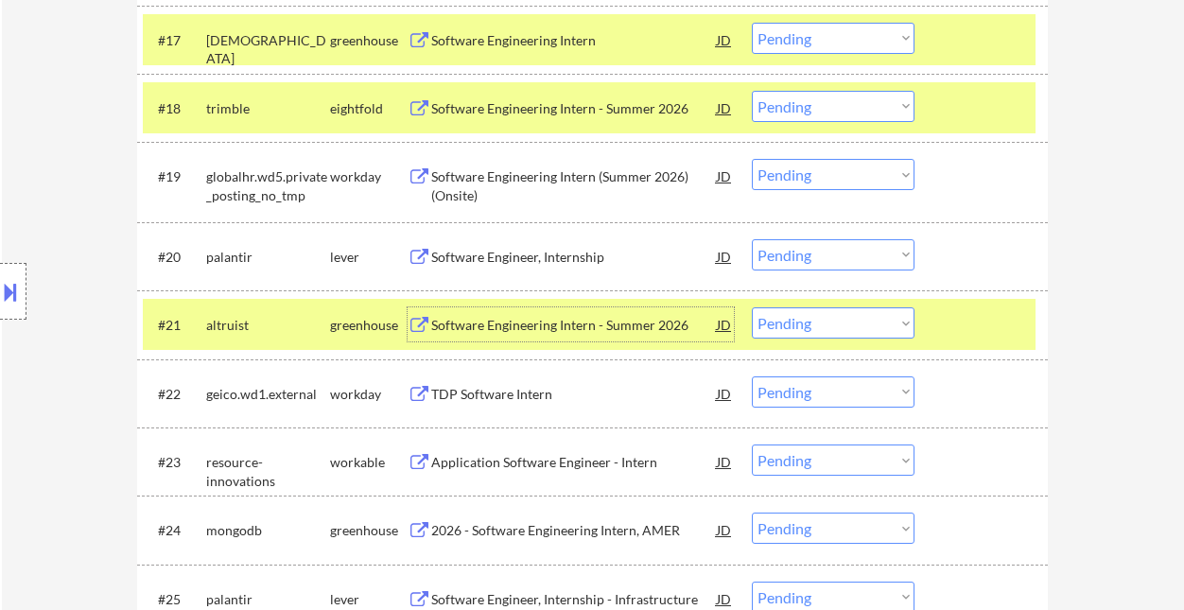
drag, startPoint x: 805, startPoint y: 324, endPoint x: 811, endPoint y: 338, distance: 15.3
click at [805, 324] on select "Choose an option... Pending Applied Excluded (Questions) Excluded (Expired) Exc…" at bounding box center [833, 322] width 163 height 31
click at [752, 307] on select "Choose an option... Pending Applied Excluded (Questions) Excluded (Expired) Exc…" at bounding box center [833, 322] width 163 height 31
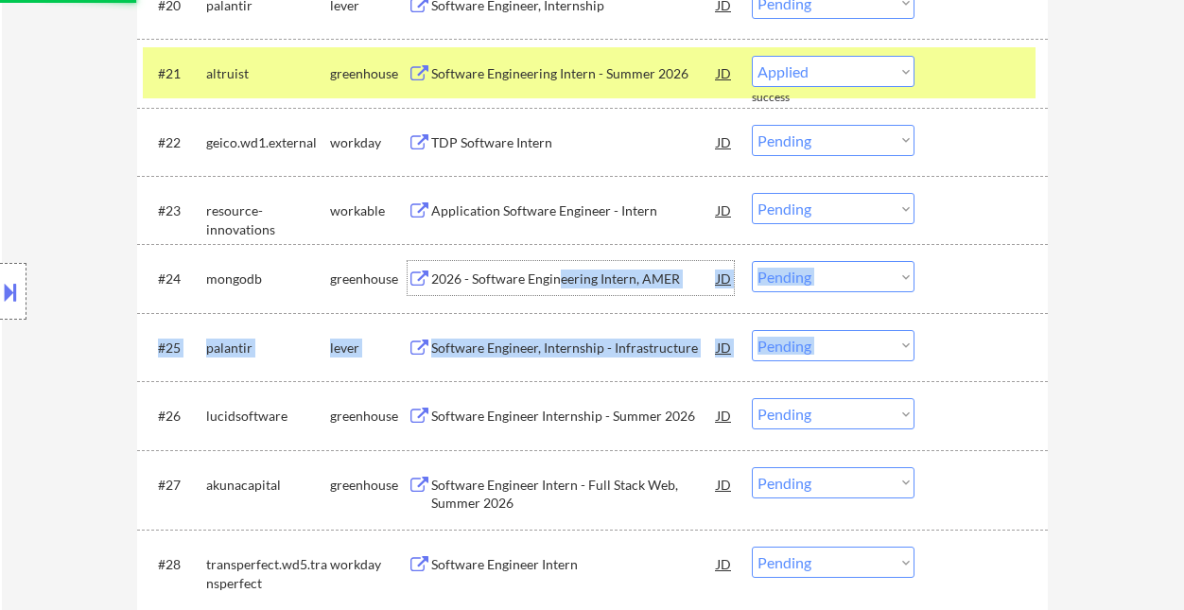
drag, startPoint x: 556, startPoint y: 283, endPoint x: 561, endPoint y: 324, distance: 41.0
select select ""pending""
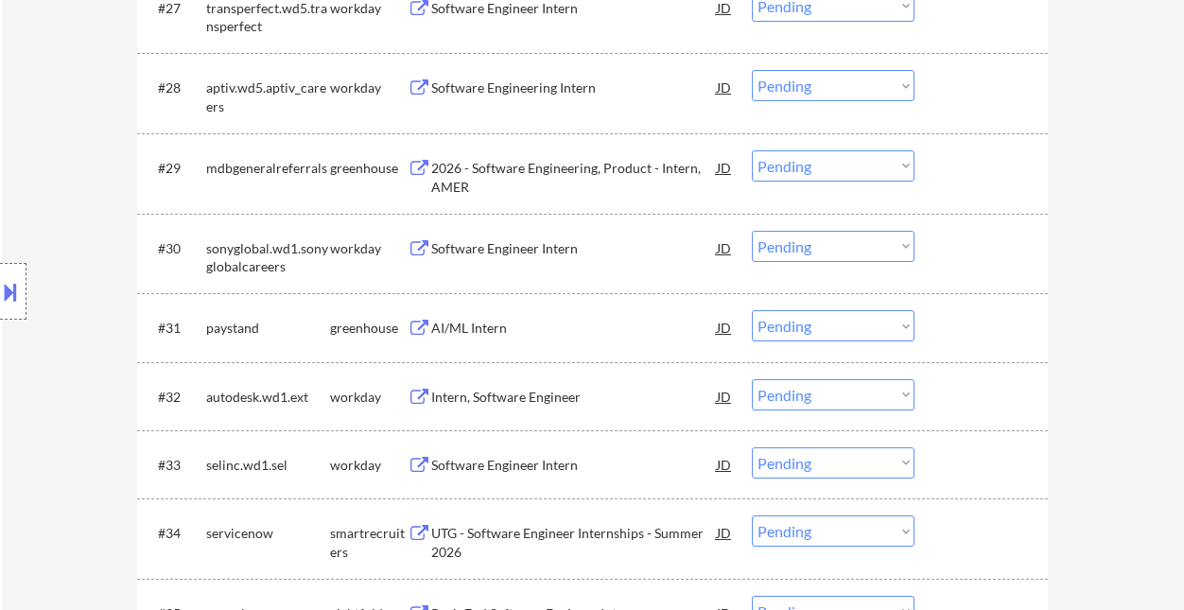
scroll to position [2590, 0]
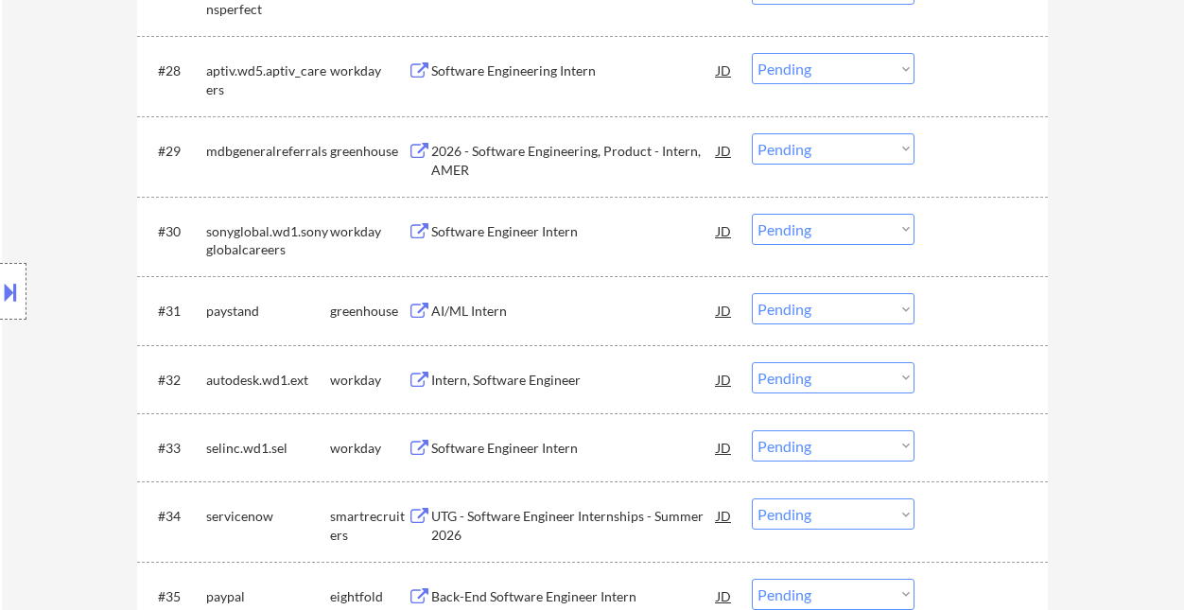
click at [497, 314] on div "AI/ML Intern" at bounding box center [574, 311] width 286 height 19
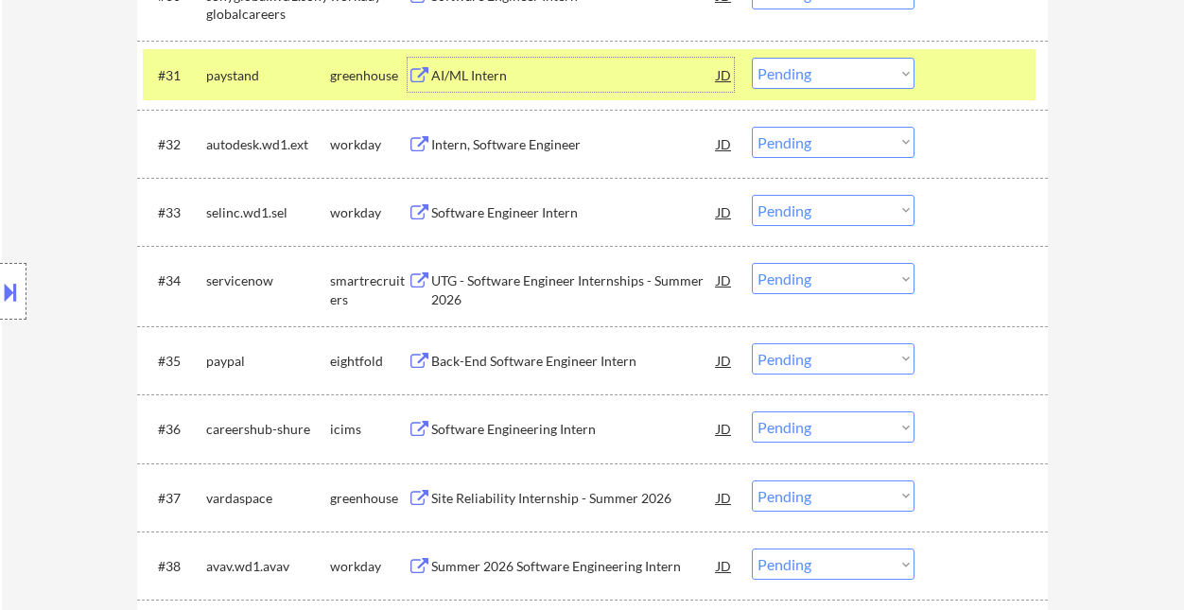
scroll to position [2842, 0]
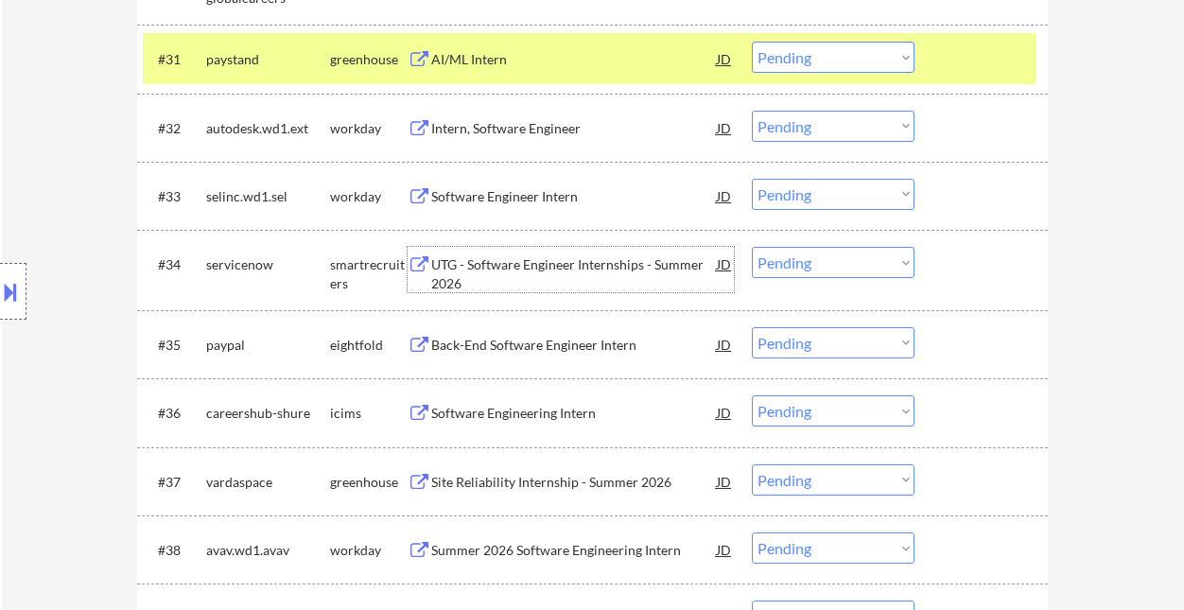
click at [533, 264] on div "UTG - Software Engineer Internships - Summer 2026" at bounding box center [574, 273] width 286 height 37
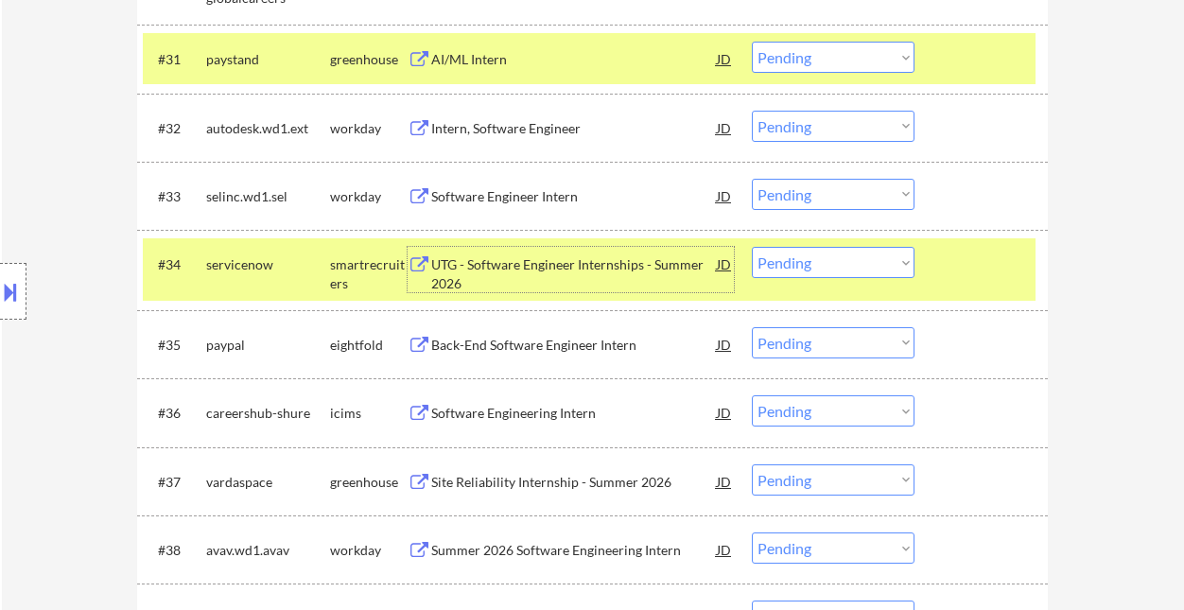
drag, startPoint x: 801, startPoint y: 259, endPoint x: 818, endPoint y: 277, distance: 24.8
click at [801, 259] on select "Choose an option... Pending Applied Excluded (Questions) Excluded (Expired) Exc…" at bounding box center [833, 262] width 163 height 31
click at [752, 247] on select "Choose an option... Pending Applied Excluded (Questions) Excluded (Expired) Exc…" at bounding box center [833, 262] width 163 height 31
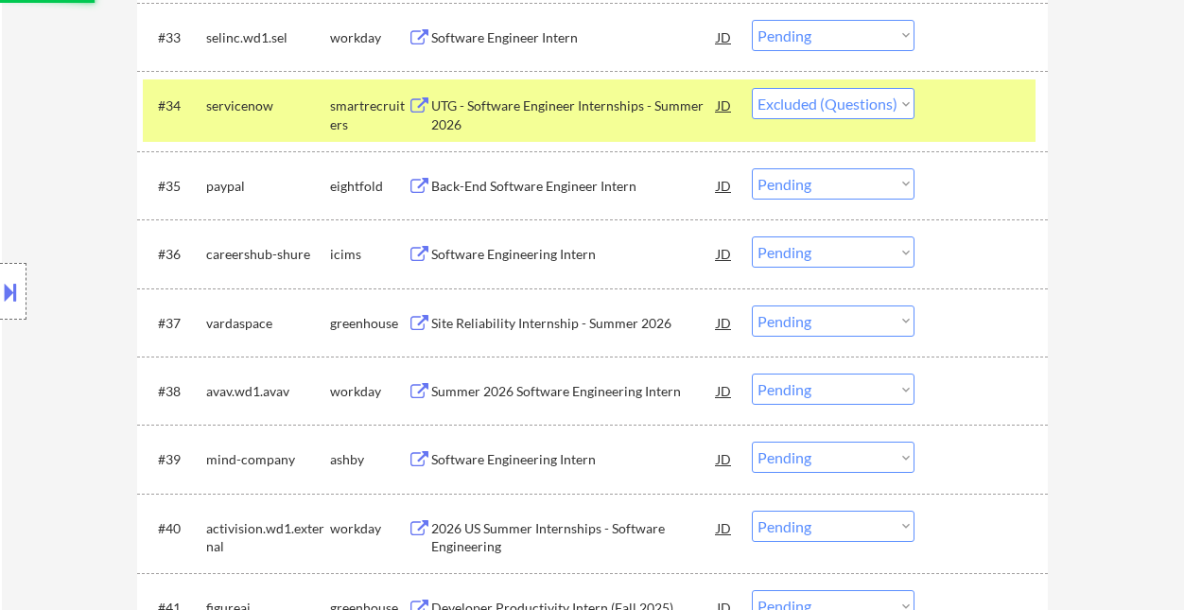
scroll to position [3095, 0]
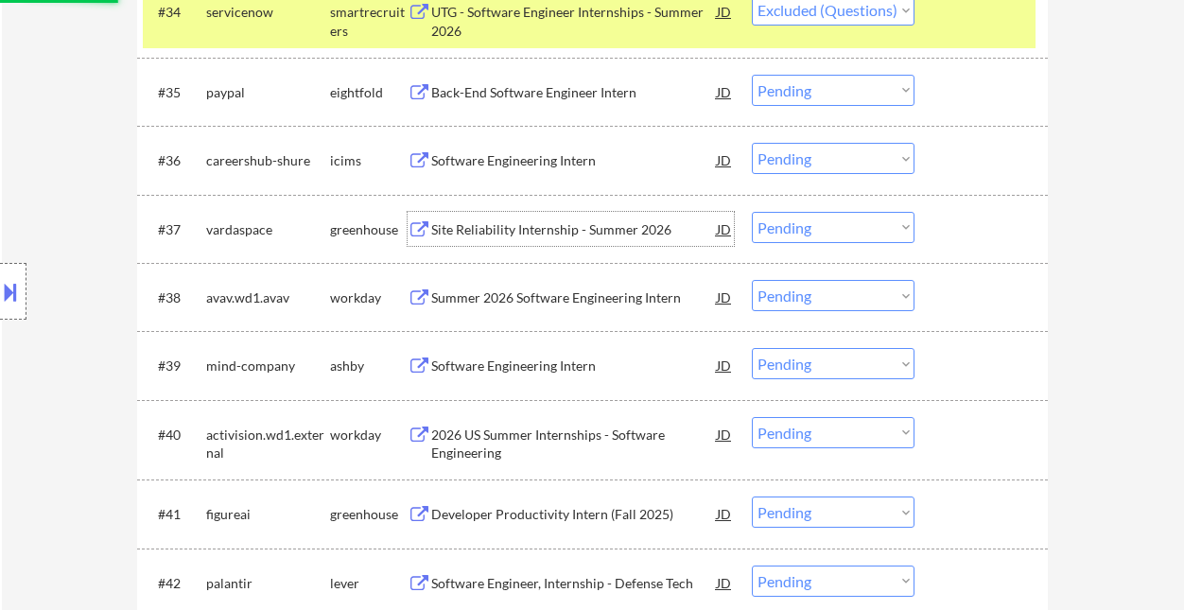
click at [531, 230] on div "Site Reliability Internship - Summer 2026" at bounding box center [574, 229] width 286 height 19
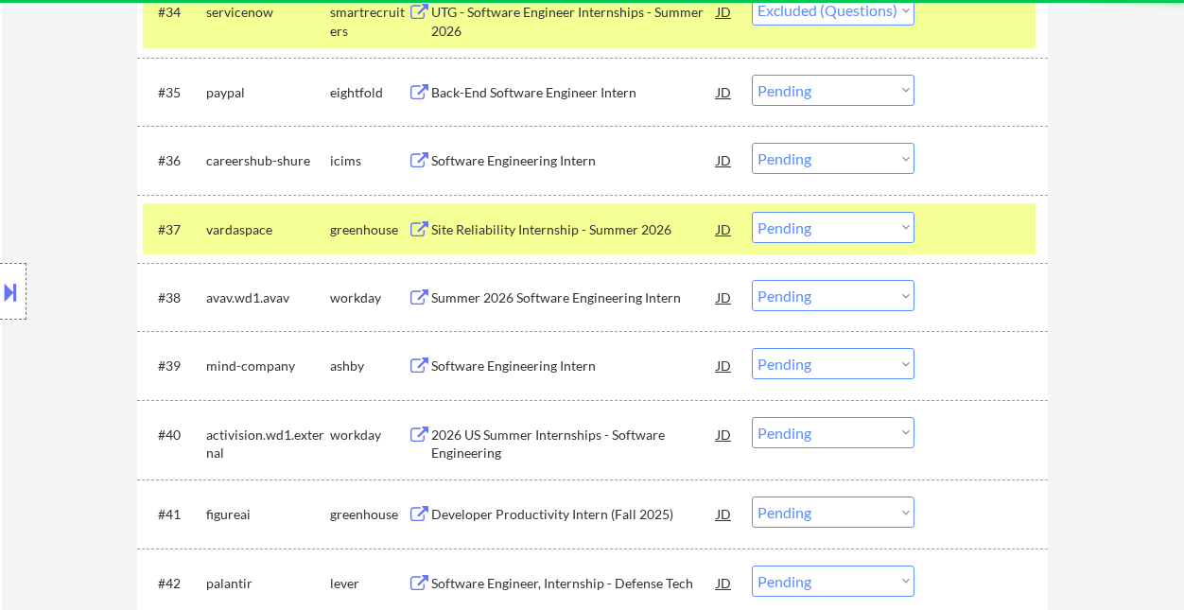
select select ""pending""
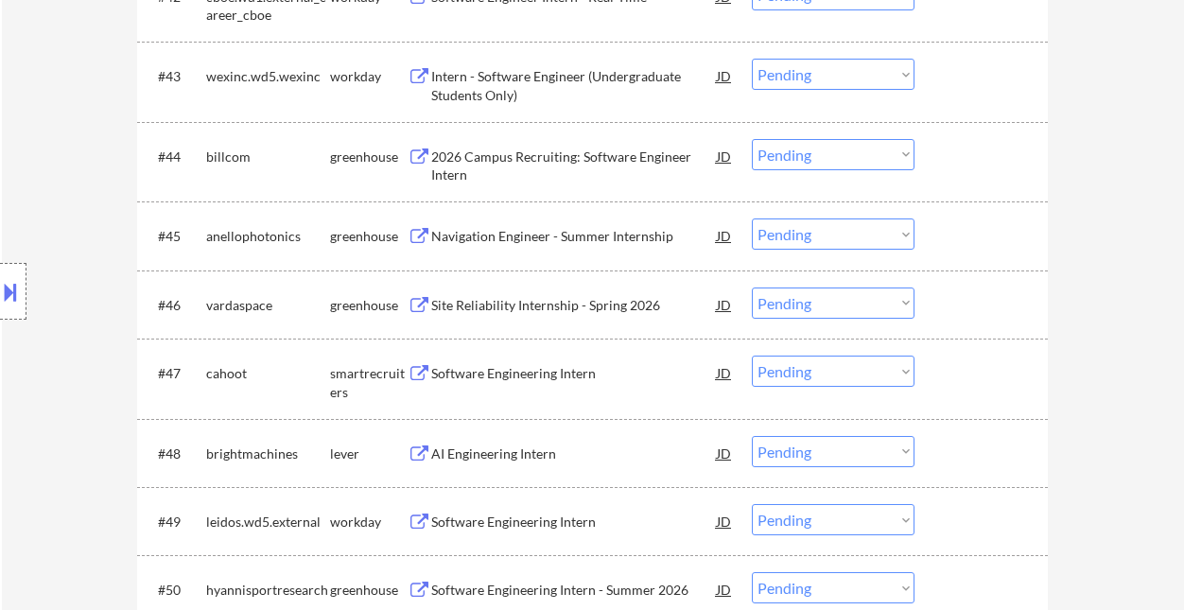
scroll to position [2938, 0]
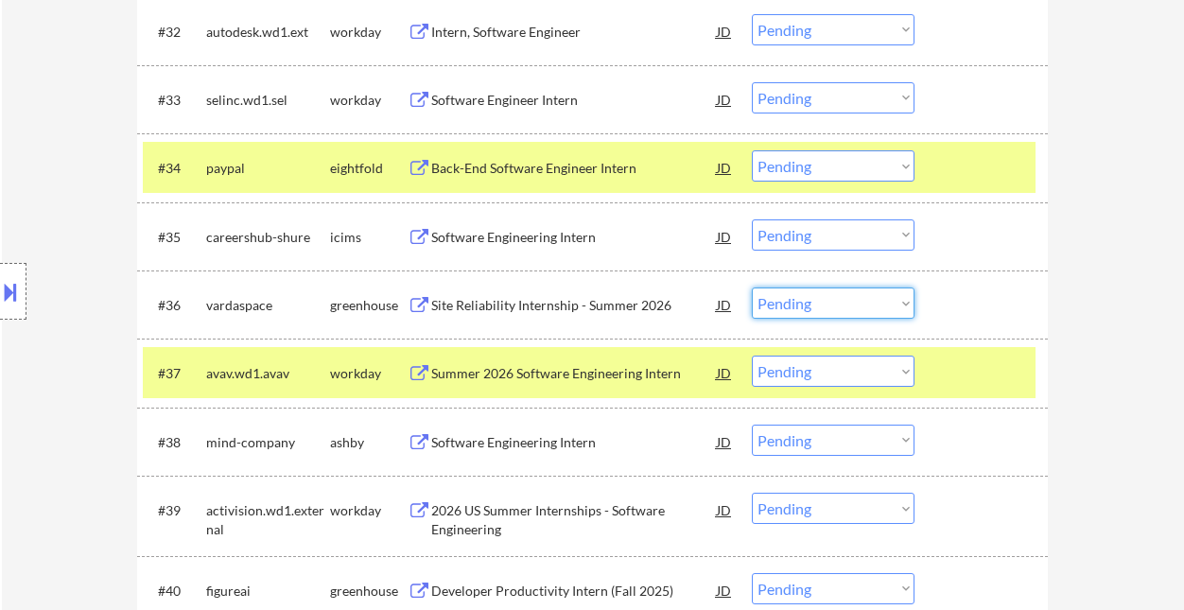
drag, startPoint x: 815, startPoint y: 299, endPoint x: 816, endPoint y: 318, distance: 18.9
click at [815, 299] on select "Choose an option... Pending Applied Excluded (Questions) Excluded (Expired) Exc…" at bounding box center [833, 303] width 163 height 31
click at [752, 288] on select "Choose an option... Pending Applied Excluded (Questions) Excluded (Expired) Exc…" at bounding box center [833, 303] width 163 height 31
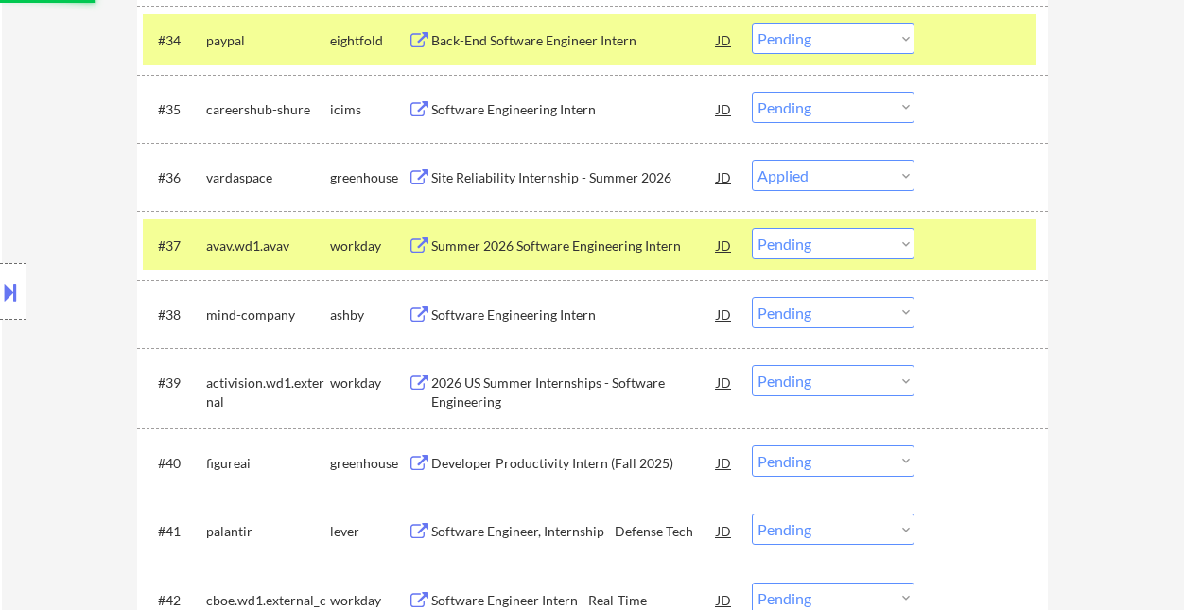
scroll to position [3191, 0]
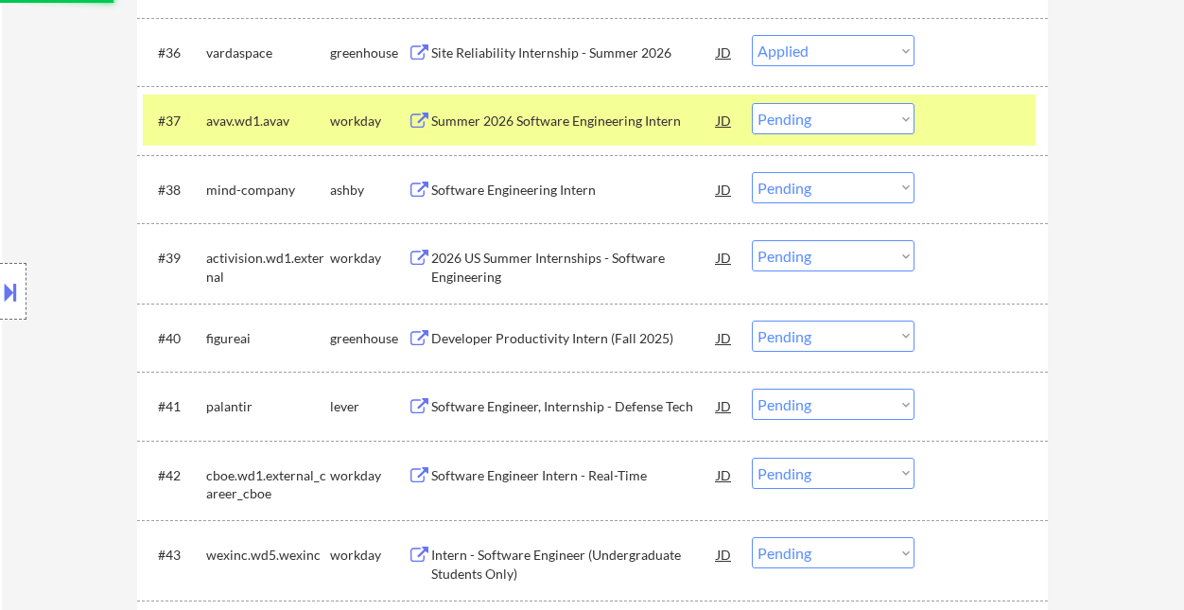
click at [525, 189] on div "Software Engineering Intern" at bounding box center [574, 190] width 286 height 19
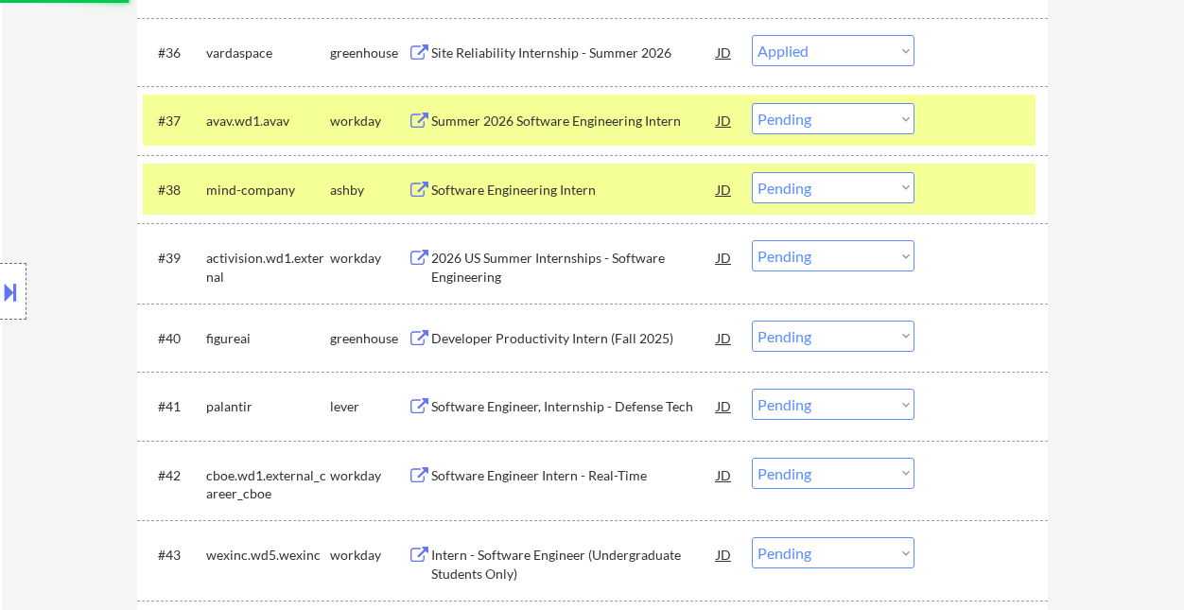
select select ""pending""
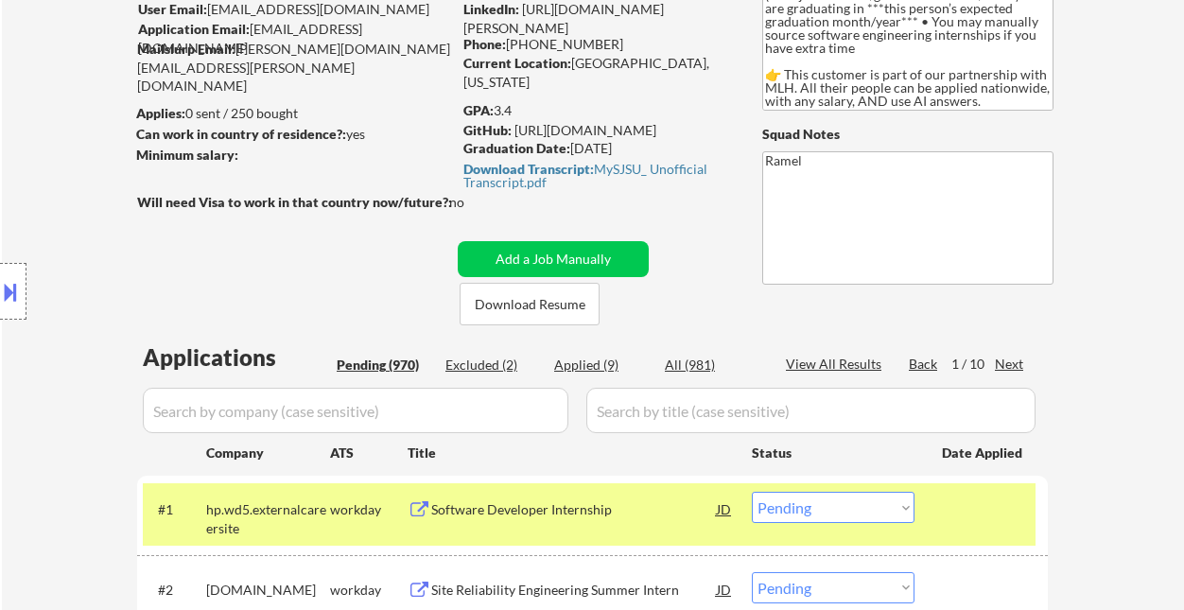
scroll to position [97, 0]
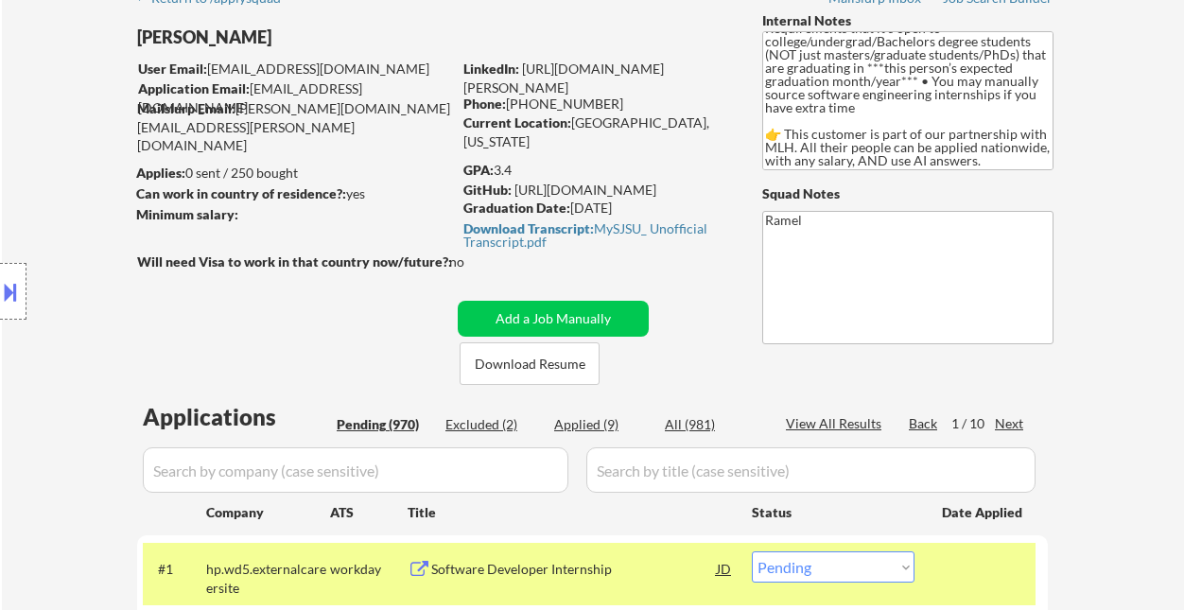
click at [664, 67] on link "https://www.linkedin.com/in/ryan-wang-b97599254/" at bounding box center [564, 78] width 201 height 35
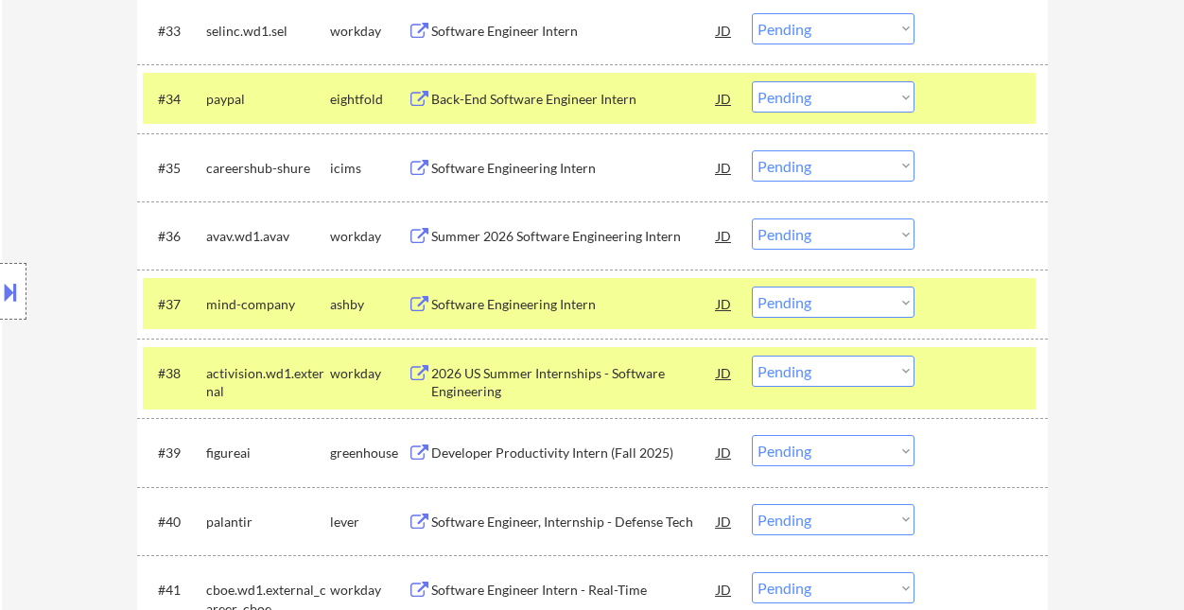
click at [797, 307] on select "Choose an option... Pending Applied Excluded (Questions) Excluded (Expired) Exc…" at bounding box center [833, 302] width 163 height 31
click at [752, 287] on select "Choose an option... Pending Applied Excluded (Questions) Excluded (Expired) Exc…" at bounding box center [833, 302] width 163 height 31
select select ""pending""
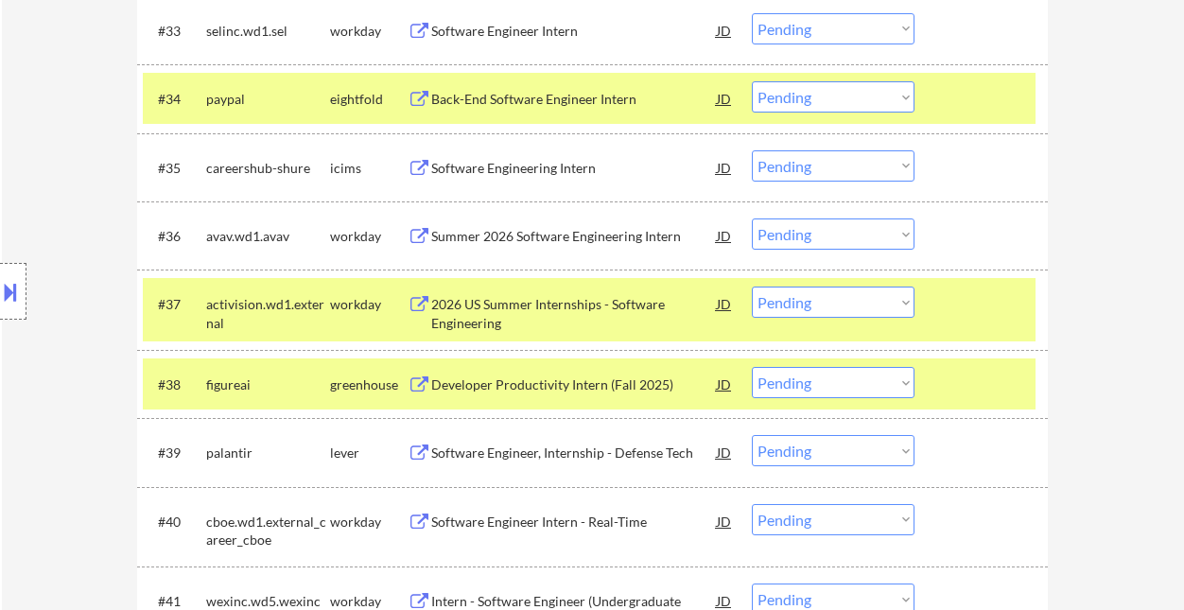
click at [29, 383] on div "Location Inclusions: country:US" at bounding box center [169, 291] width 339 height 351
